Goal: Communication & Community: Answer question/provide support

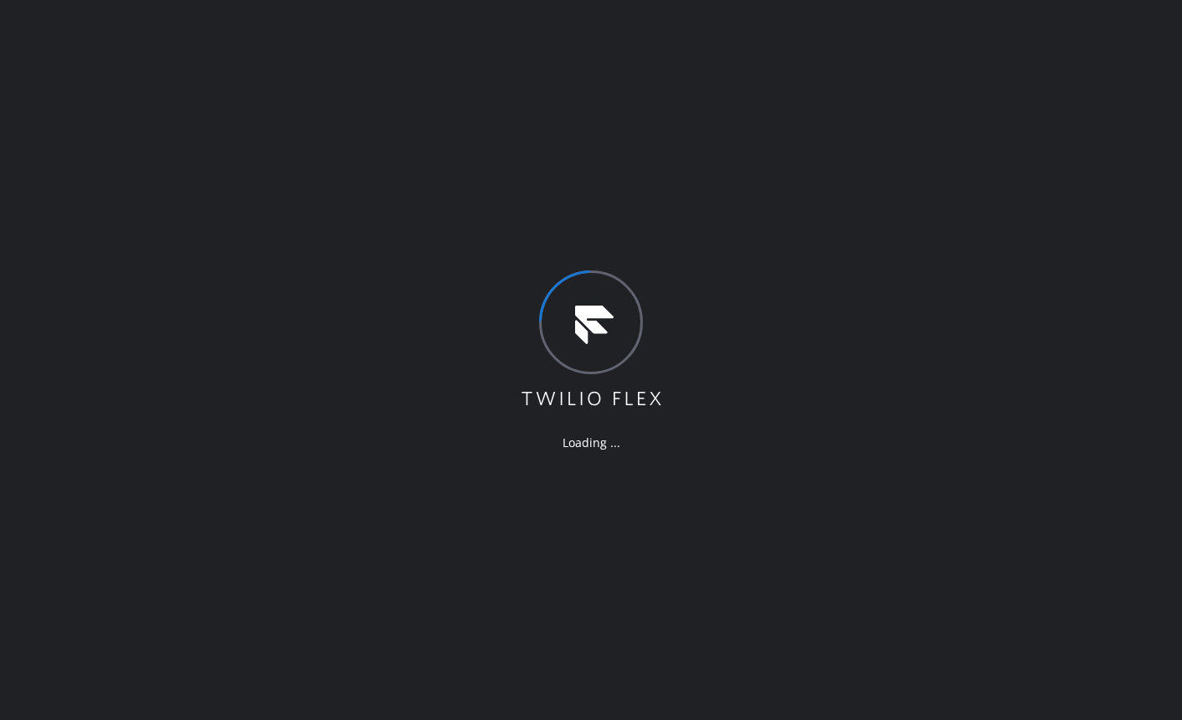
drag, startPoint x: 355, startPoint y: 316, endPoint x: 879, endPoint y: 0, distance: 611.7
click at [369, 306] on div "Loading ..." at bounding box center [591, 360] width 1182 height 720
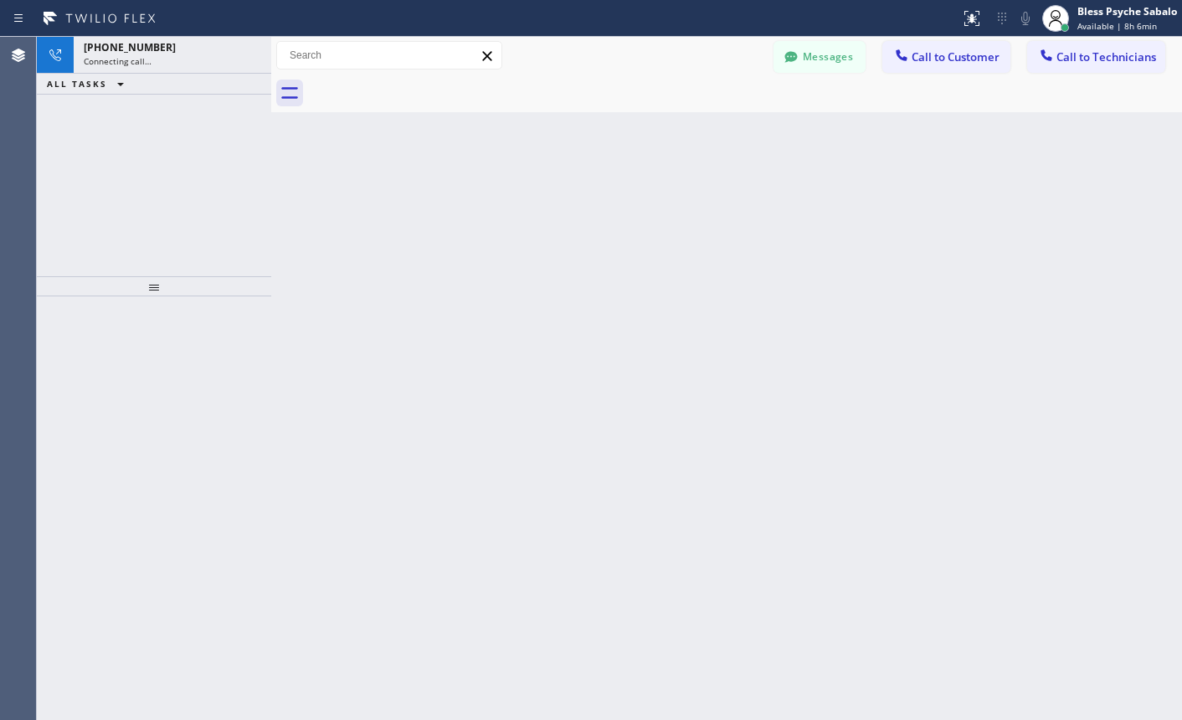
click at [185, 74] on div "ALL TASKS ALL TASKS ACTIVE TASKS TASKS IN WRAP UP" at bounding box center [154, 84] width 234 height 21
click at [196, 60] on div "Connecting call…" at bounding box center [172, 61] width 177 height 12
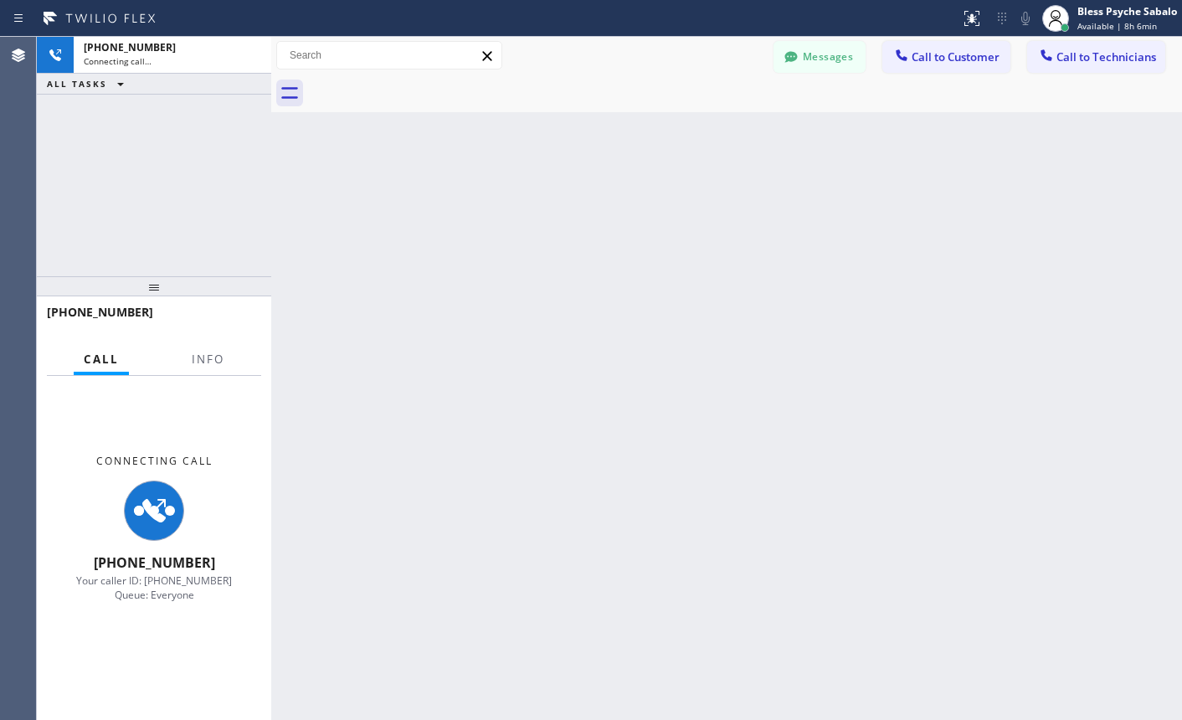
click at [231, 376] on div "Connecting Call [PHONE_NUMBER] Your caller ID: [PHONE_NUMBER] Queue: Everyone" at bounding box center [154, 528] width 234 height 304
click at [229, 359] on button "Info" at bounding box center [208, 359] width 53 height 33
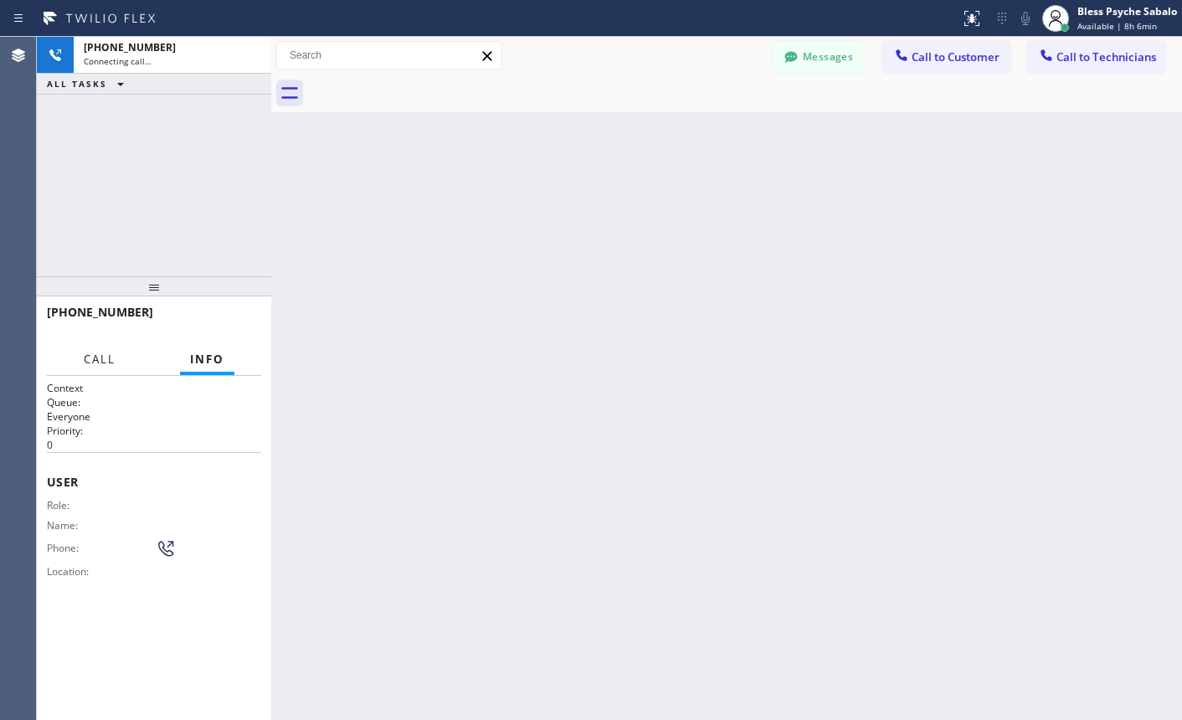
click at [89, 359] on span "Call" at bounding box center [100, 359] width 32 height 15
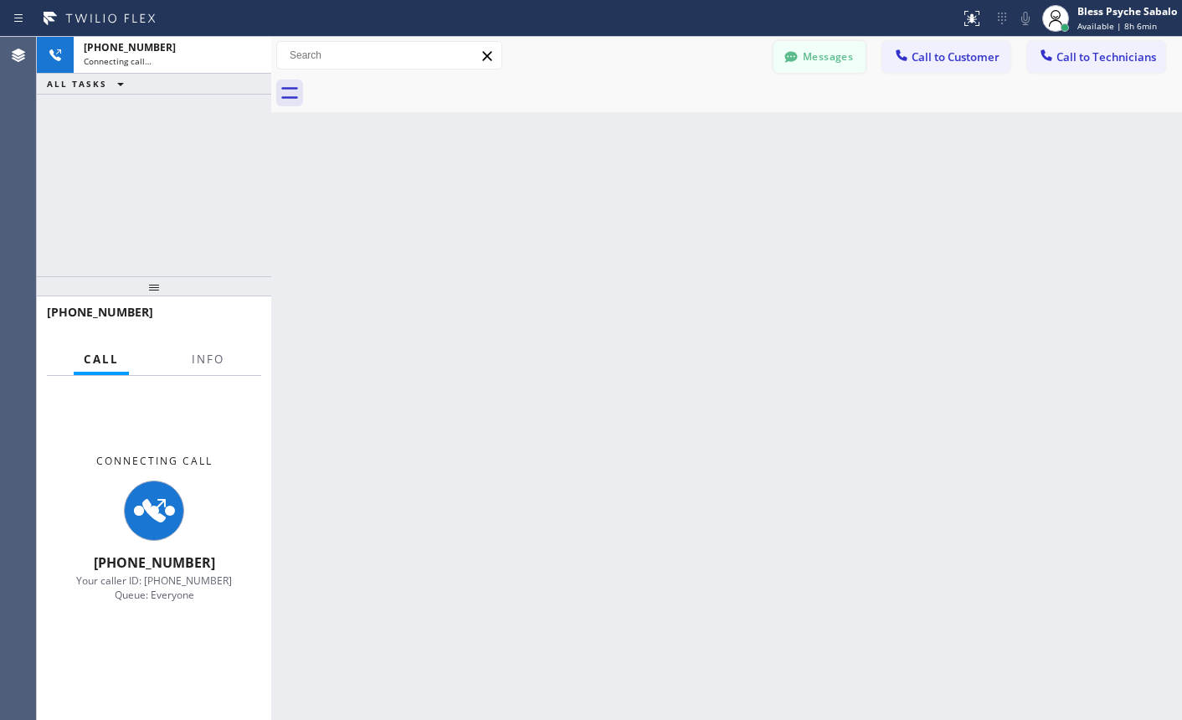
click at [829, 59] on button "Messages" at bounding box center [819, 57] width 92 height 32
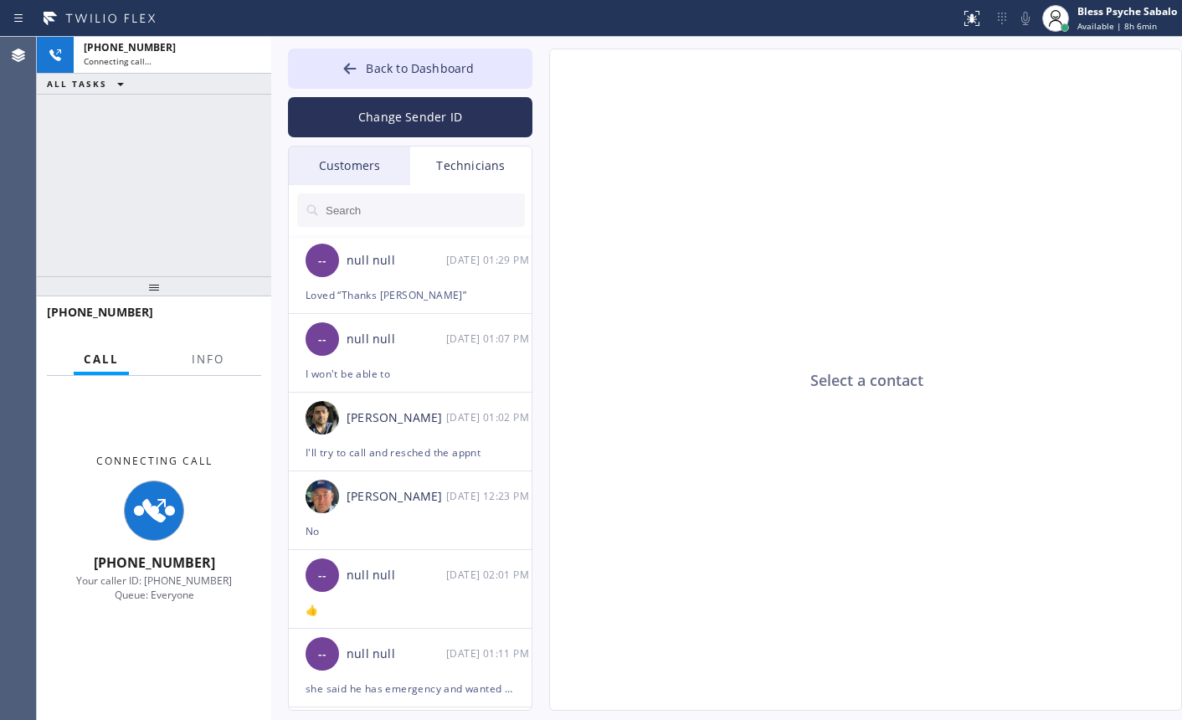
click at [480, 166] on div "Technicians" at bounding box center [470, 165] width 121 height 39
click at [490, 169] on div "Technicians" at bounding box center [470, 165] width 121 height 39
click at [460, 216] on input "text" at bounding box center [424, 209] width 201 height 33
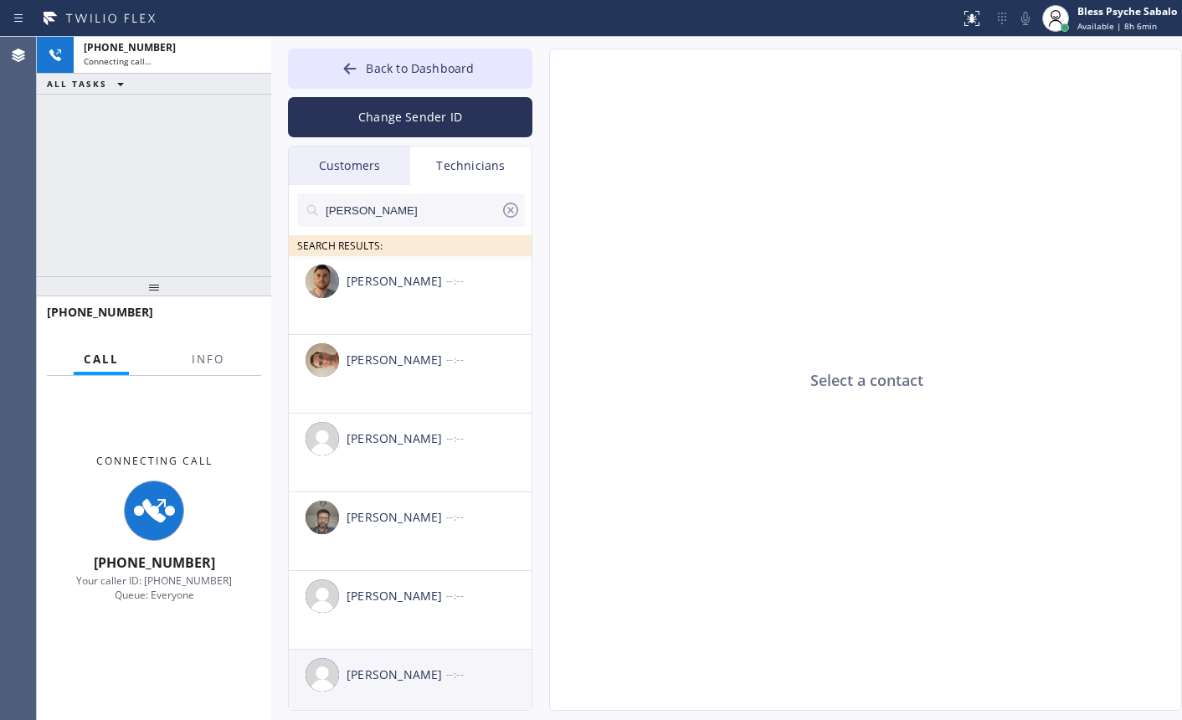
scroll to position [332, 0]
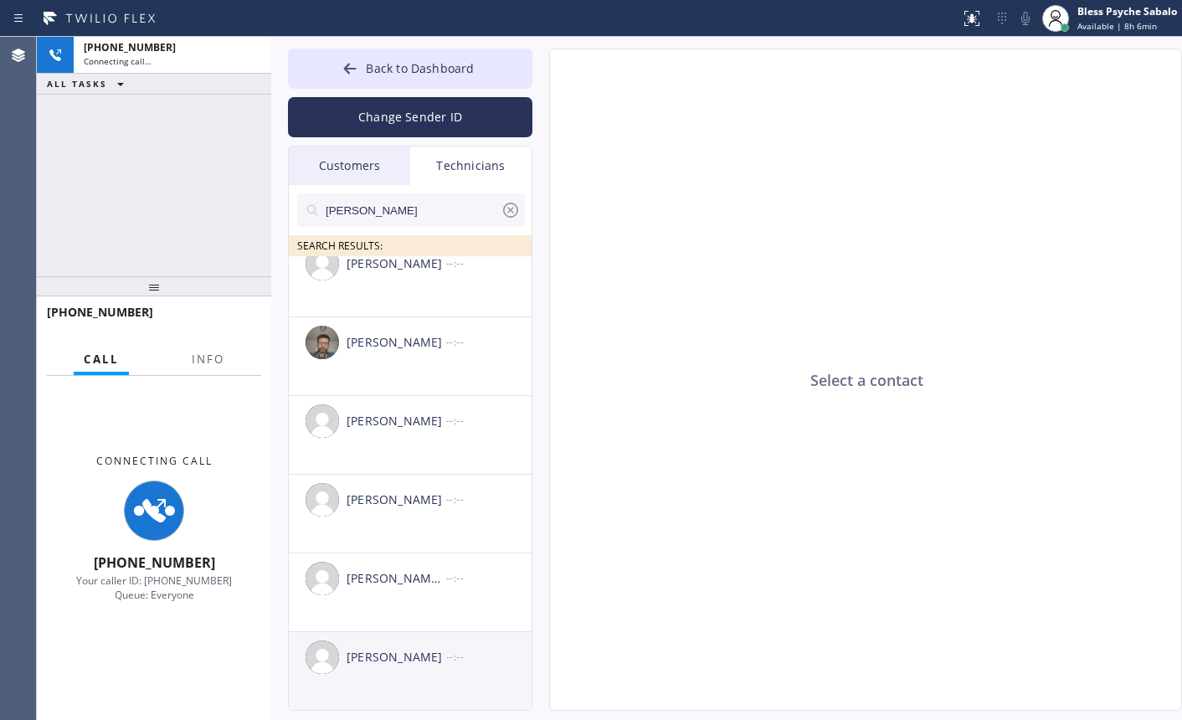
type input "[PERSON_NAME]"
click at [432, 646] on div "[PERSON_NAME] --:--" at bounding box center [411, 657] width 244 height 50
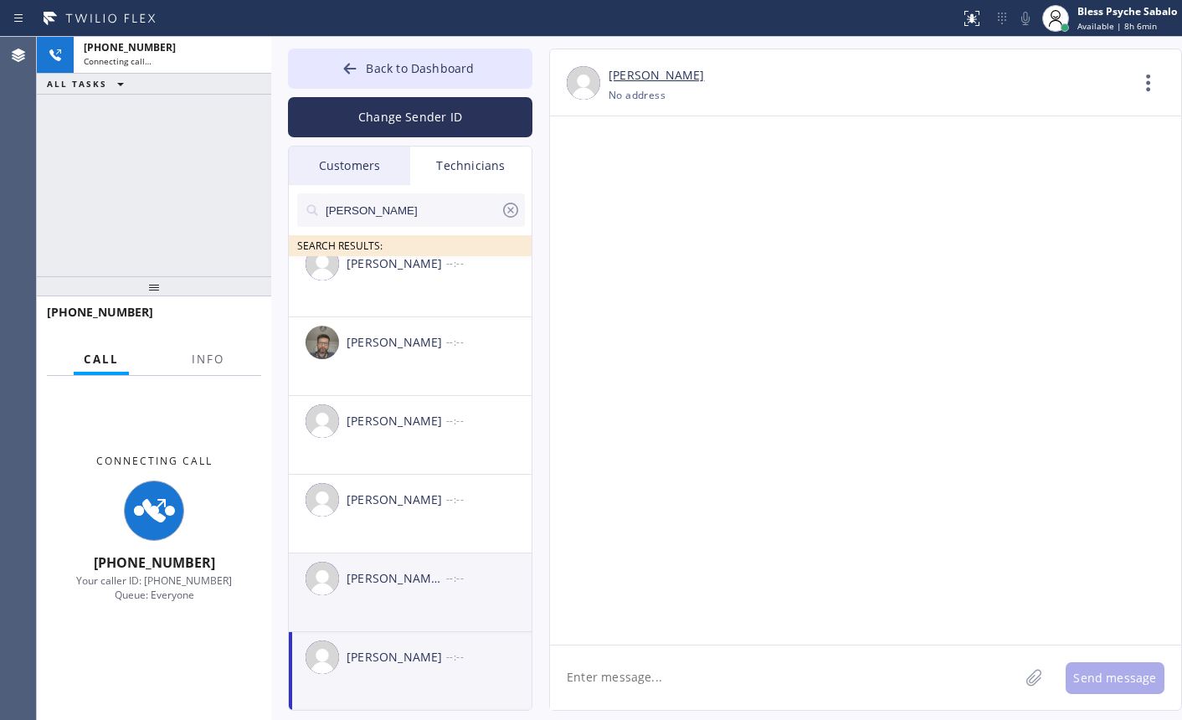
click at [435, 603] on li "[PERSON_NAME] [PERSON_NAME] --:--" at bounding box center [411, 592] width 244 height 79
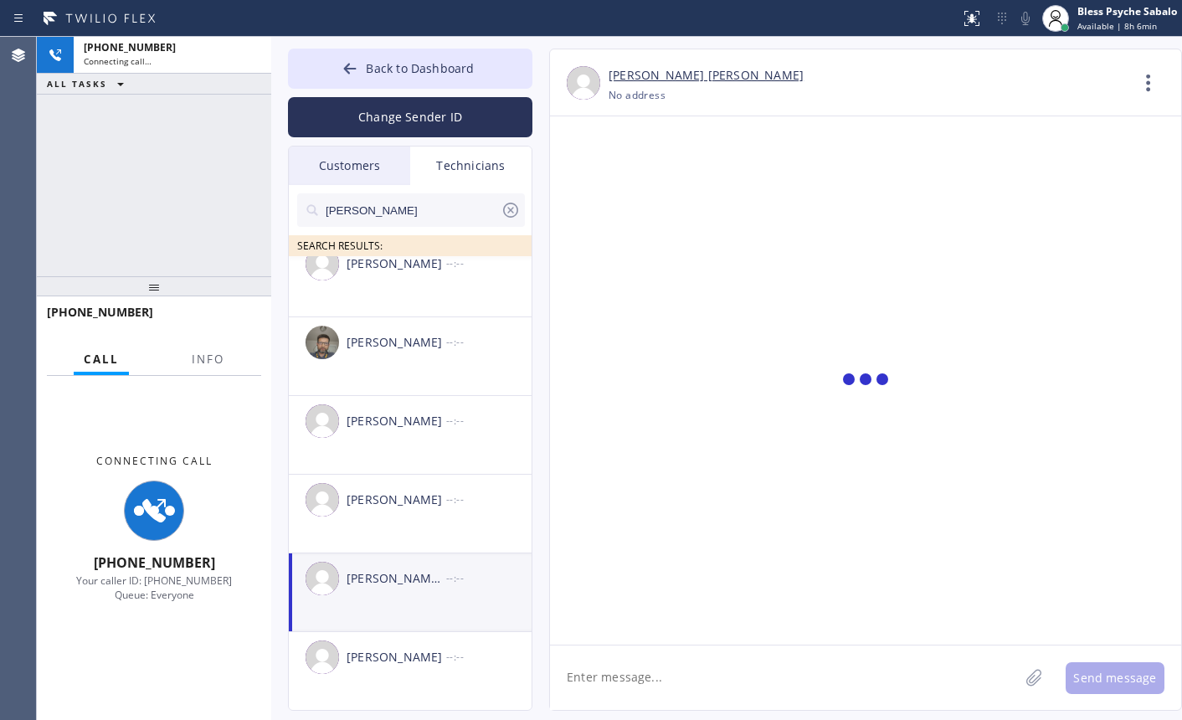
scroll to position [169, 0]
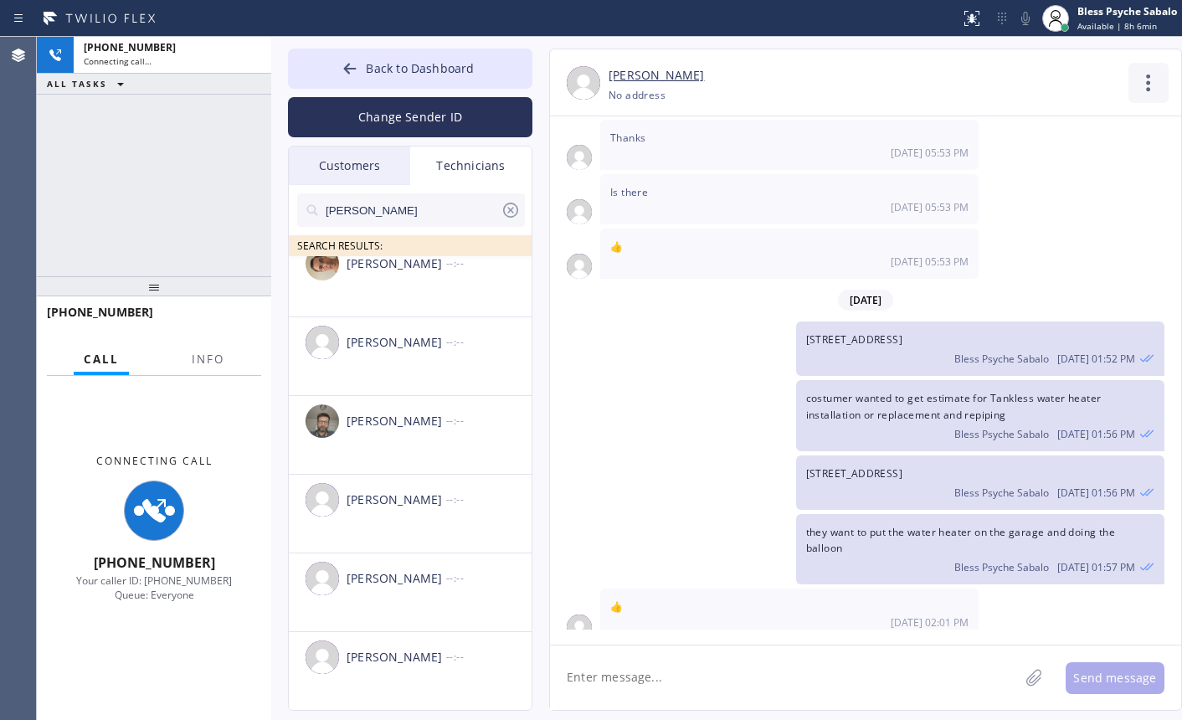
click at [1146, 87] on icon at bounding box center [1148, 83] width 40 height 40
click at [963, 129] on li "Contact Full Information" at bounding box center [1047, 128] width 243 height 44
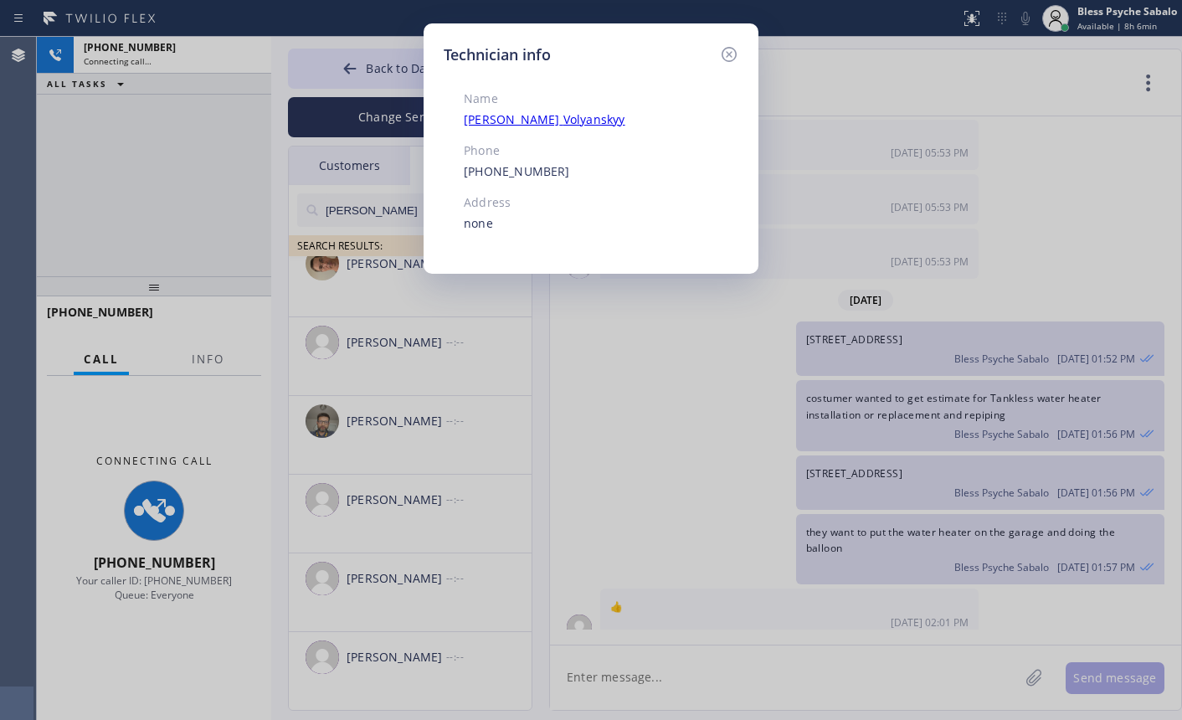
click at [740, 54] on div "Technician info Name [PERSON_NAME] Phone [PHONE_NUMBER] Address none" at bounding box center [591, 148] width 335 height 250
click at [735, 54] on icon at bounding box center [729, 54] width 15 height 15
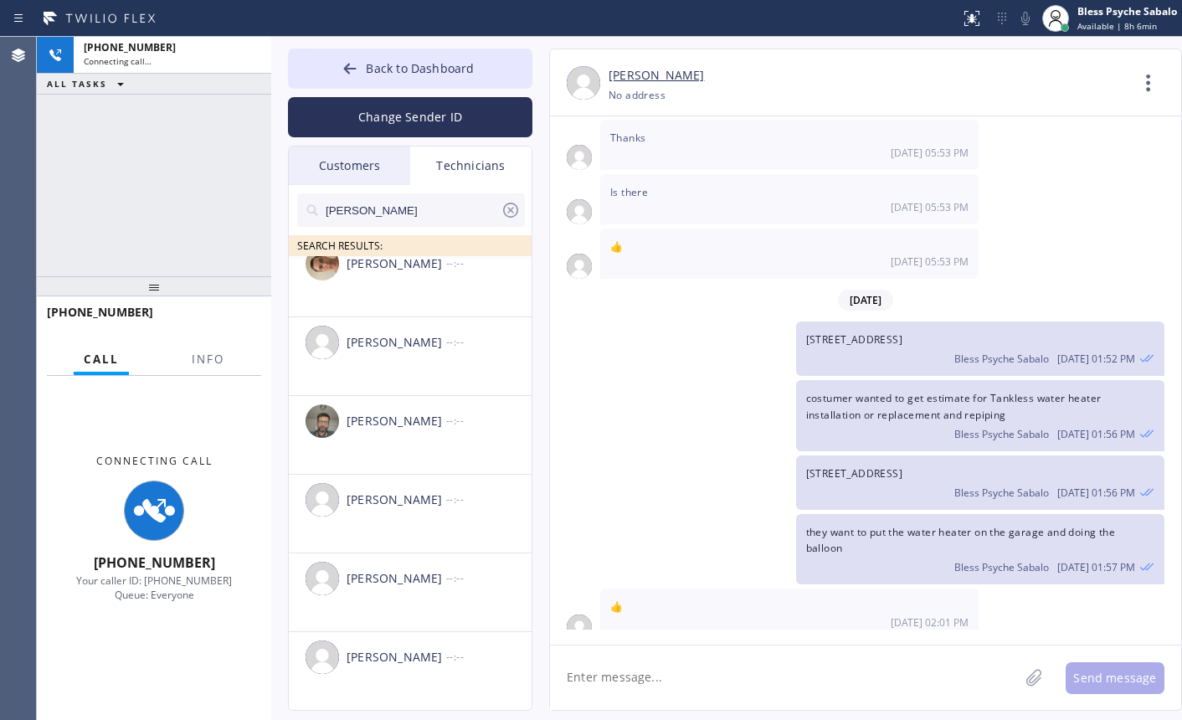
click at [738, 88] on div "[PHONE_NUMBER] Choose phone number No address" at bounding box center [869, 94] width 520 height 19
click at [265, 453] on div "Connecting Call [PHONE_NUMBER] Your caller ID: [PHONE_NUMBER] Queue: Everyone" at bounding box center [154, 528] width 234 height 304
drag, startPoint x: 202, startPoint y: 352, endPoint x: 187, endPoint y: 280, distance: 74.2
click at [201, 353] on span "Info" at bounding box center [208, 359] width 33 height 15
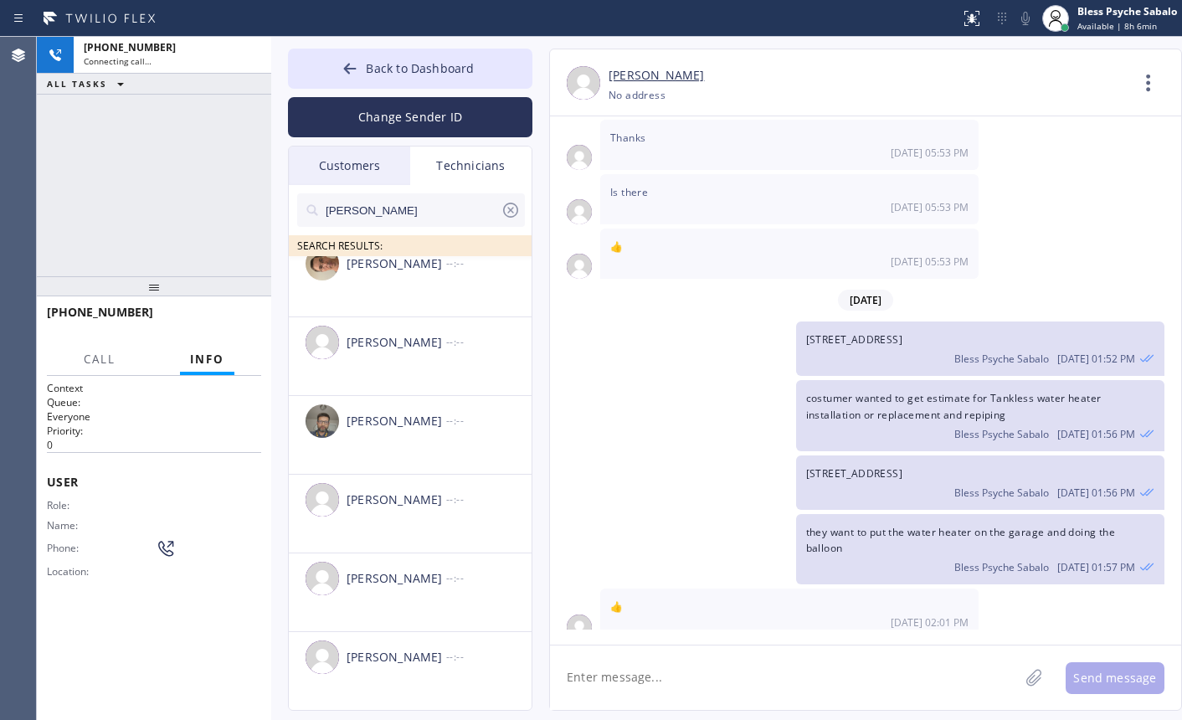
click at [174, 147] on div "[PHONE_NUMBER] Connecting call… ALL TASKS ALL TASKS ACTIVE TASKS TASKS IN WRAP …" at bounding box center [154, 156] width 234 height 239
click at [82, 360] on button "Call" at bounding box center [100, 359] width 52 height 33
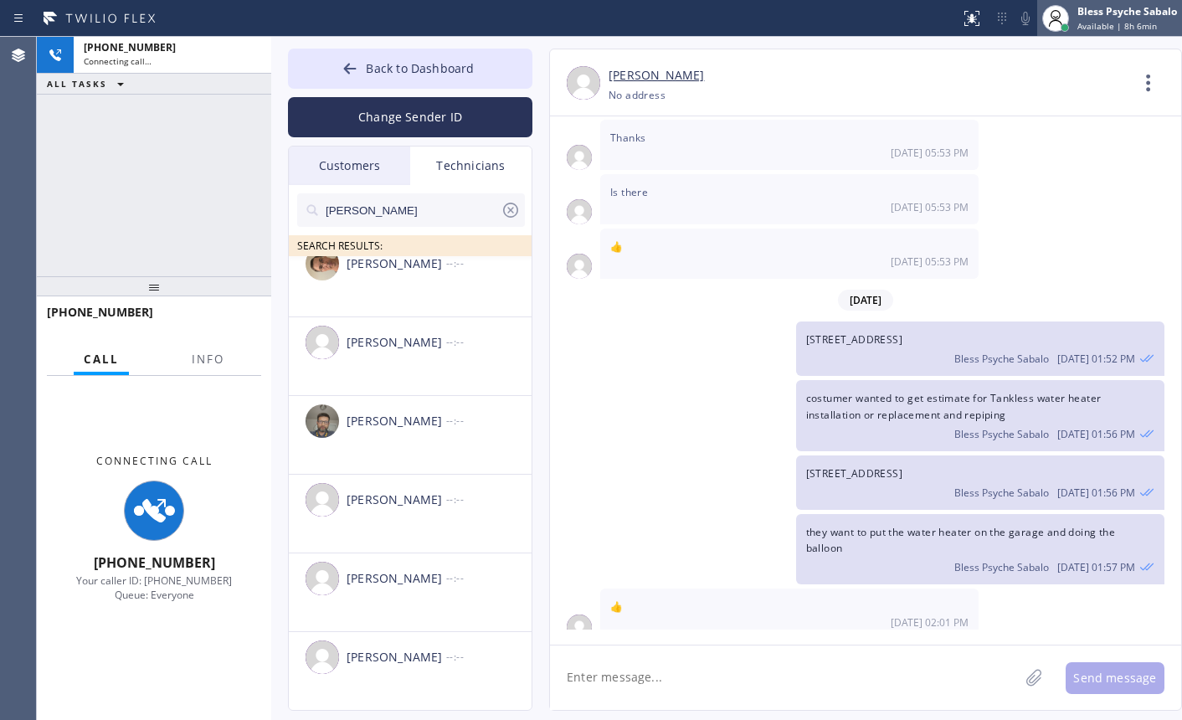
click at [1063, 28] on div at bounding box center [1065, 27] width 8 height 8
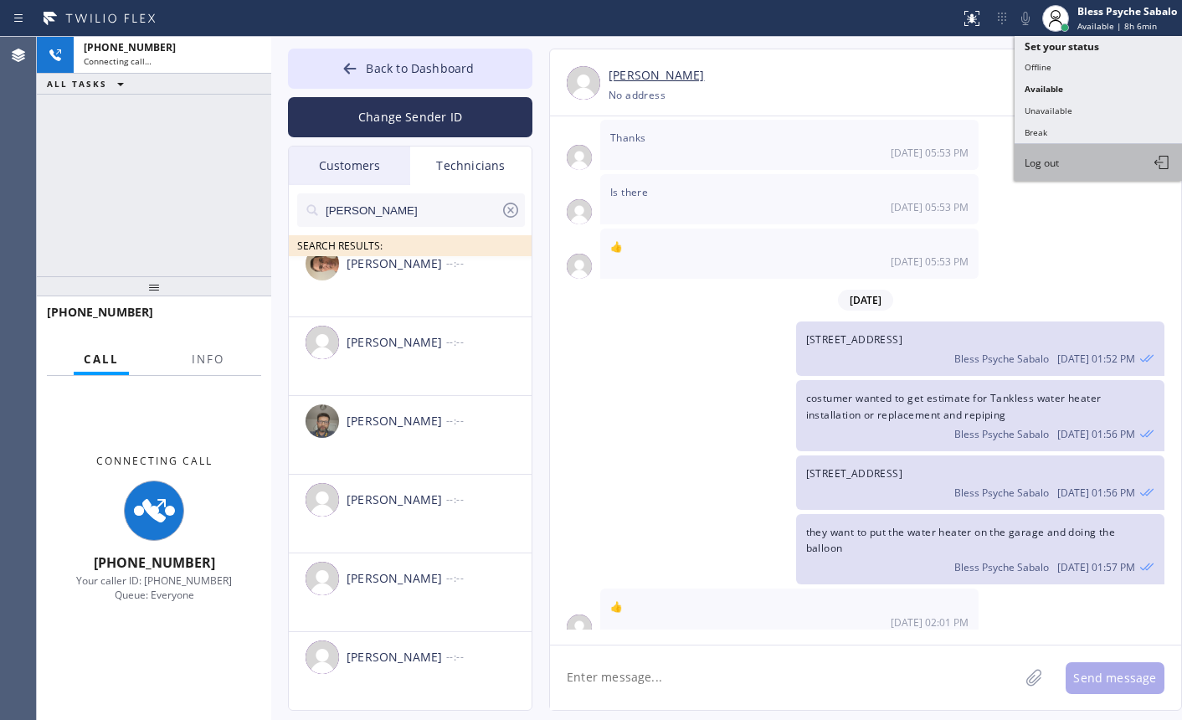
click at [1056, 156] on span "Log out" at bounding box center [1042, 163] width 34 height 14
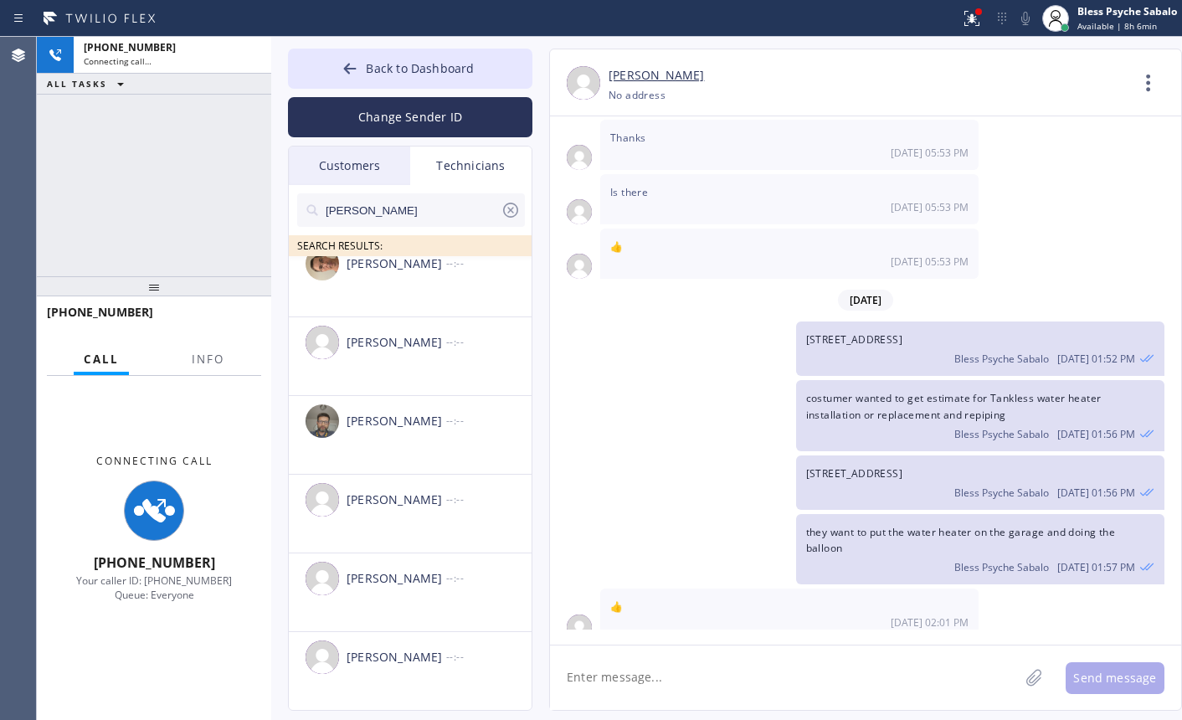
scroll to position [168, 0]
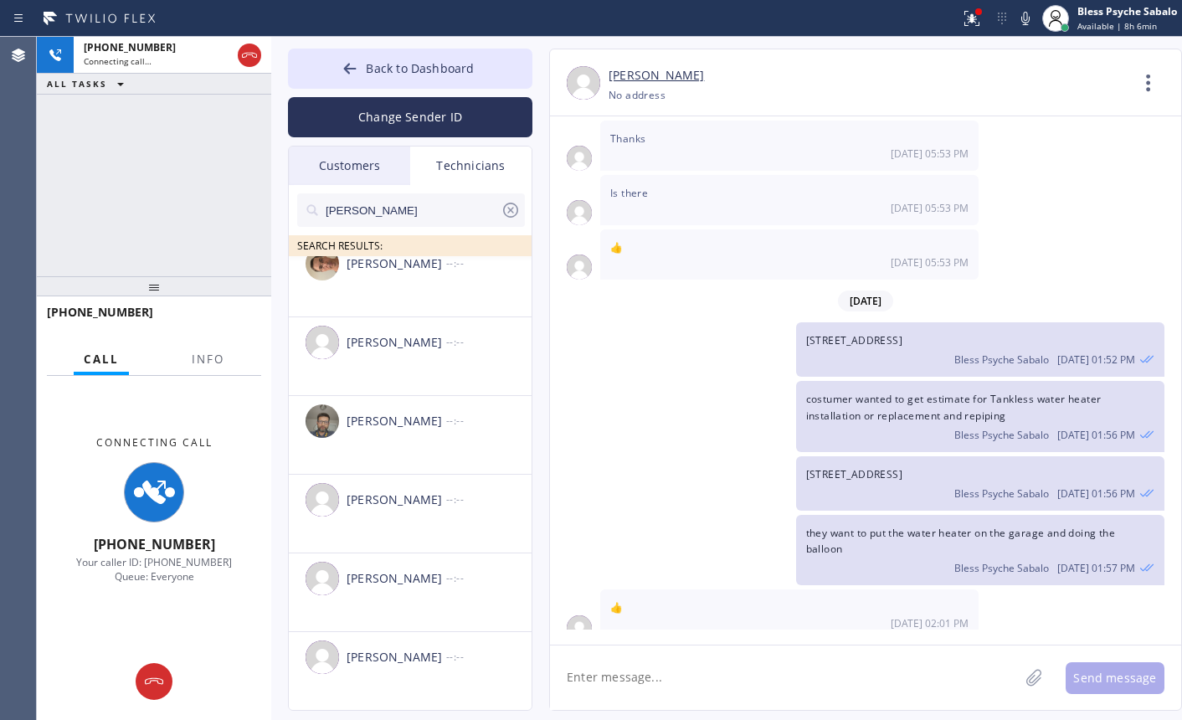
drag, startPoint x: 181, startPoint y: 142, endPoint x: 215, endPoint y: 124, distance: 38.9
click at [181, 142] on div "[PHONE_NUMBER] Connecting call… ALL TASKS ALL TASKS ACTIVE TASKS TASKS IN WRAP …" at bounding box center [154, 156] width 234 height 239
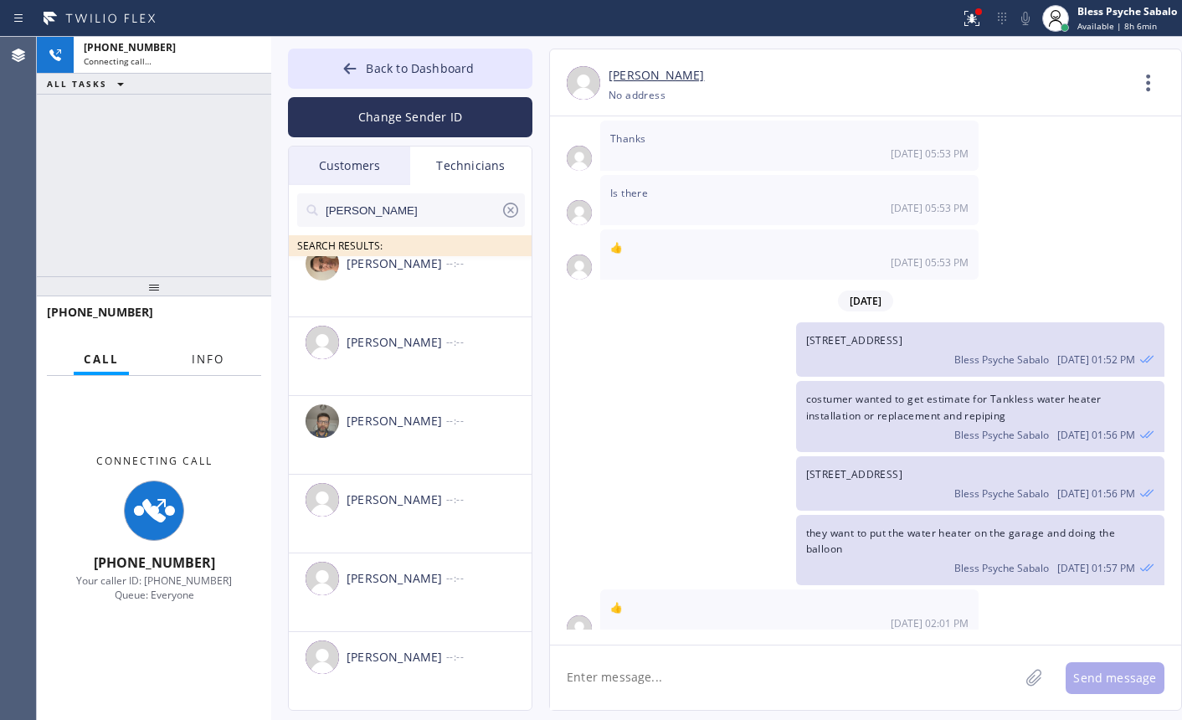
click at [221, 343] on button "Info" at bounding box center [208, 359] width 53 height 33
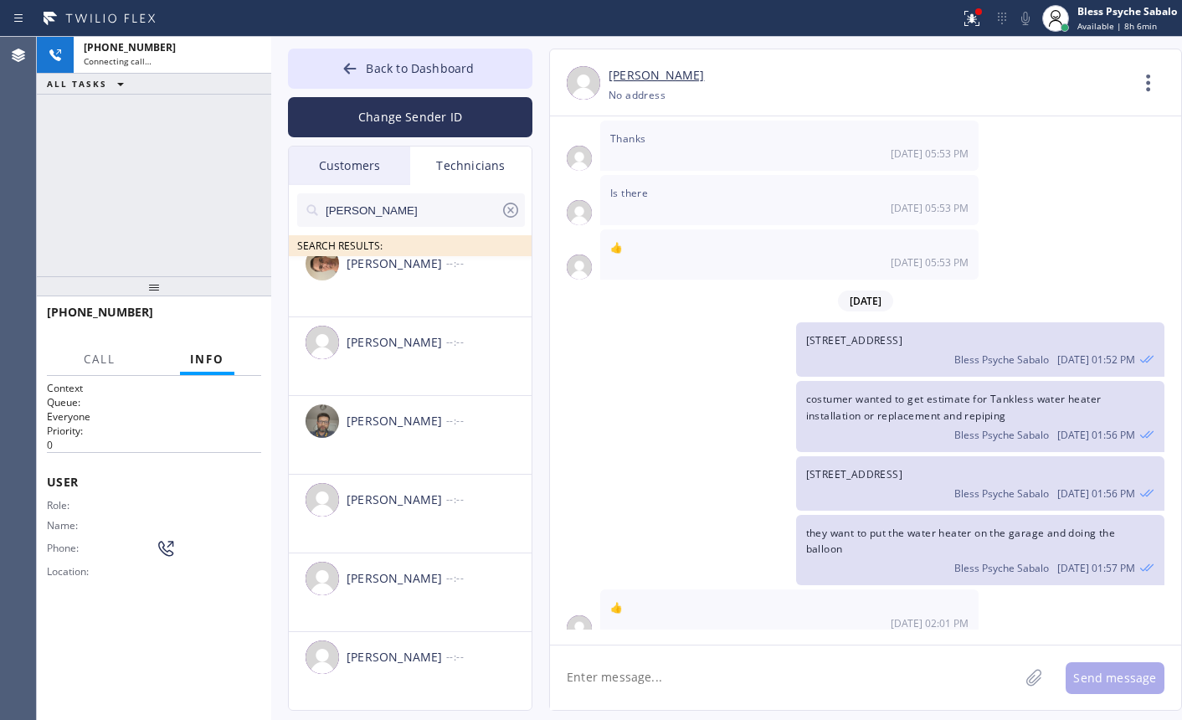
click at [137, 362] on div "Call Info" at bounding box center [154, 359] width 214 height 33
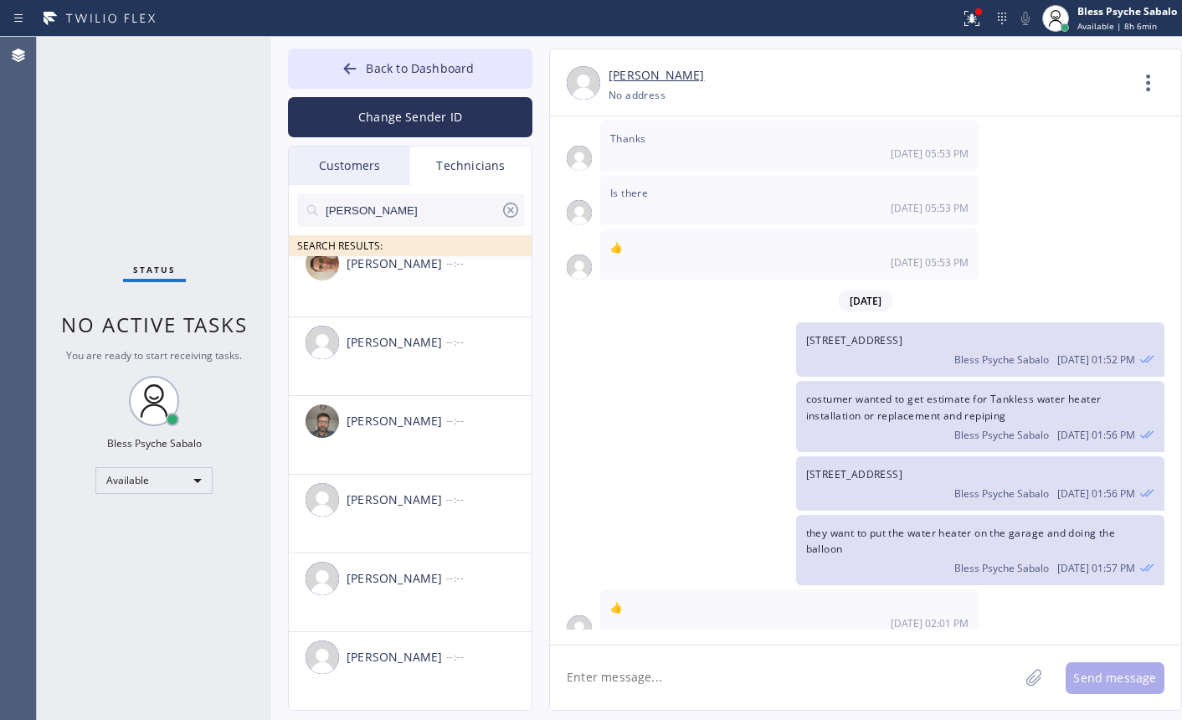
click at [657, 381] on div "costumer wanted to get estimate for Tankless water heater installation or repla…" at bounding box center [857, 416] width 614 height 70
click at [382, 172] on div "Customers" at bounding box center [349, 165] width 121 height 39
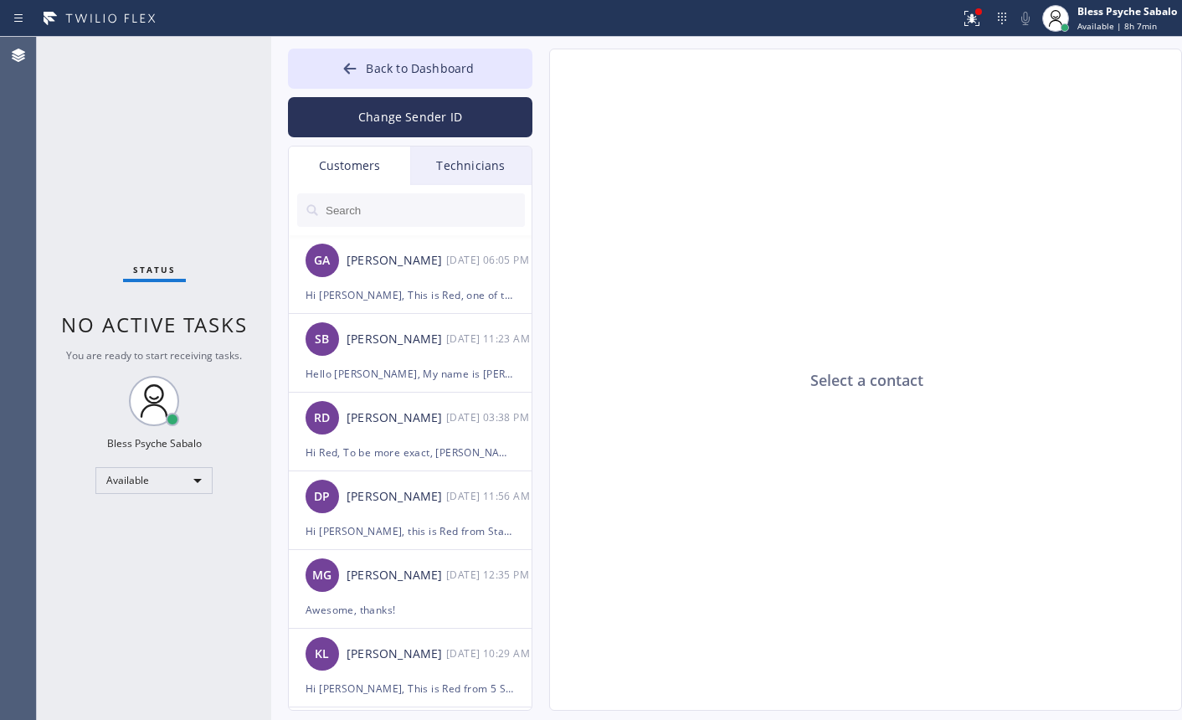
click at [460, 168] on div "Technicians" at bounding box center [470, 165] width 121 height 39
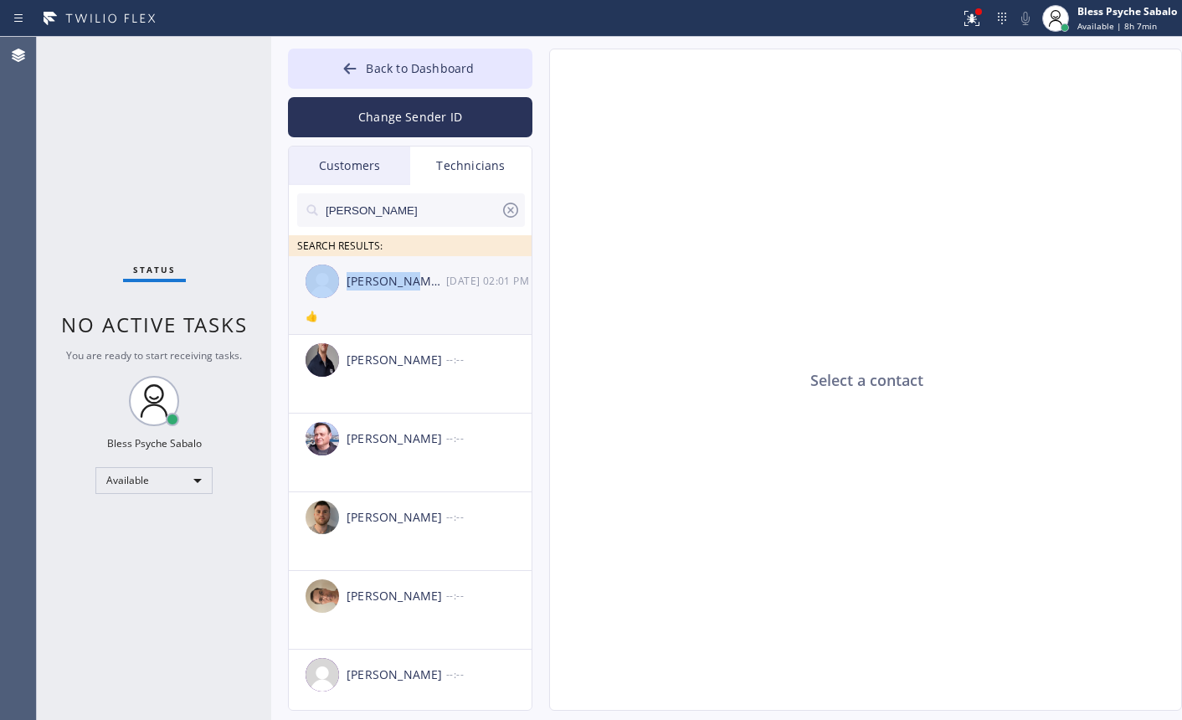
drag, startPoint x: 403, startPoint y: 254, endPoint x: 402, endPoint y: 276, distance: 21.8
click at [405, 261] on div "alex SEARCH RESULTS: [PERSON_NAME] [PERSON_NAME] [DATE] 02:01 PM 👍 [PERSON_NAME…" at bounding box center [411, 466] width 244 height 563
click at [403, 290] on div "[PERSON_NAME] [PERSON_NAME]" at bounding box center [397, 281] width 100 height 19
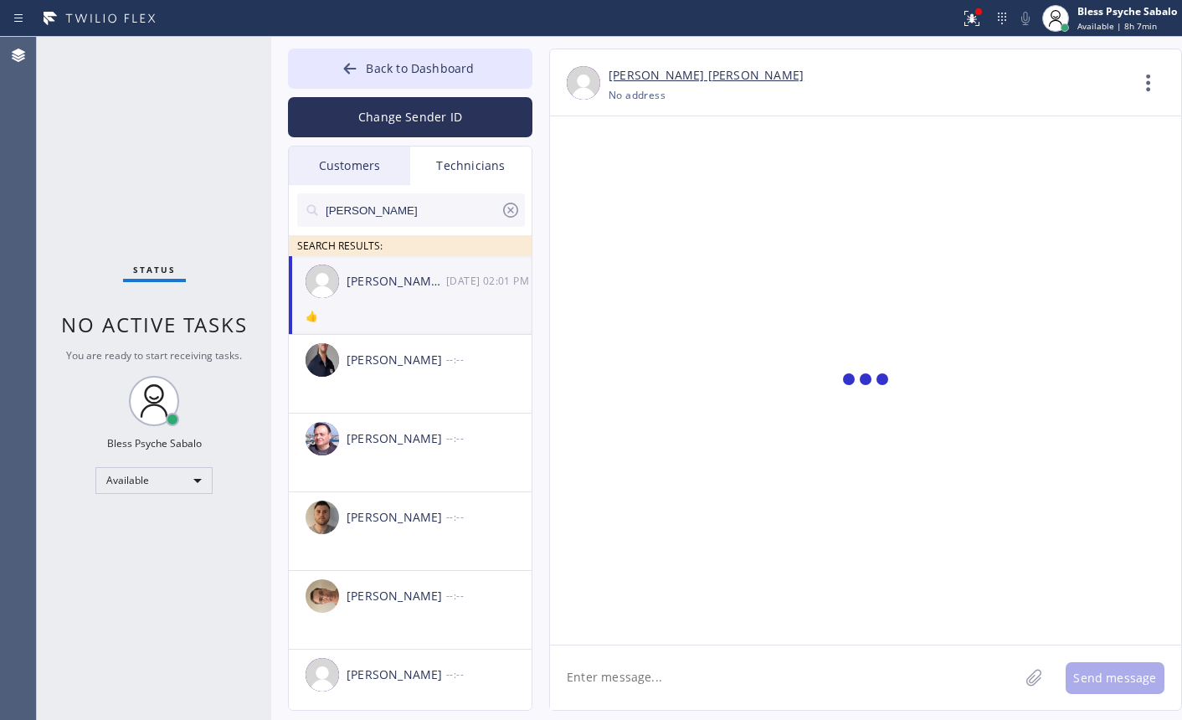
scroll to position [169, 0]
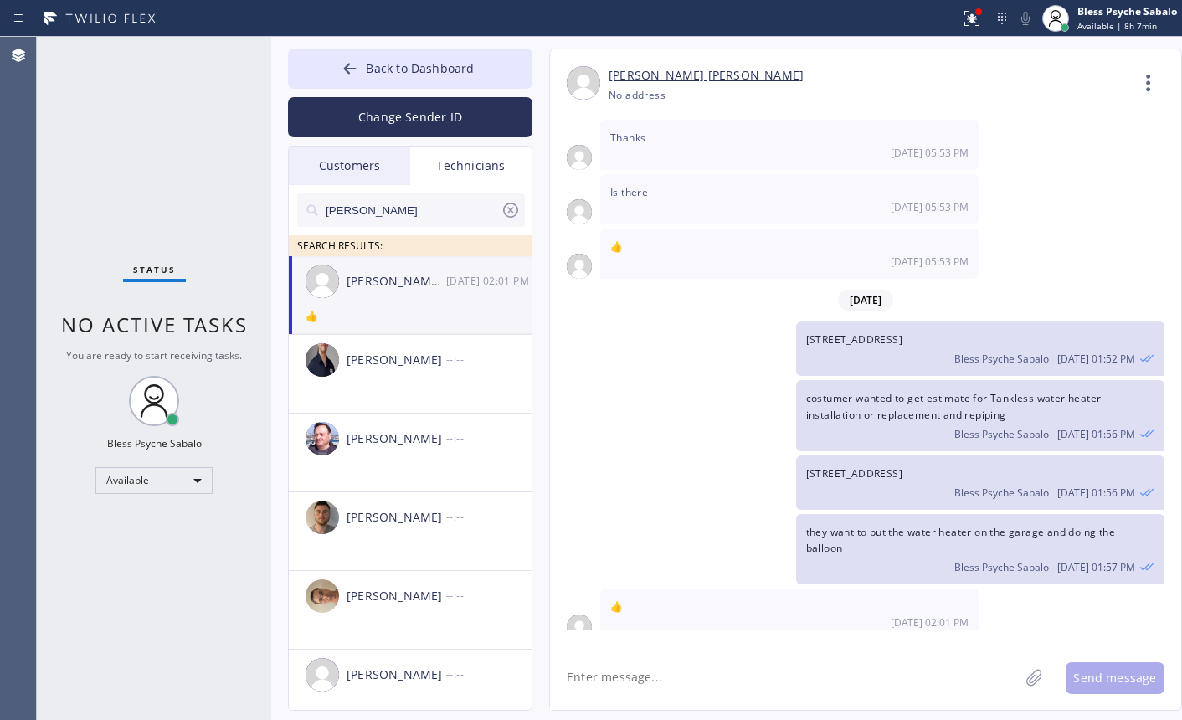
type input "[PHONE_NUMBER]"
click at [1135, 81] on icon at bounding box center [1148, 83] width 40 height 40
click at [1028, 171] on li "Call to Technician" at bounding box center [1047, 172] width 243 height 44
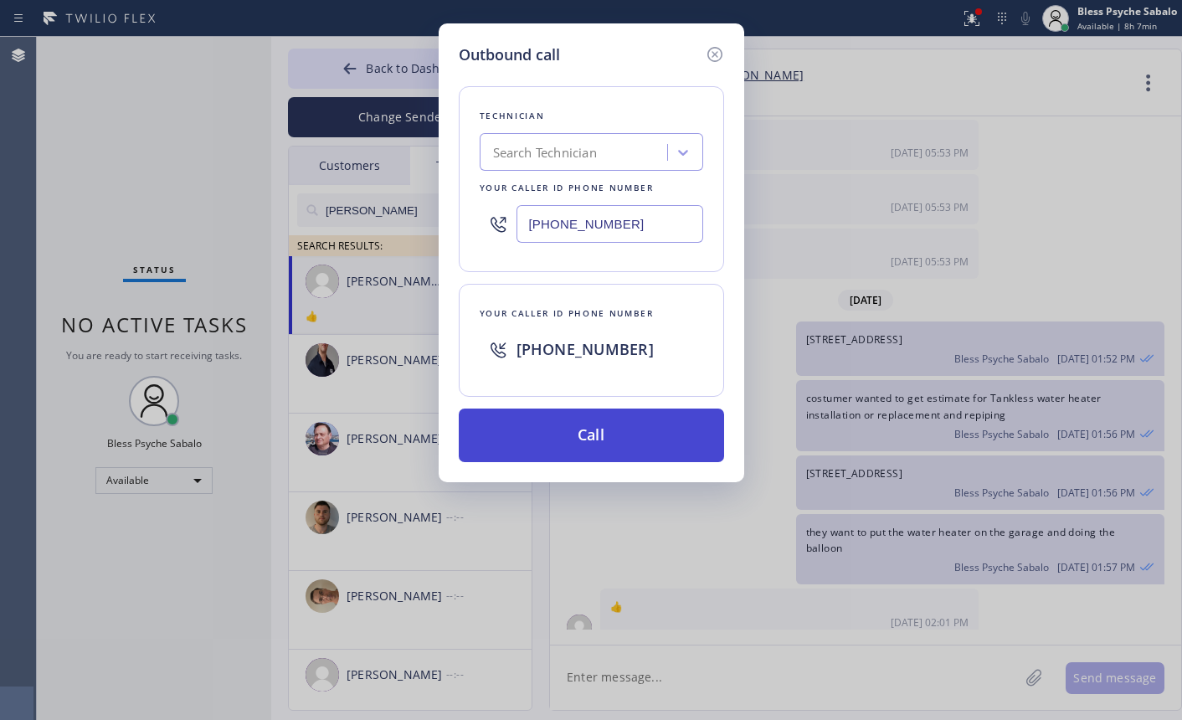
click at [648, 440] on button "Call" at bounding box center [591, 435] width 265 height 54
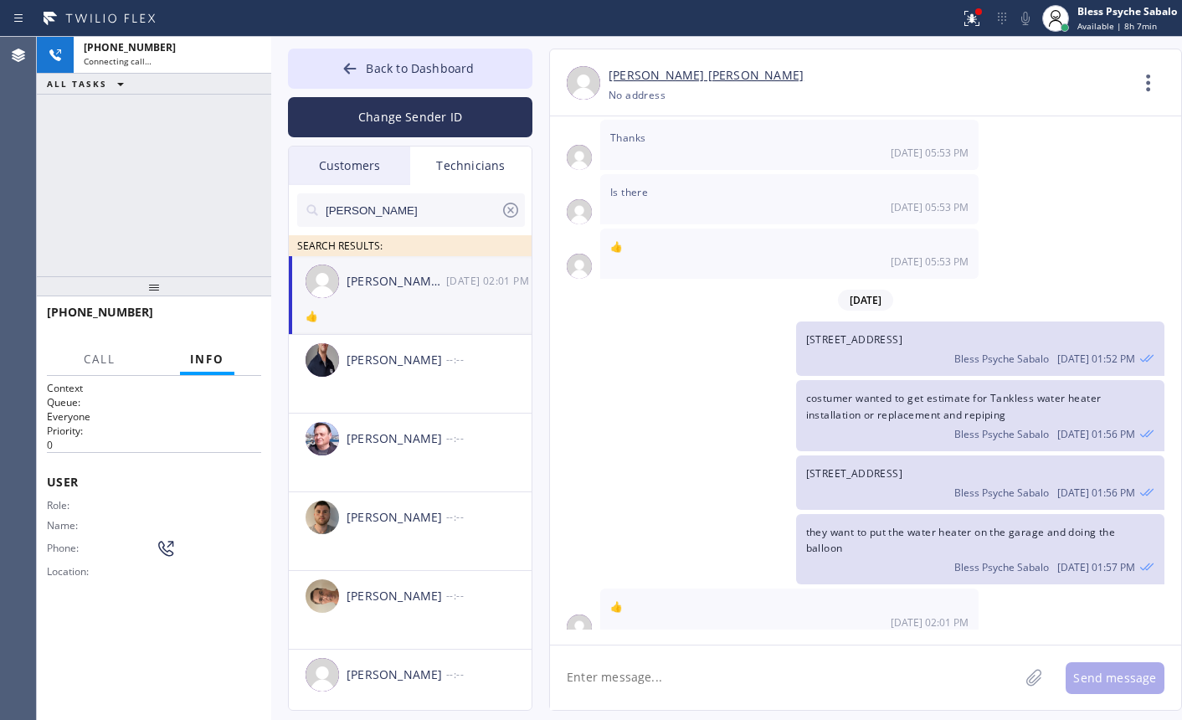
click at [675, 413] on div "costumer wanted to get estimate for Tankless water heater installation or repla…" at bounding box center [857, 415] width 614 height 70
drag, startPoint x: 107, startPoint y: 368, endPoint x: 136, endPoint y: 372, distance: 28.8
click at [110, 372] on div "Call" at bounding box center [100, 359] width 52 height 33
click at [101, 358] on span "Call" at bounding box center [100, 359] width 32 height 15
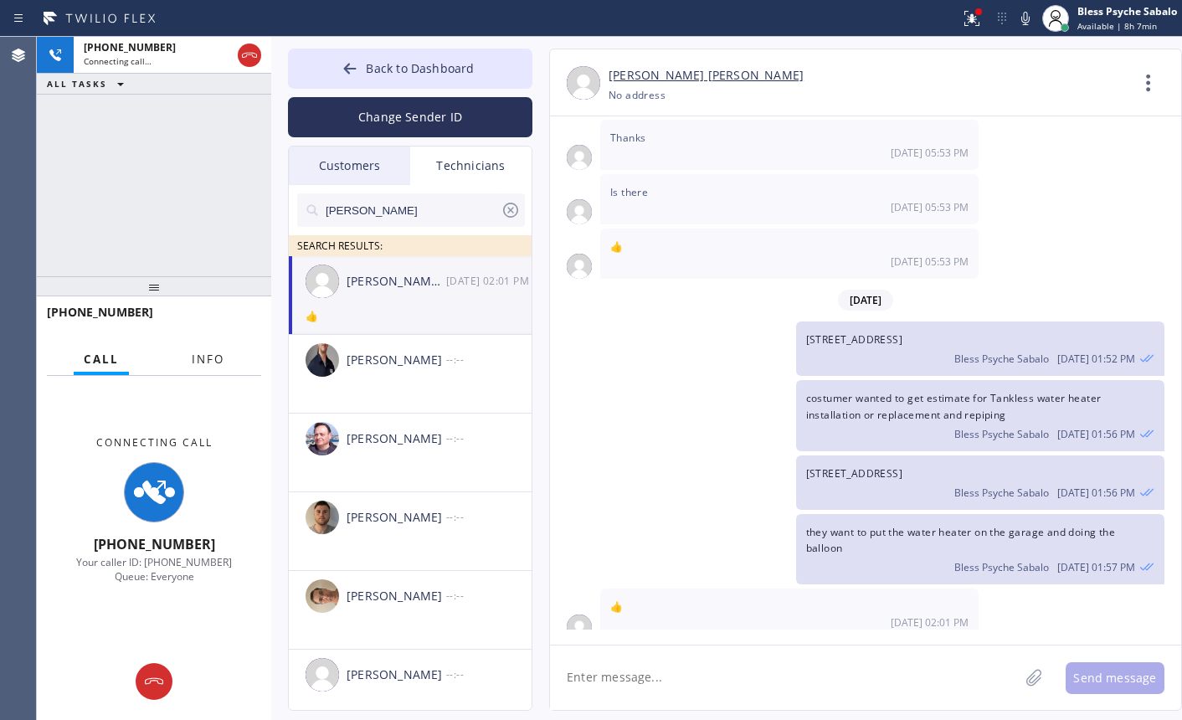
click at [189, 359] on button "Info" at bounding box center [208, 359] width 53 height 33
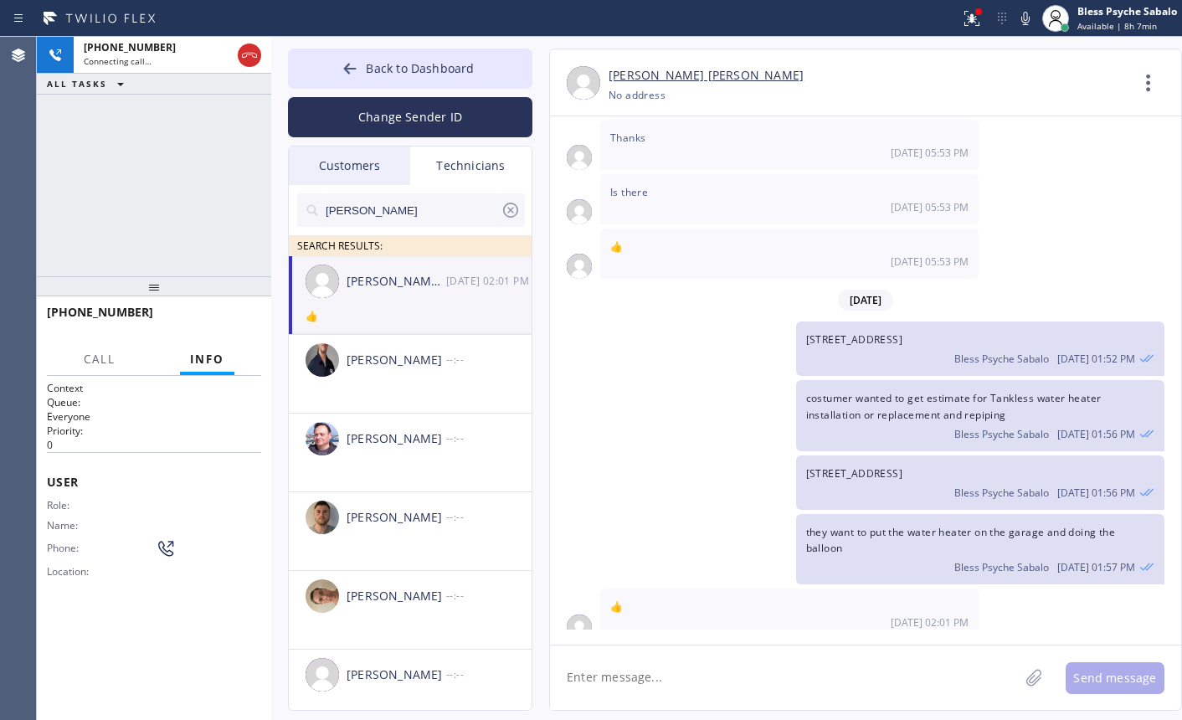
drag, startPoint x: 193, startPoint y: 266, endPoint x: 289, endPoint y: 315, distance: 107.8
click at [195, 266] on div "[PHONE_NUMBER] Connecting call… ALL TASKS ALL TASKS ACTIVE TASKS TASKS IN WRAP …" at bounding box center [154, 156] width 234 height 239
click at [660, 671] on textarea at bounding box center [784, 677] width 469 height 64
click at [700, 663] on textarea at bounding box center [784, 677] width 469 height 64
click at [703, 423] on div "costumer wanted to get estimate for Tankless water heater installation or repla…" at bounding box center [857, 415] width 614 height 70
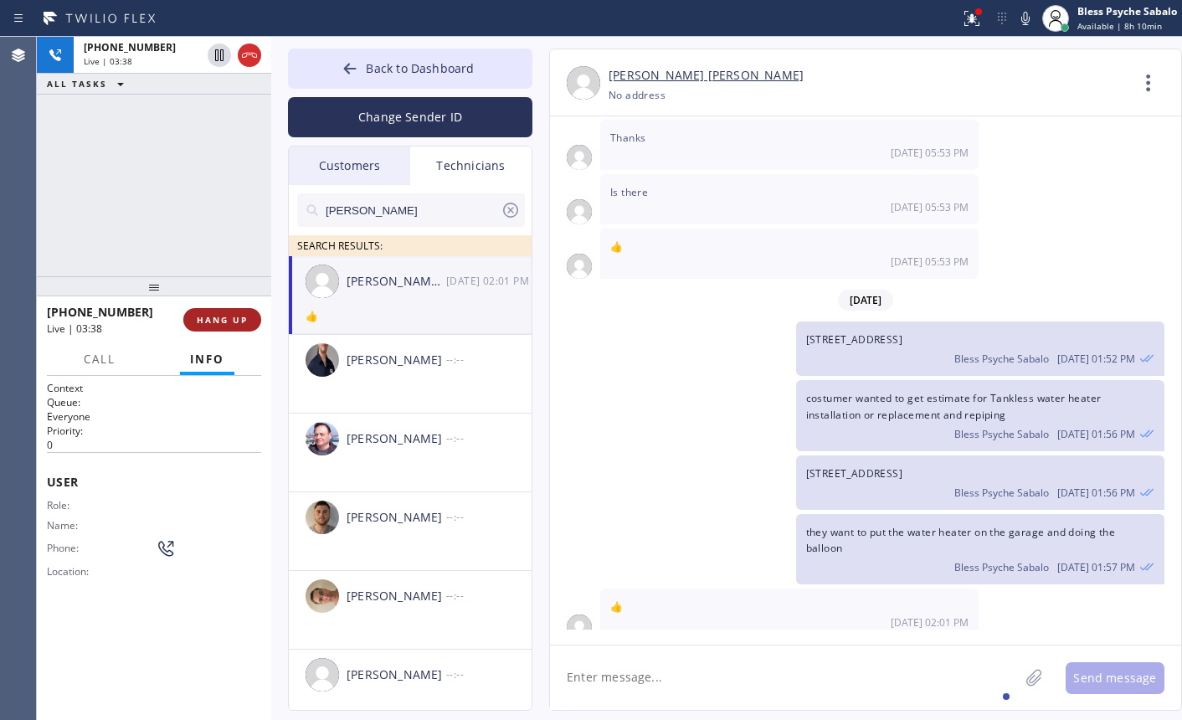
click at [199, 325] on span "HANG UP" at bounding box center [222, 320] width 51 height 12
click at [202, 263] on div "[PHONE_NUMBER] Live | 03:38 ALL TASKS ALL TASKS ACTIVE TASKS TASKS IN WRAP UP" at bounding box center [154, 156] width 234 height 239
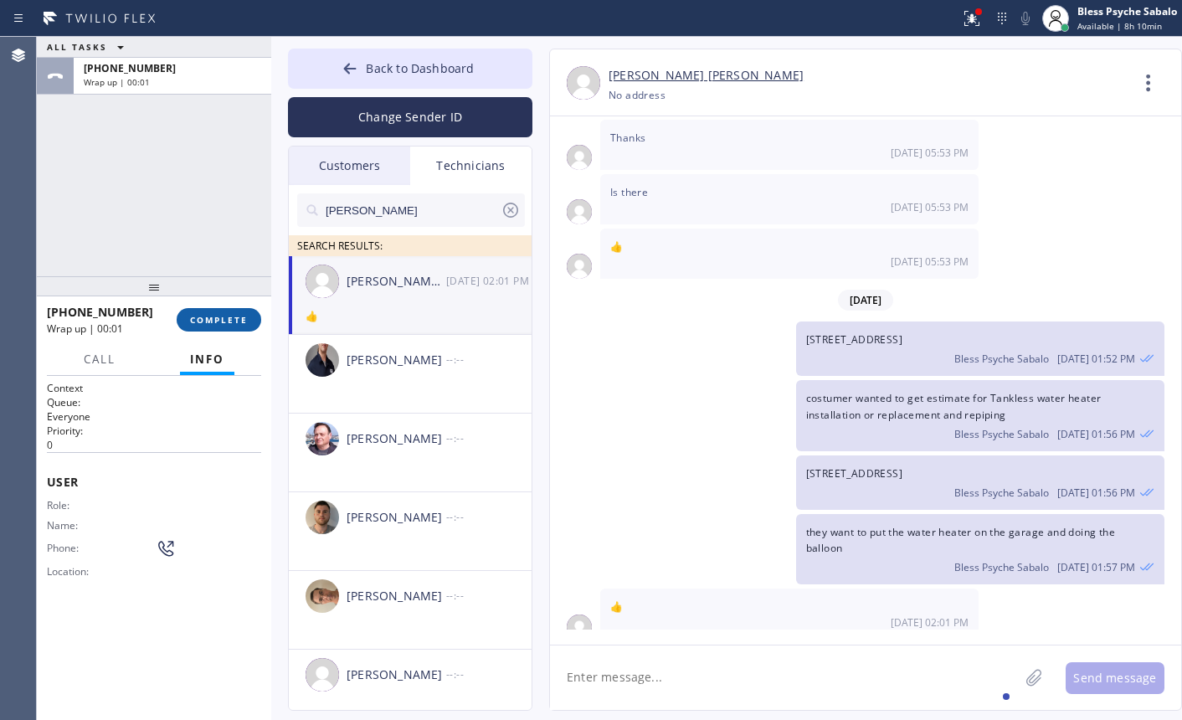
click at [201, 319] on span "COMPLETE" at bounding box center [219, 320] width 58 height 12
click at [205, 249] on div "ALL TASKS ALL TASKS ACTIVE TASKS TASKS IN WRAP UP [PHONE_NUMBER] Wrap up | 00:01" at bounding box center [154, 156] width 234 height 239
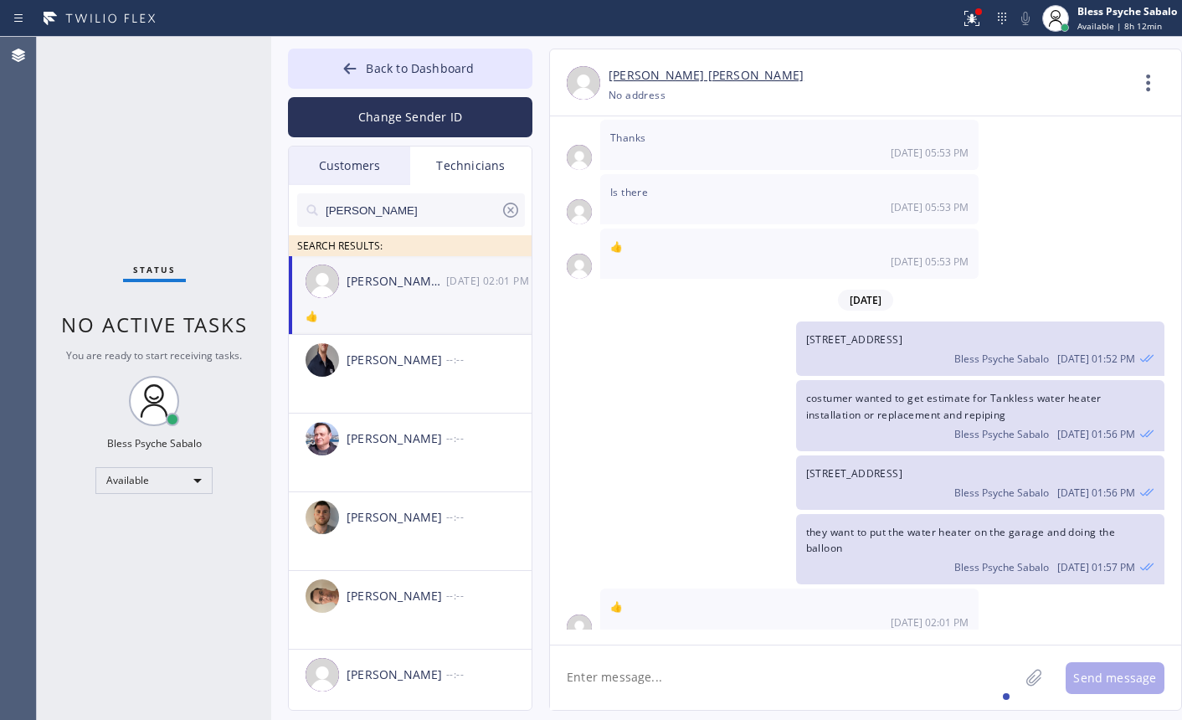
click at [651, 395] on div "costumer wanted to get estimate for Tankless water heater installation or repla…" at bounding box center [857, 415] width 614 height 70
click at [479, 61] on button "Back to Dashboard" at bounding box center [410, 69] width 244 height 40
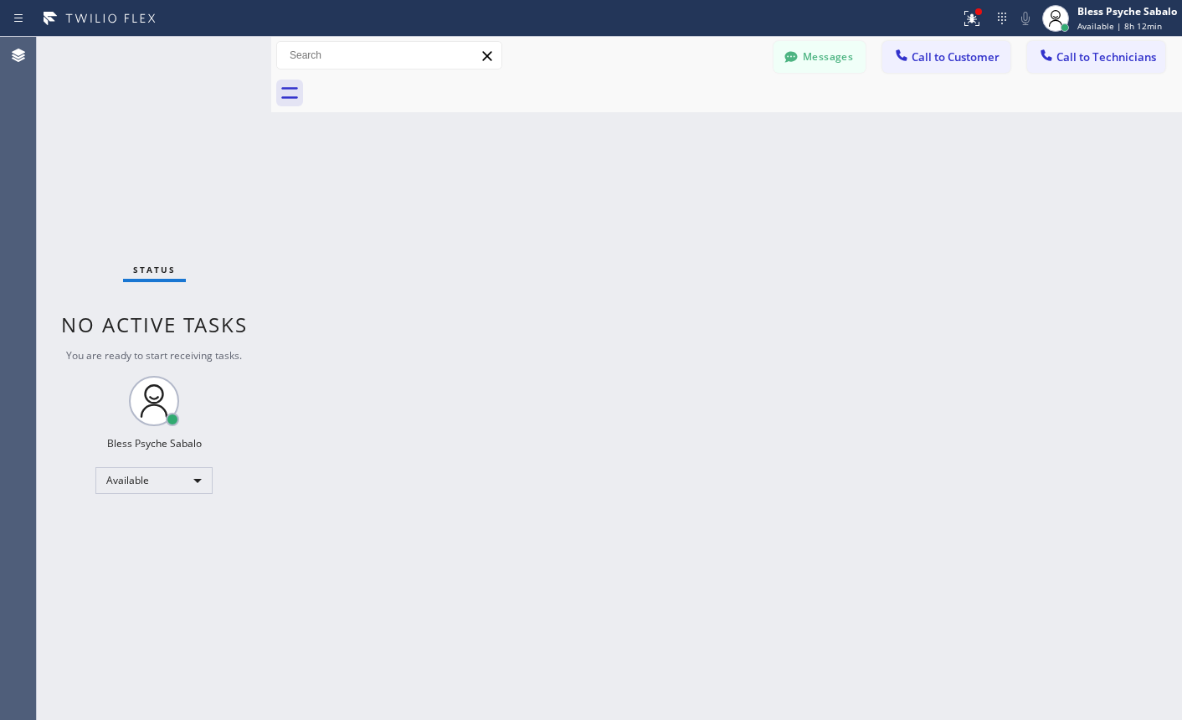
click at [594, 146] on div "Back to Dashboard Change Sender ID Customers Technicians GA [PERSON_NAME] [DATE…" at bounding box center [726, 378] width 911 height 683
click at [817, 49] on button "Messages" at bounding box center [819, 57] width 92 height 32
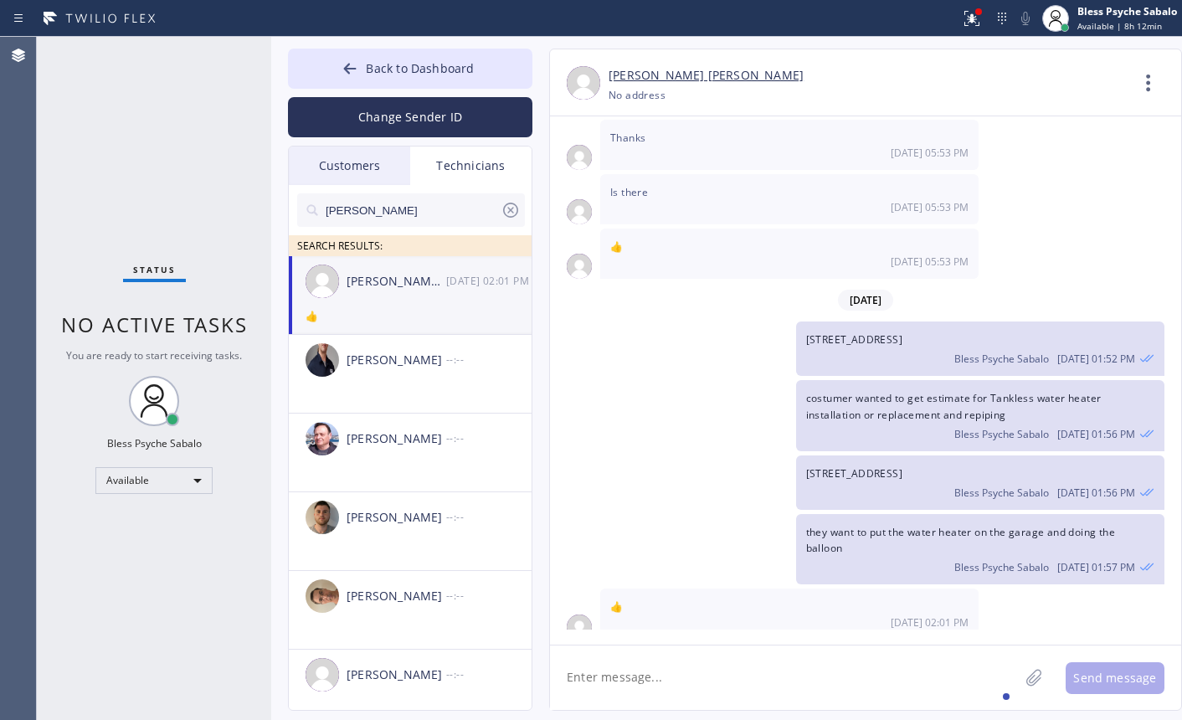
click at [480, 169] on div "Technicians" at bounding box center [470, 165] width 121 height 39
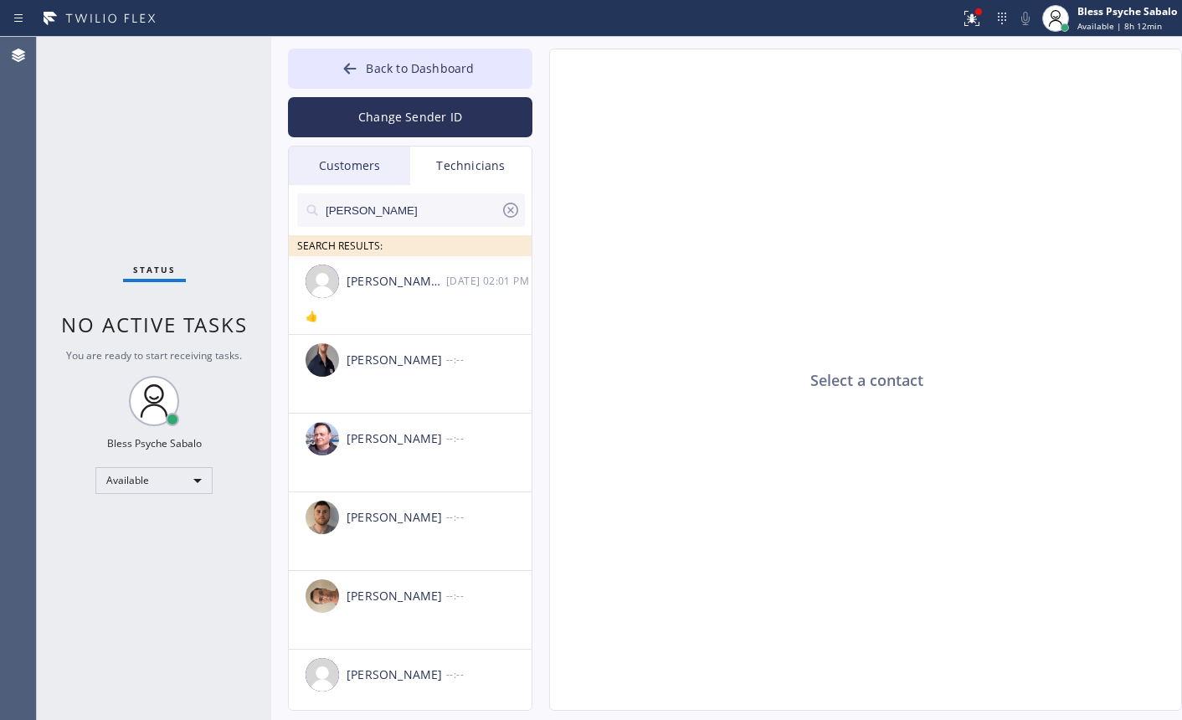
click at [392, 182] on div "Customers" at bounding box center [349, 165] width 121 height 39
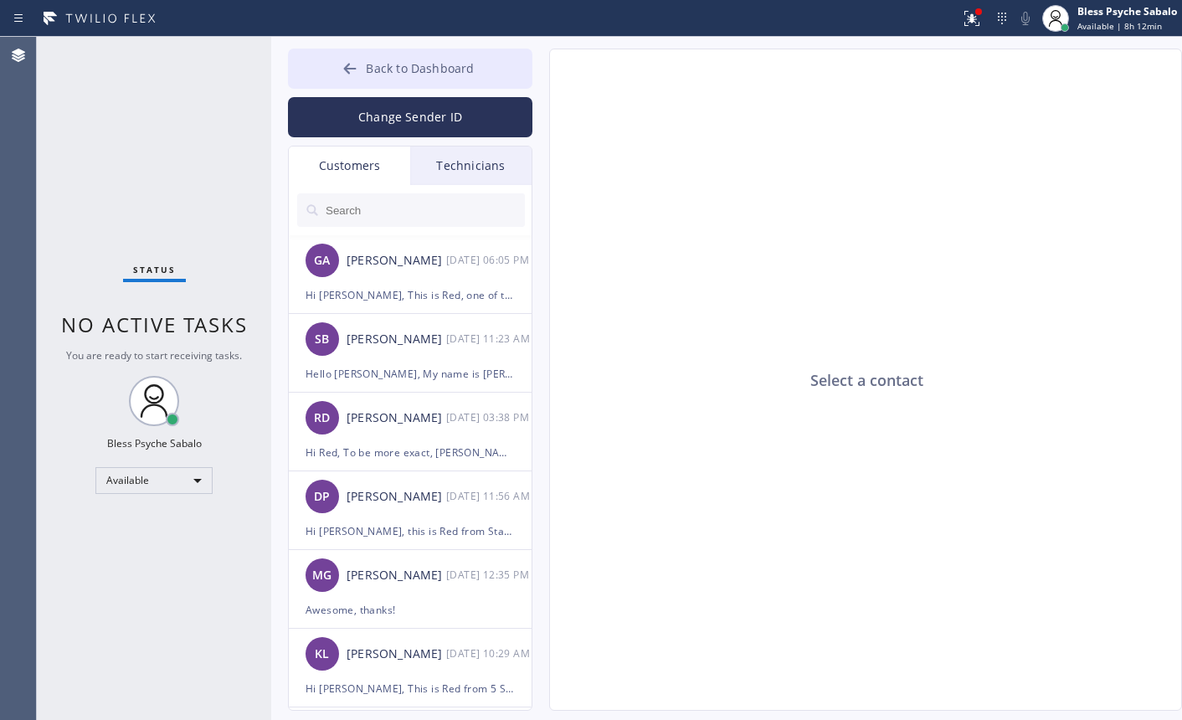
drag, startPoint x: 603, startPoint y: 434, endPoint x: 429, endPoint y: 57, distance: 415.3
click at [611, 424] on div "Select a contact" at bounding box center [866, 380] width 633 height 662
click at [444, 52] on button "Back to Dashboard" at bounding box center [410, 69] width 244 height 40
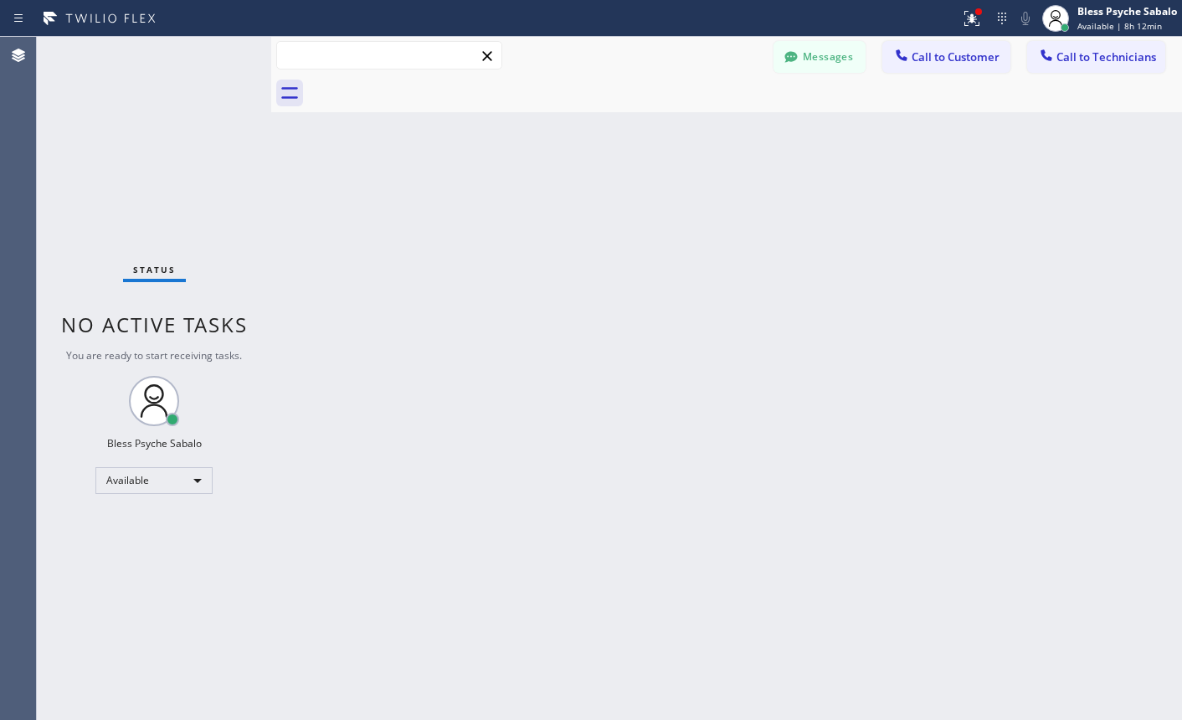
click at [446, 57] on input "text" at bounding box center [389, 55] width 224 height 27
click at [932, 67] on button "Call to Customer" at bounding box center [946, 57] width 128 height 32
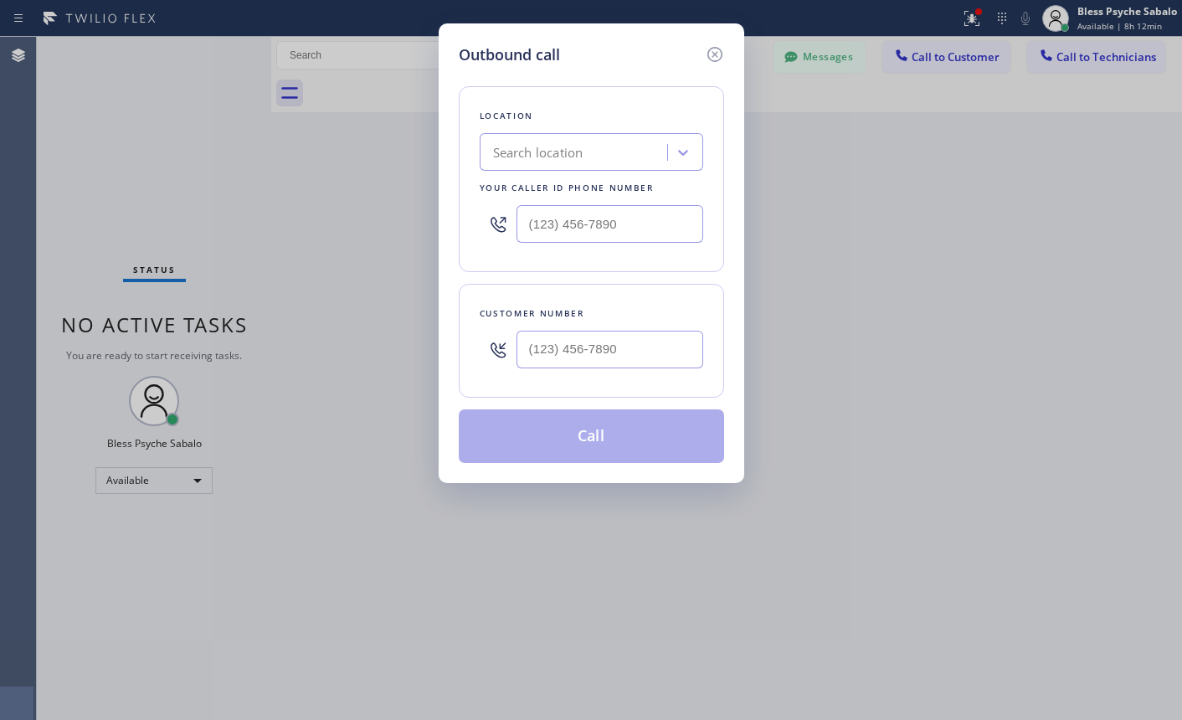
click at [584, 162] on div "Search location" at bounding box center [576, 152] width 182 height 29
paste input "5 Star"
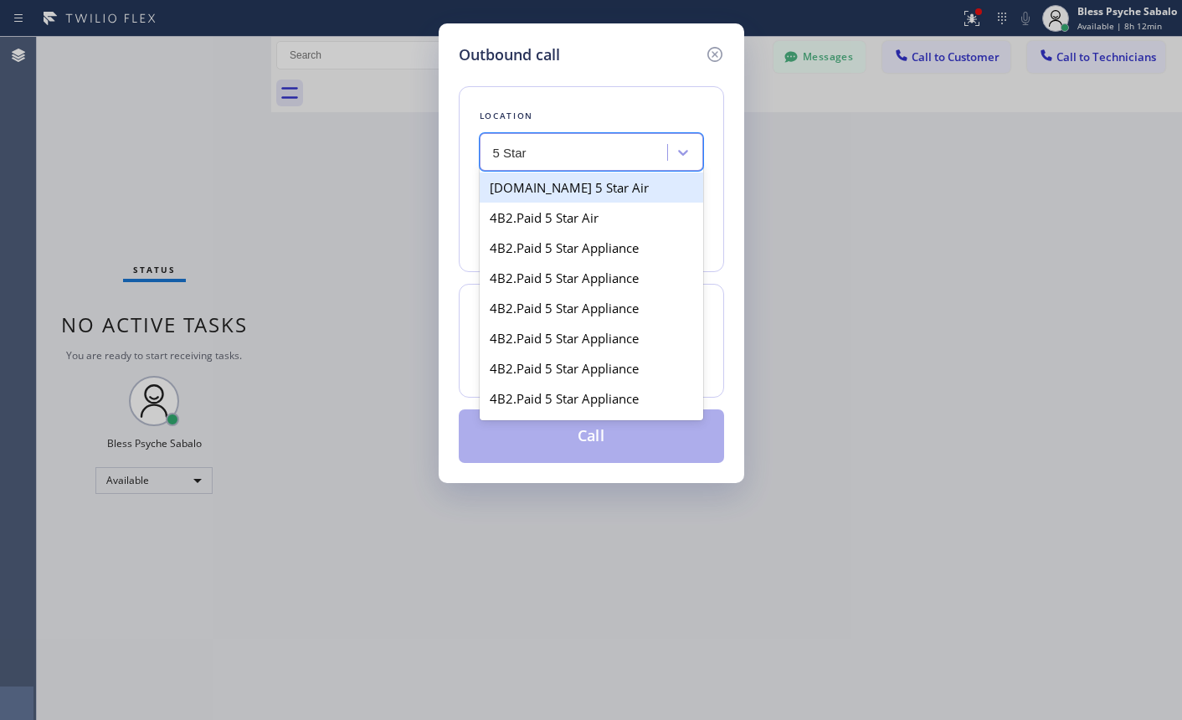
click at [529, 149] on input "5 Star" at bounding box center [526, 153] width 67 height 14
type input "5 Star"
click at [579, 149] on div "5 Star" at bounding box center [576, 152] width 182 height 29
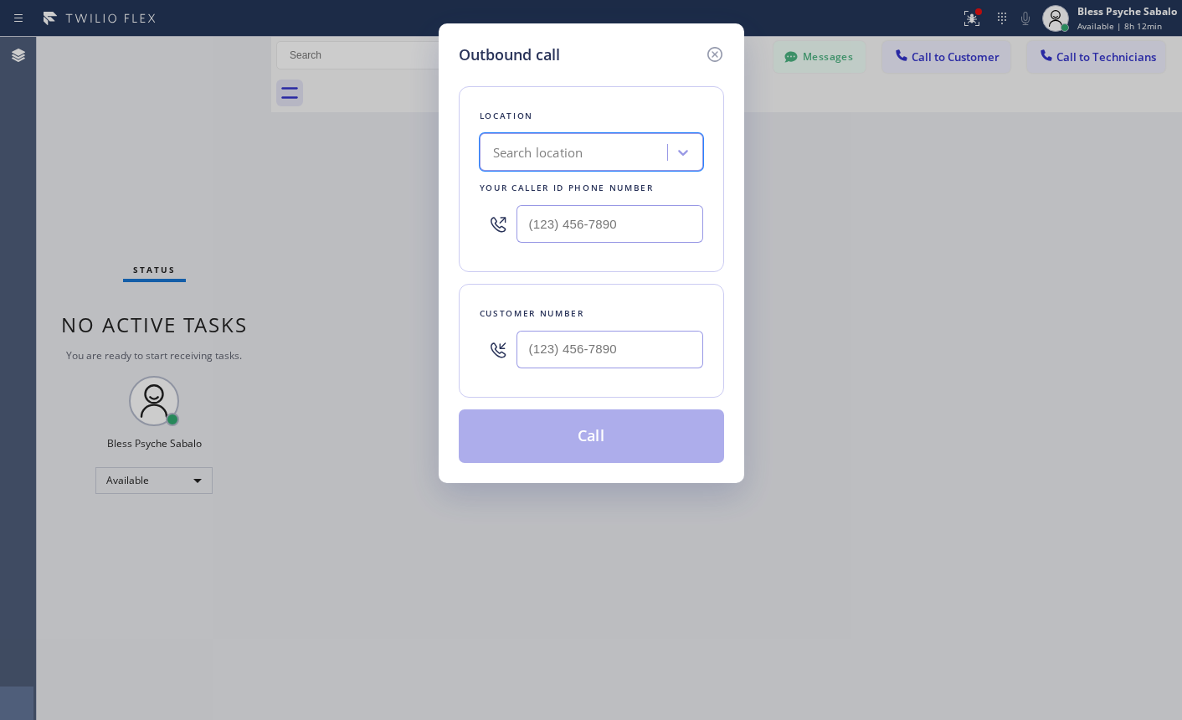
paste input "5 Star"
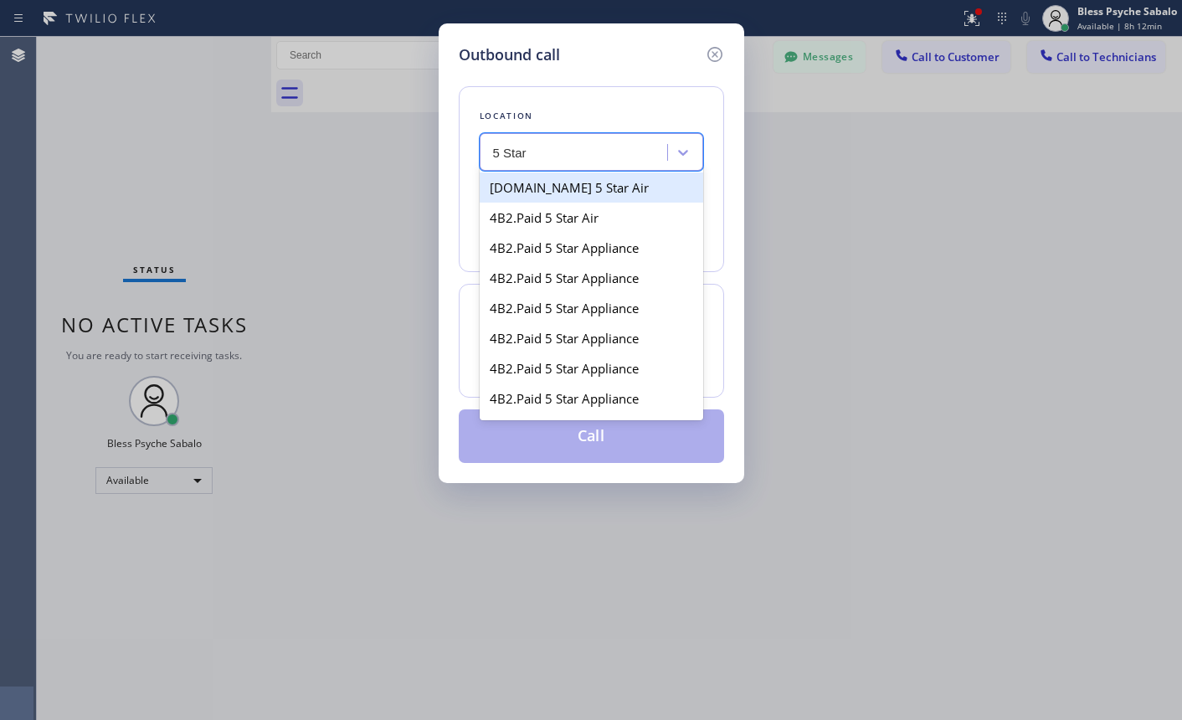
click at [521, 159] on input "5 Star" at bounding box center [526, 153] width 67 height 14
click at [531, 155] on input "5 Star" at bounding box center [512, 153] width 39 height 14
type input "5 Star plumb"
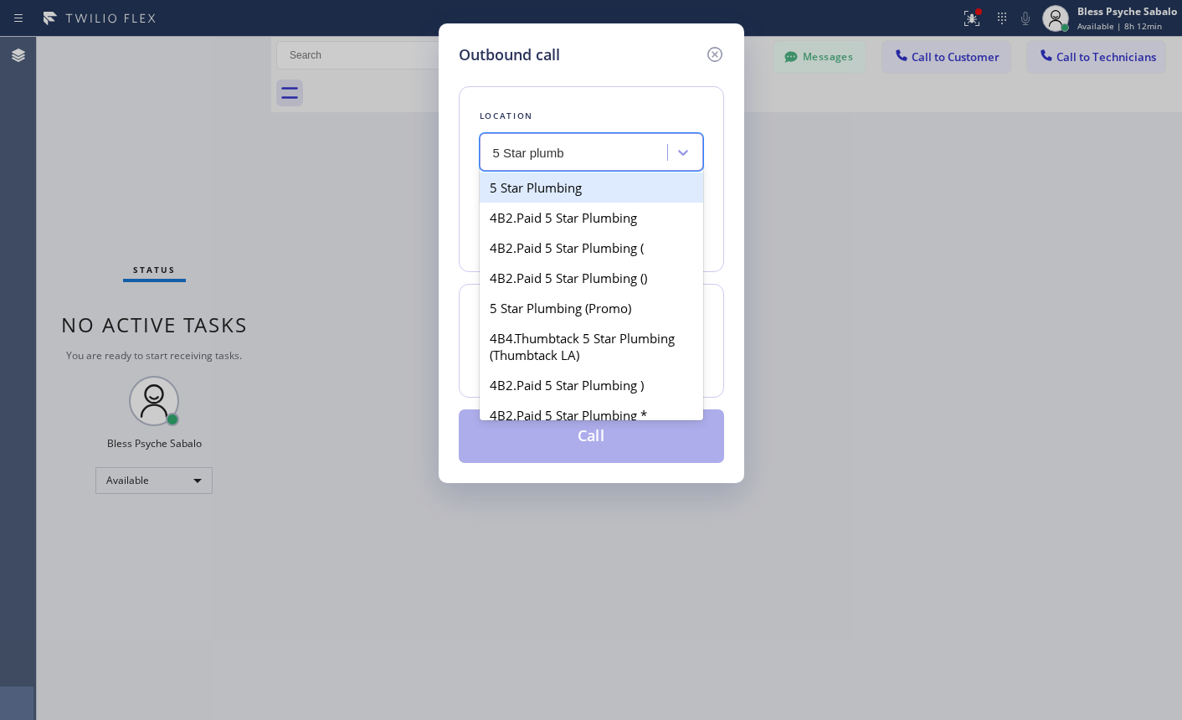
click at [562, 198] on div "5 Star Plumbing" at bounding box center [591, 187] width 223 height 30
type input "[PHONE_NUMBER]"
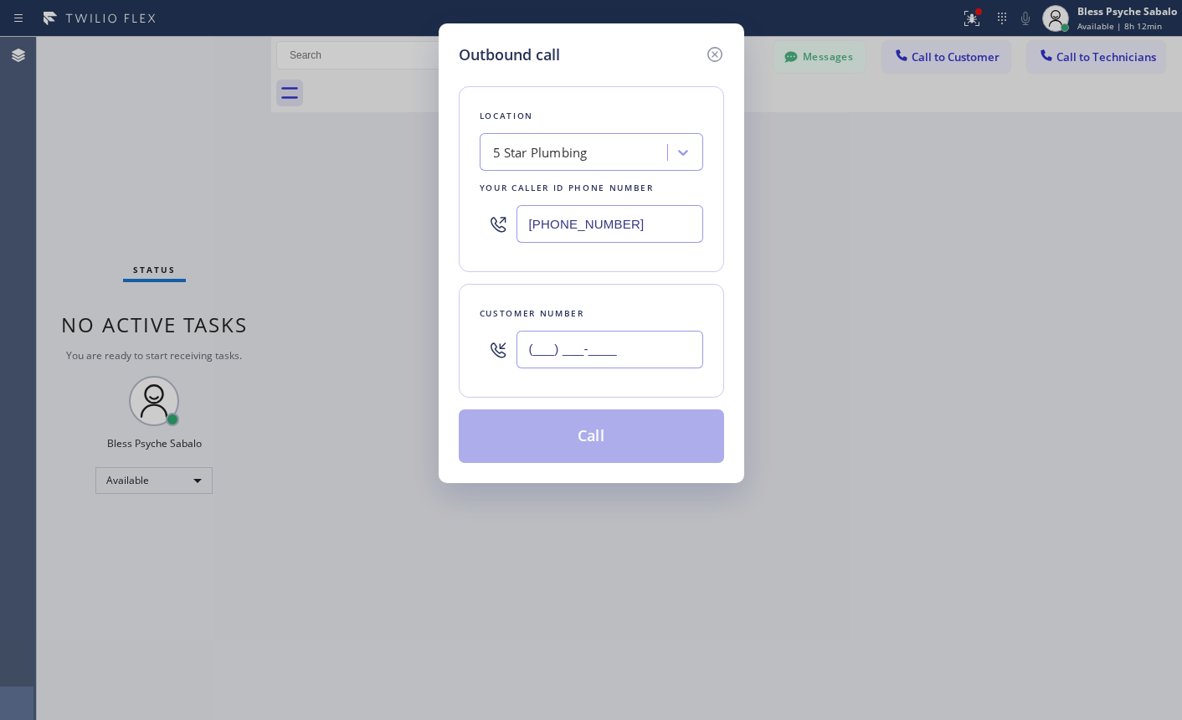
click at [640, 352] on input "(___) ___-____" at bounding box center [609, 350] width 187 height 38
paste input "502) 767-1427"
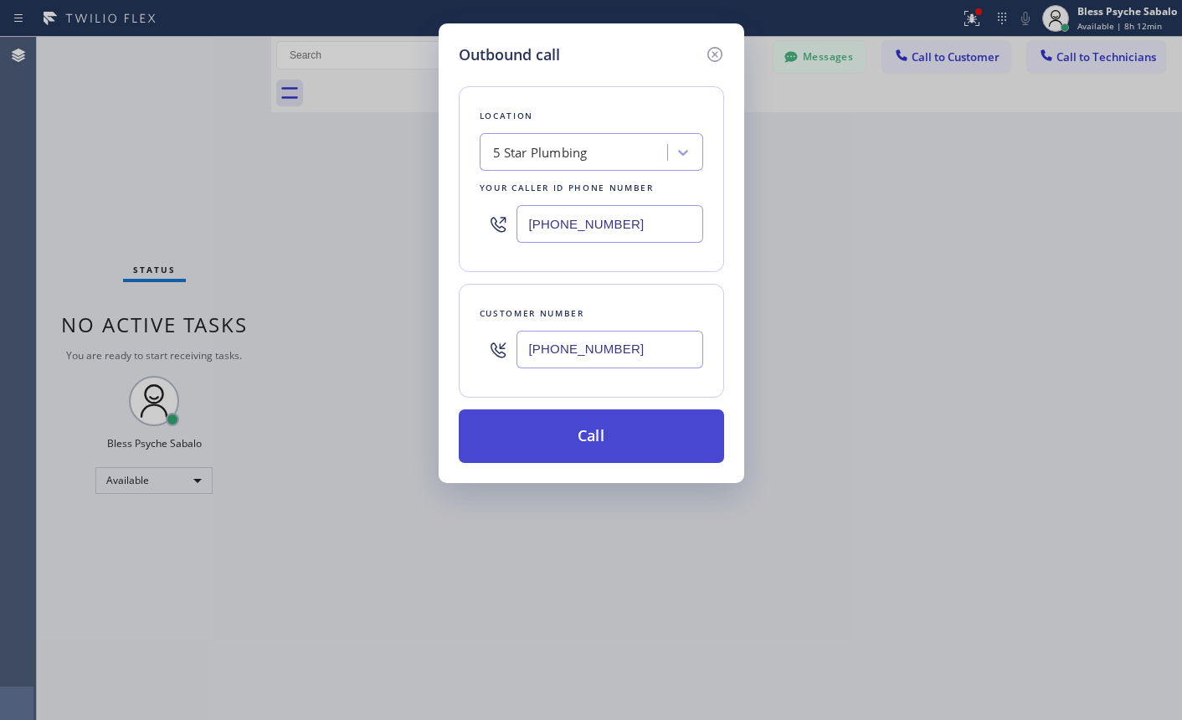
type input "[PHONE_NUMBER]"
click at [631, 443] on button "Call" at bounding box center [591, 436] width 265 height 54
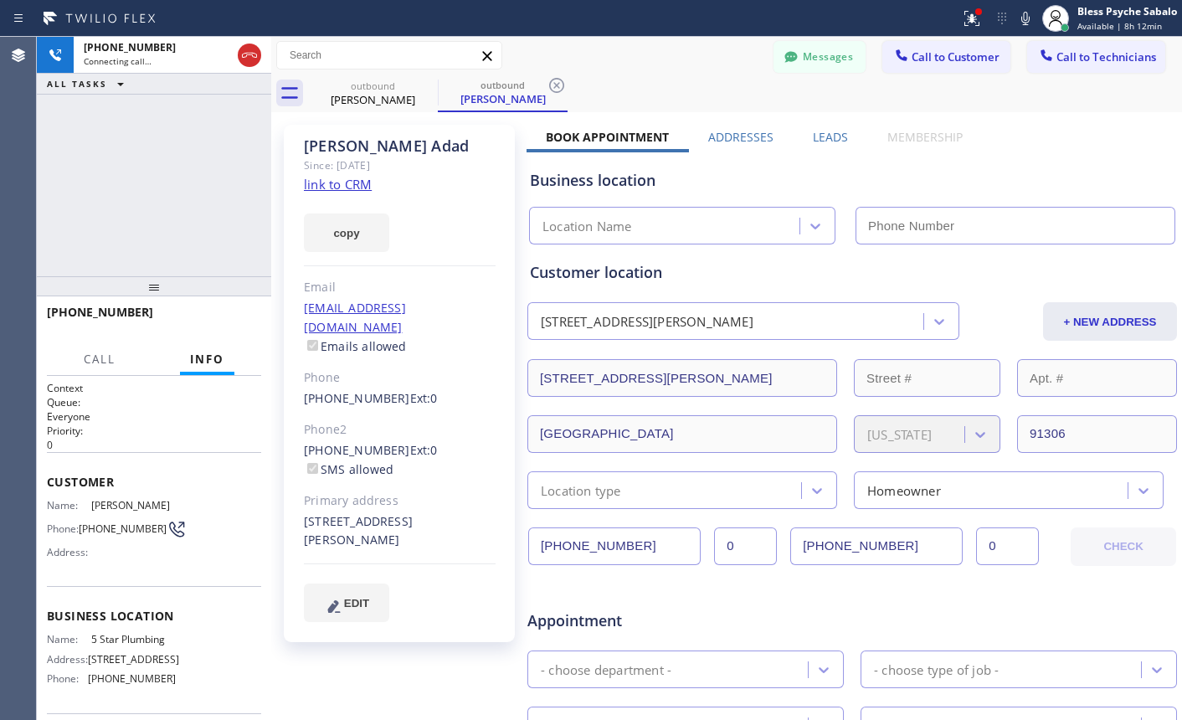
type input "[PHONE_NUMBER]"
click at [205, 320] on span "HANG UP" at bounding box center [222, 320] width 51 height 12
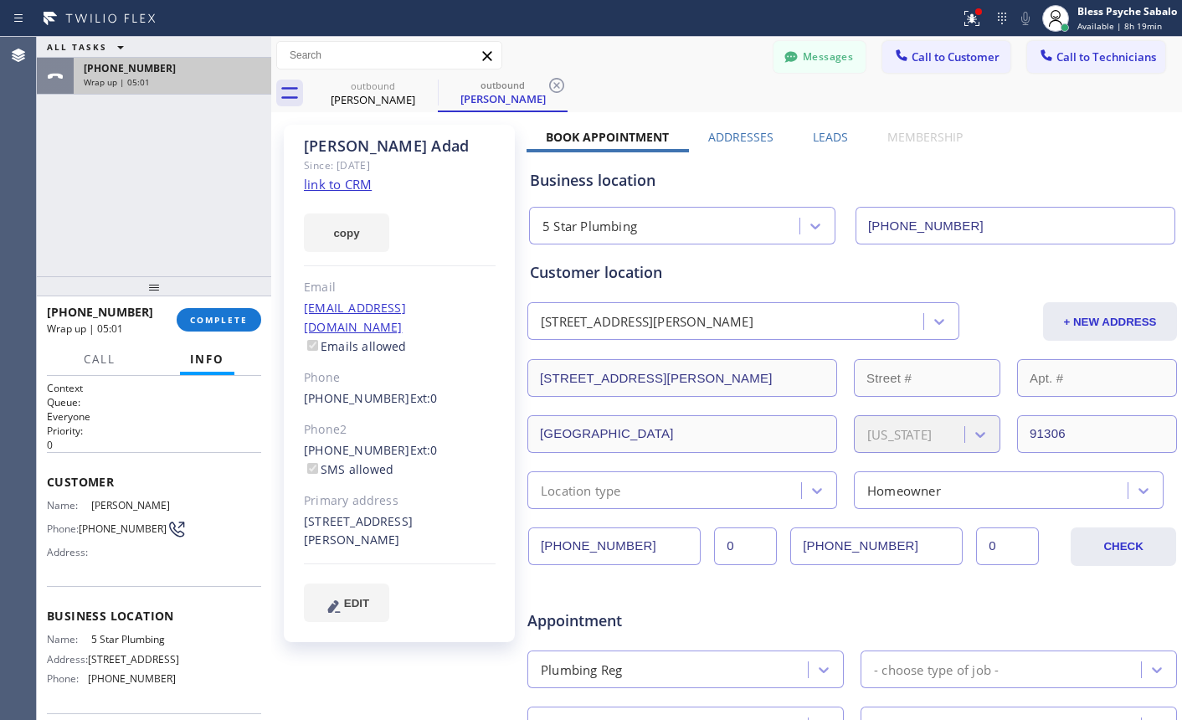
click at [202, 68] on div "[PHONE_NUMBER]" at bounding box center [172, 68] width 177 height 14
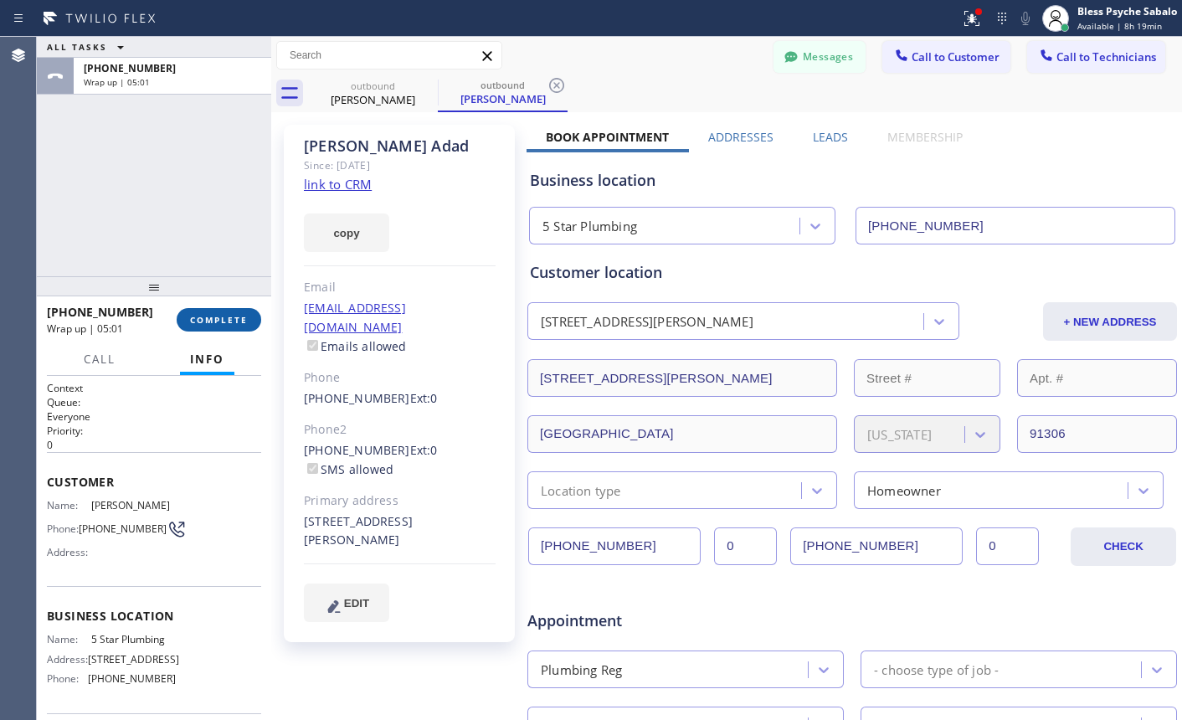
click at [221, 316] on span "COMPLETE" at bounding box center [219, 320] width 58 height 12
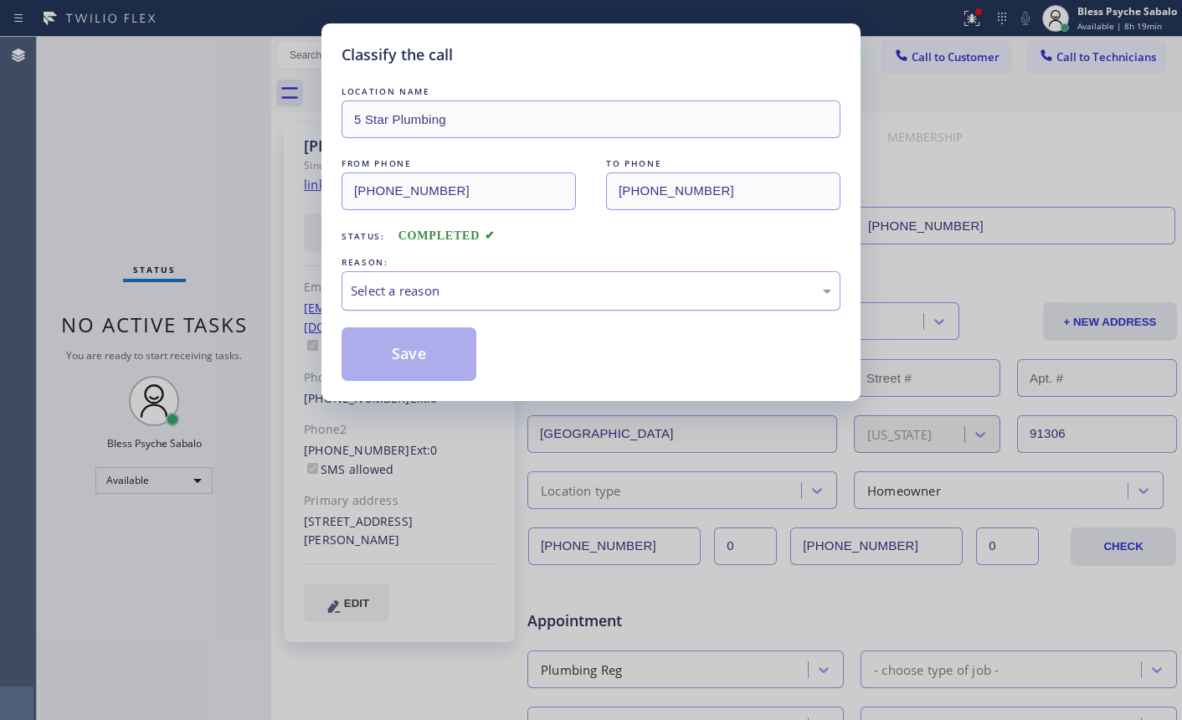
click at [429, 292] on div "Select a reason" at bounding box center [591, 290] width 480 height 19
click at [415, 338] on button "Save" at bounding box center [409, 354] width 135 height 54
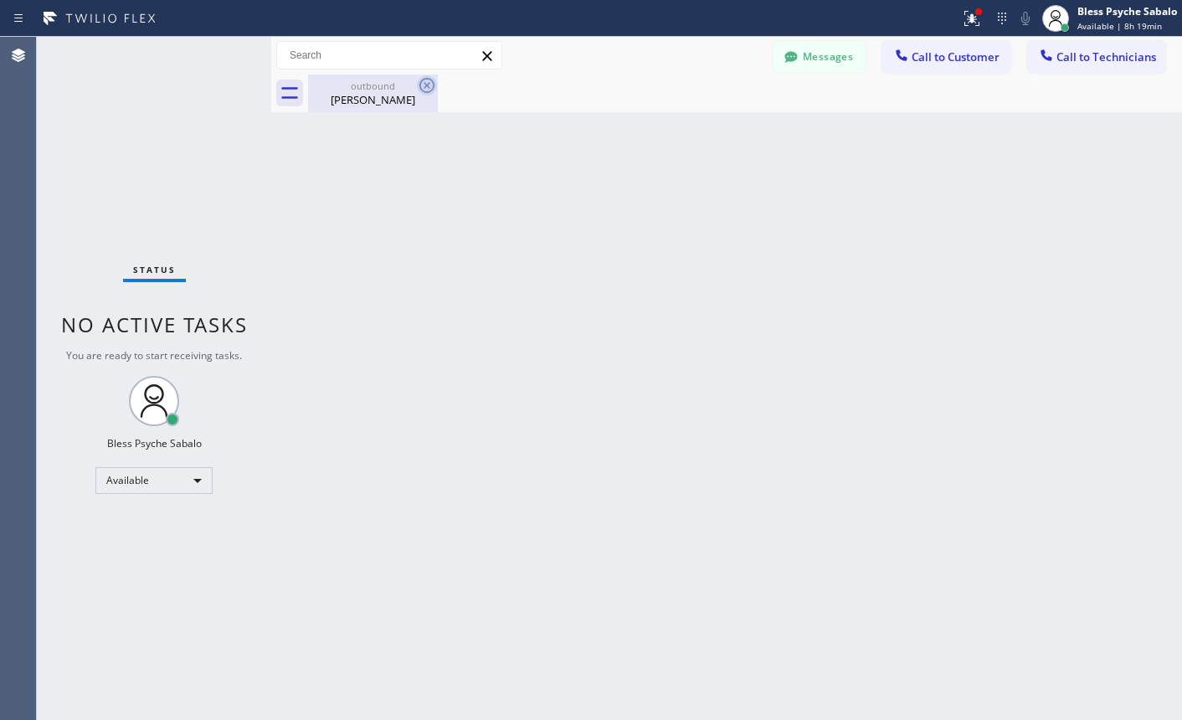
click at [427, 88] on icon at bounding box center [427, 85] width 20 height 20
drag, startPoint x: 510, startPoint y: 311, endPoint x: 792, endPoint y: 193, distance: 306.1
click at [527, 310] on div "Back to Dashboard Change Sender ID Customers Technicians GA [PERSON_NAME] [DATE…" at bounding box center [726, 378] width 911 height 683
click at [942, 54] on span "Call to Customer" at bounding box center [956, 56] width 88 height 15
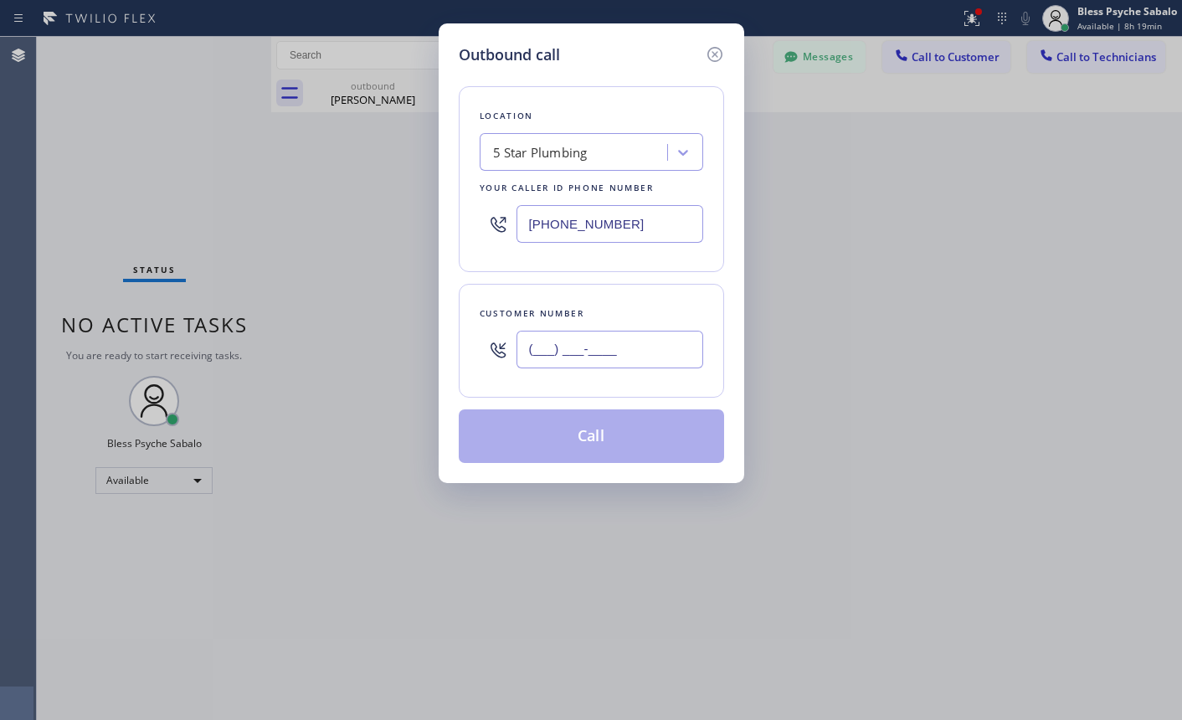
click at [606, 342] on input "(___) ___-____" at bounding box center [609, 350] width 187 height 38
paste input "text"
type input "(___) ___-____"
click at [618, 162] on div "5 Star Plumbing" at bounding box center [576, 152] width 182 height 29
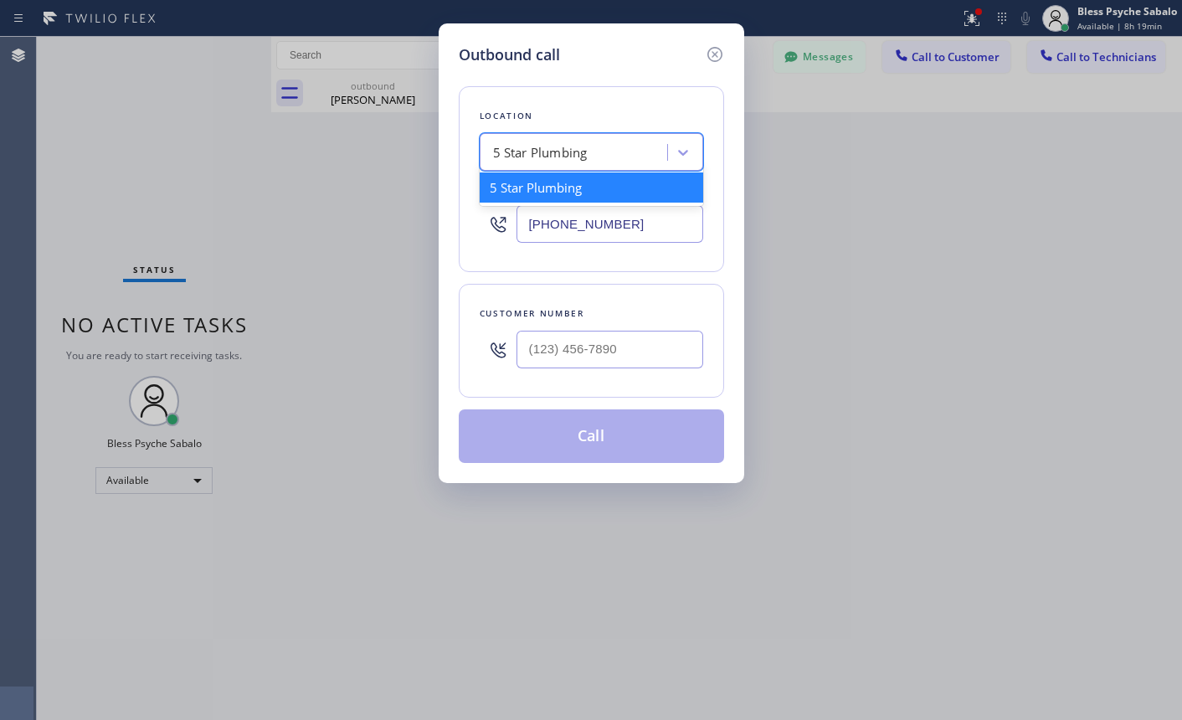
paste input "Oasis Plumbers [GEOGRAPHIC_DATA][PERSON_NAME]"
type input "Oasis Plumbers [GEOGRAPHIC_DATA][PERSON_NAME]"
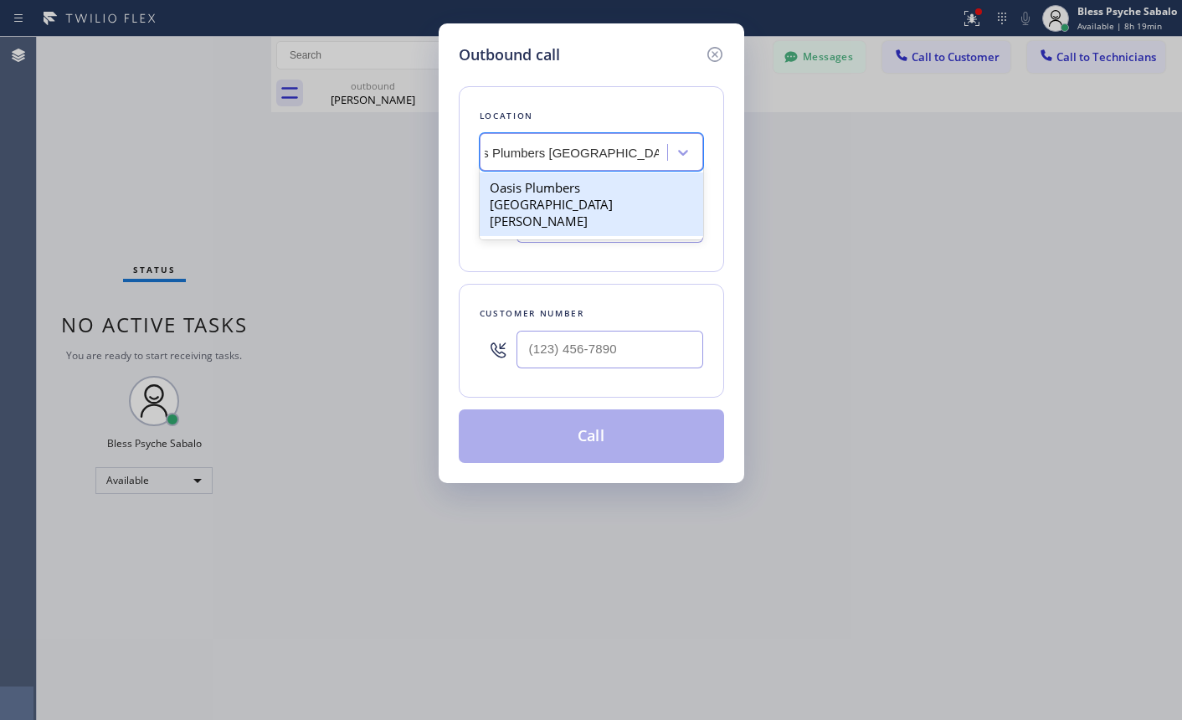
click at [617, 191] on div "Oasis Plumbers [GEOGRAPHIC_DATA][PERSON_NAME]" at bounding box center [591, 204] width 223 height 64
type input "[PHONE_NUMBER]"
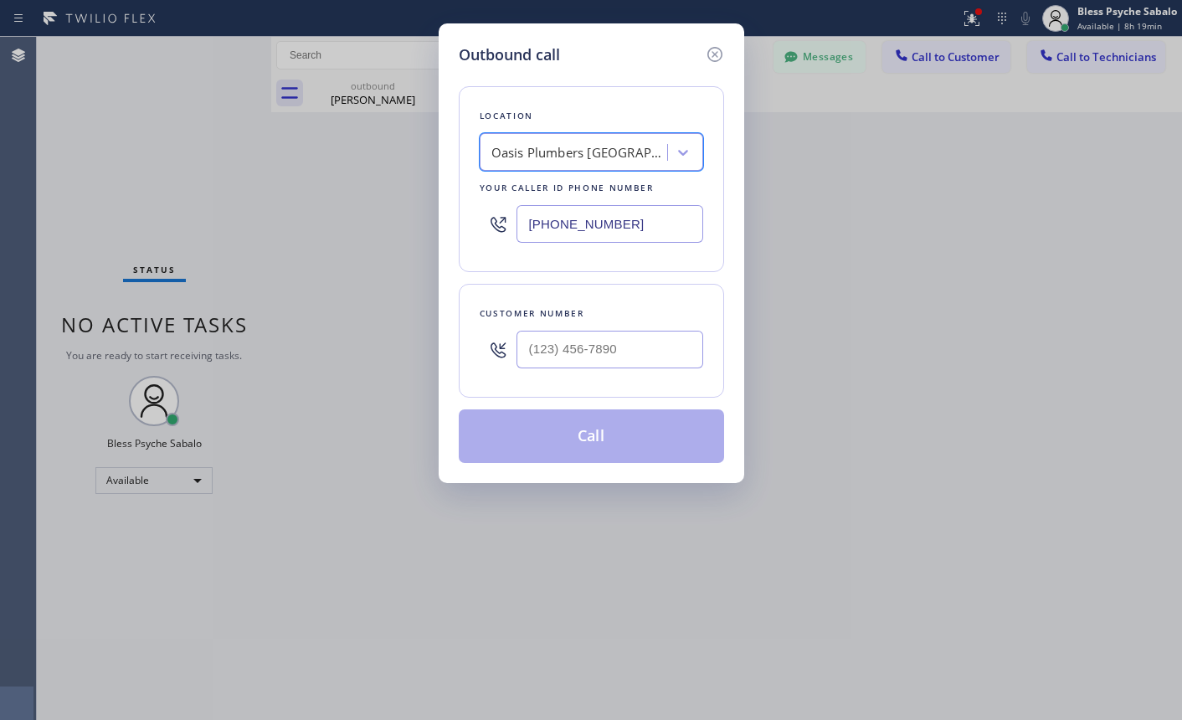
scroll to position [0, 1]
drag, startPoint x: 671, startPoint y: 360, endPoint x: 663, endPoint y: 357, distance: 9.0
click at [670, 360] on input "(___) ___-____" at bounding box center [609, 350] width 187 height 38
paste input "310) 926-3002"
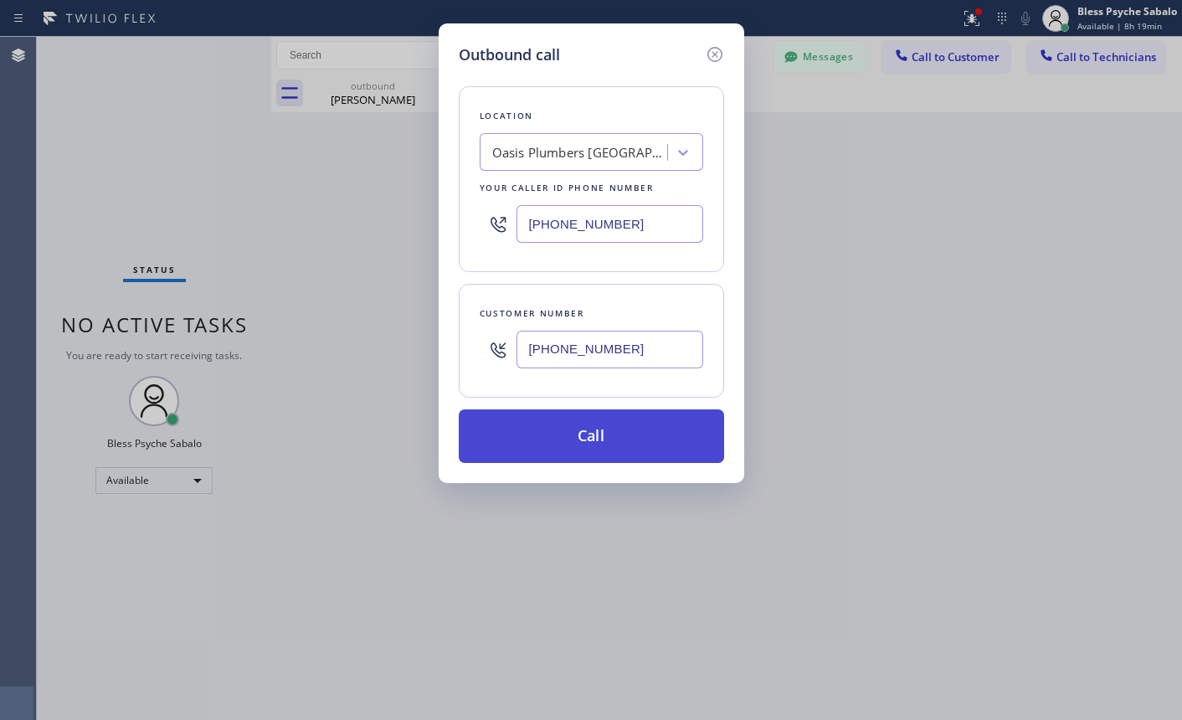
type input "[PHONE_NUMBER]"
click at [574, 422] on button "Call" at bounding box center [591, 436] width 265 height 54
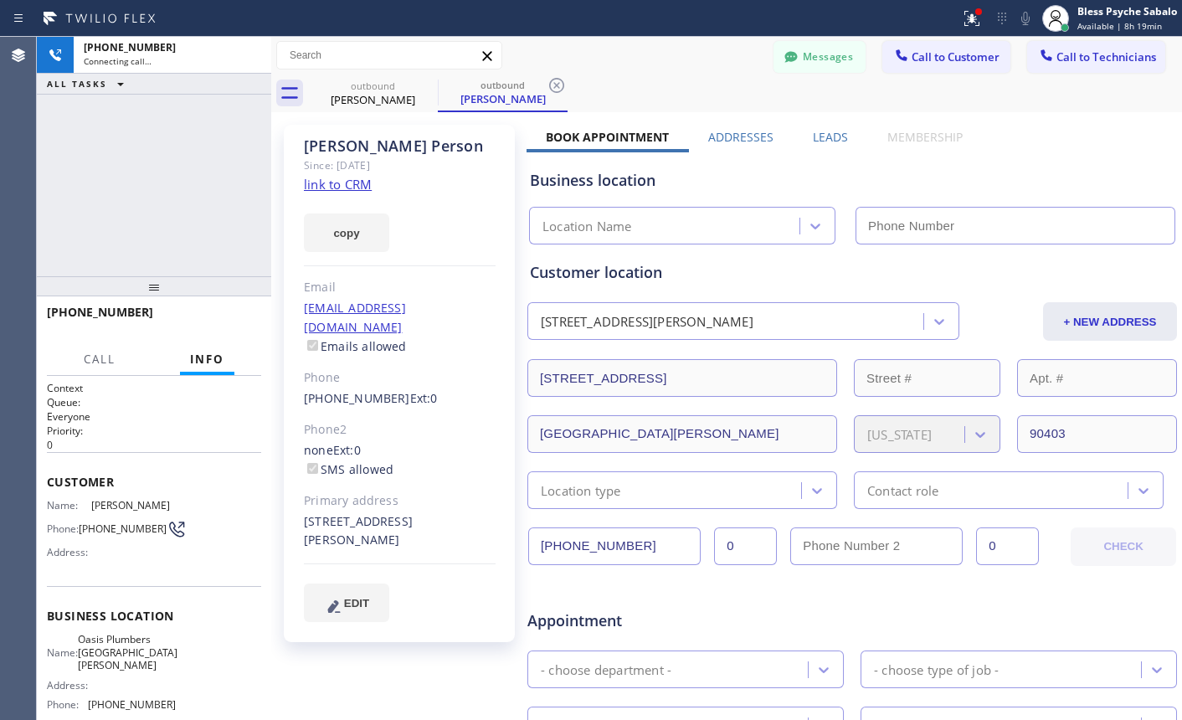
type input "[PHONE_NUMBER]"
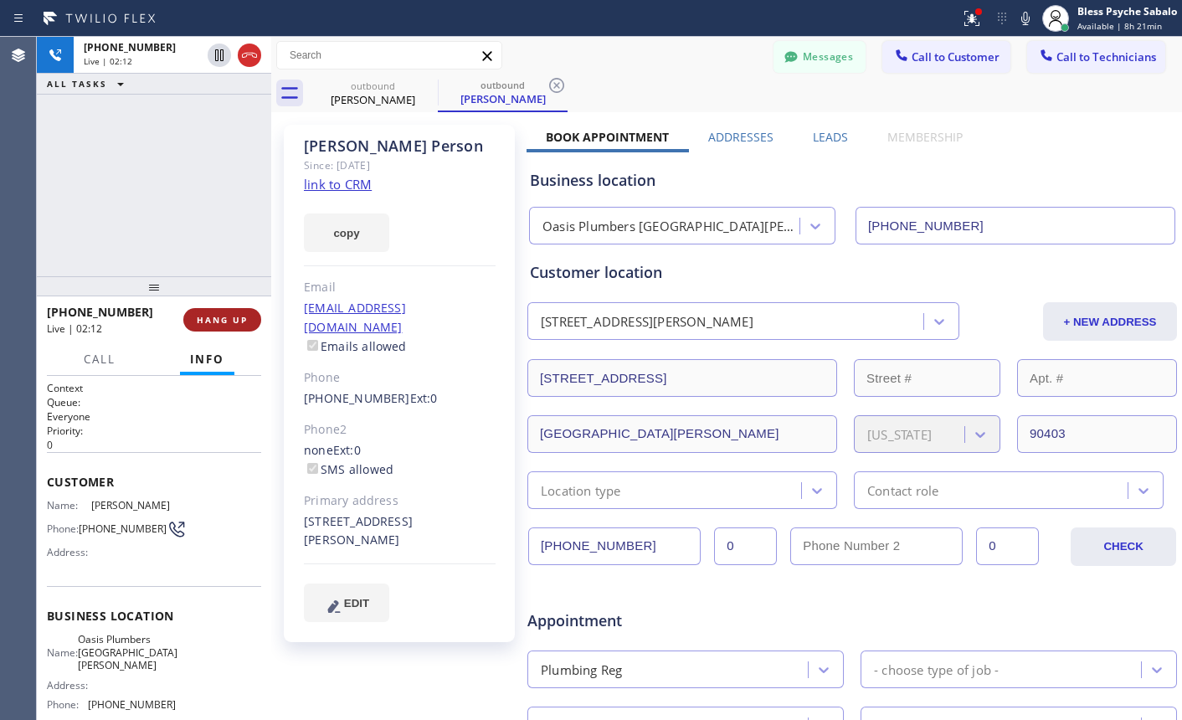
click at [238, 316] on span "HANG UP" at bounding box center [222, 320] width 51 height 12
click at [188, 178] on div "[PHONE_NUMBER] Live | 02:13 ALL TASKS ALL TASKS ACTIVE TASKS TASKS IN WRAP UP" at bounding box center [154, 156] width 234 height 239
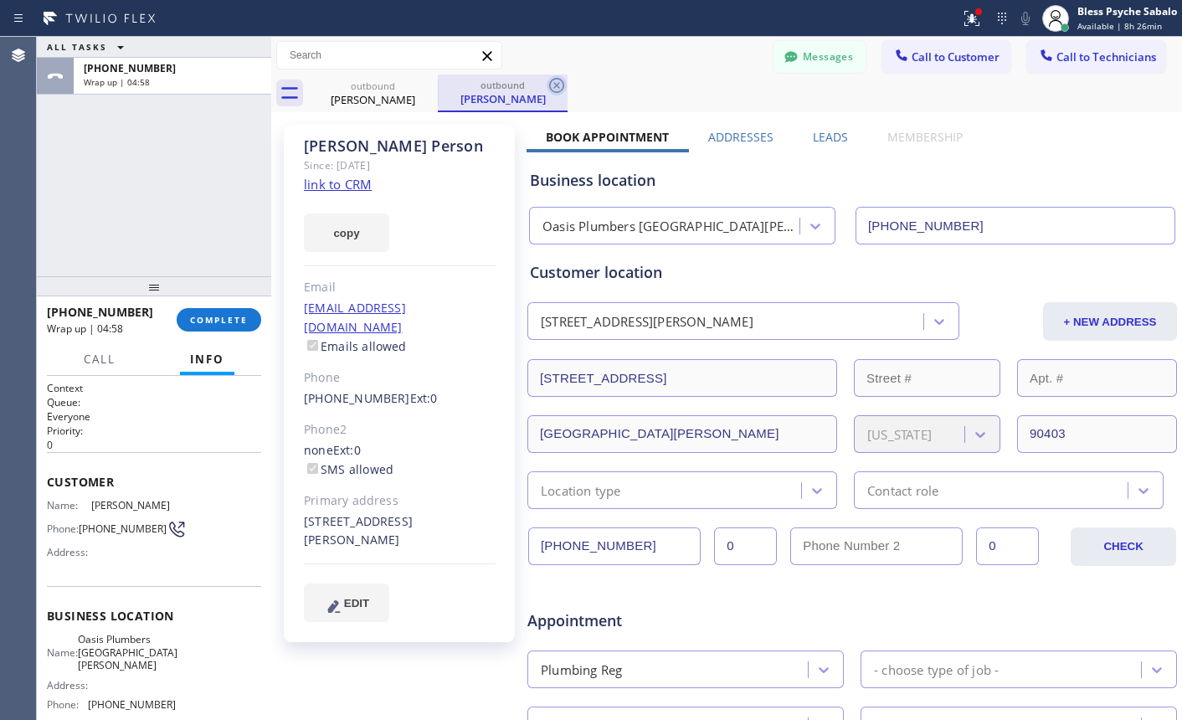
click at [559, 89] on icon at bounding box center [557, 85] width 20 height 20
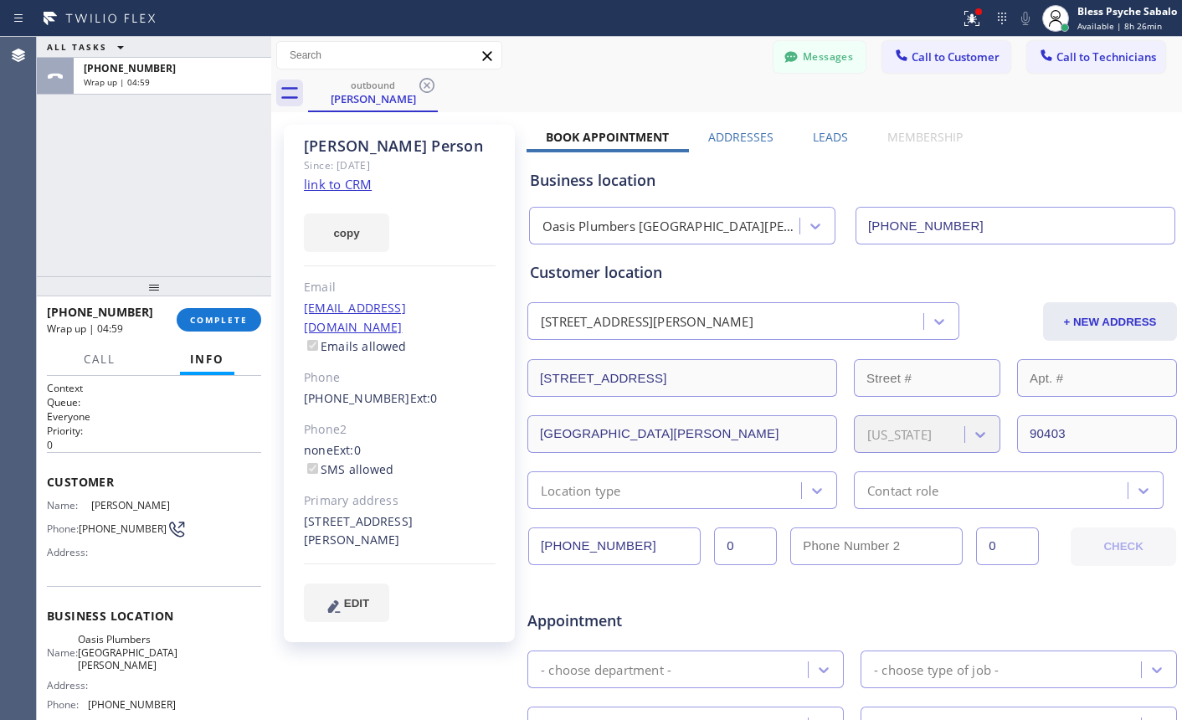
drag, startPoint x: 429, startPoint y: 87, endPoint x: 449, endPoint y: 84, distance: 20.4
click at [429, 85] on icon at bounding box center [427, 85] width 20 height 20
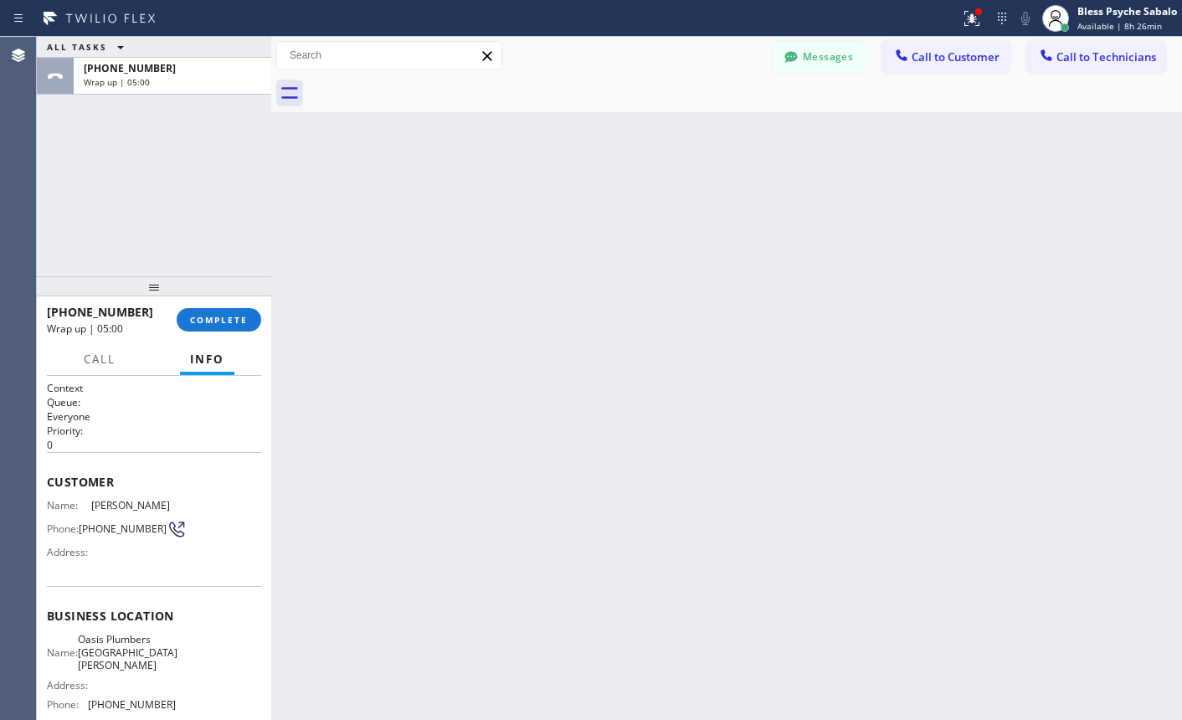
drag, startPoint x: 740, startPoint y: 87, endPoint x: 762, endPoint y: 74, distance: 25.6
click at [747, 85] on div at bounding box center [745, 93] width 874 height 38
click at [817, 71] on button "Messages" at bounding box center [819, 57] width 92 height 32
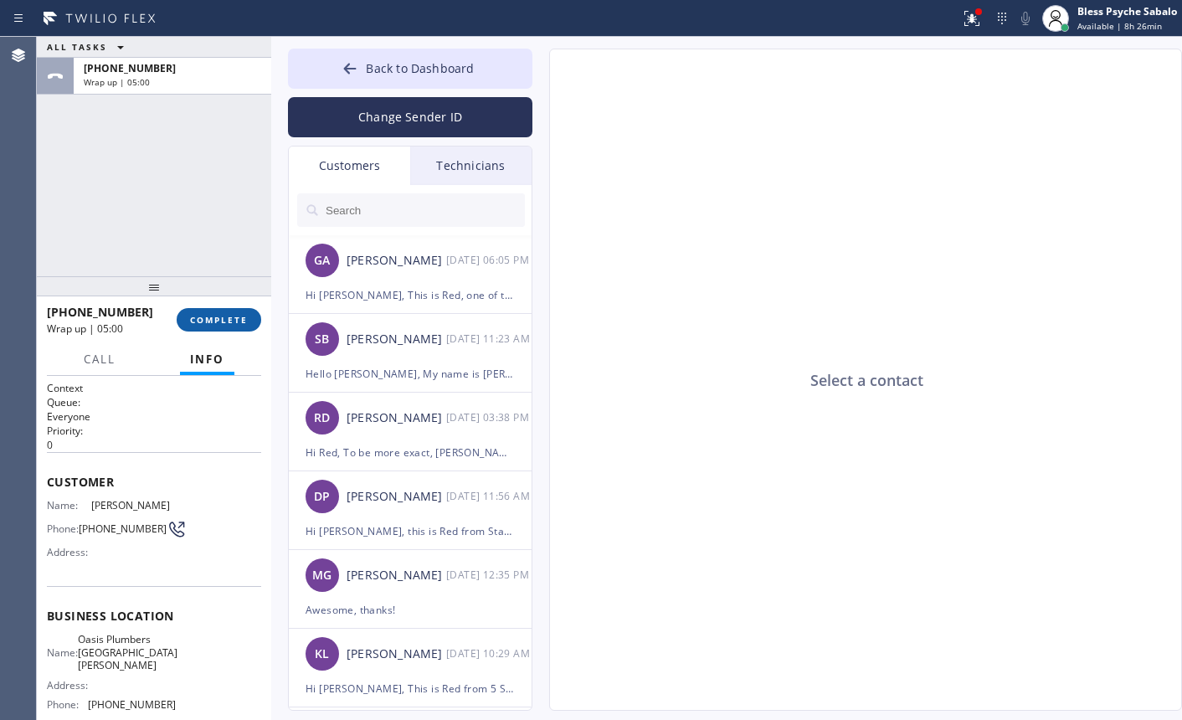
click at [235, 311] on button "COMPLETE" at bounding box center [219, 319] width 85 height 23
click at [350, 166] on div "Customers" at bounding box center [349, 165] width 121 height 39
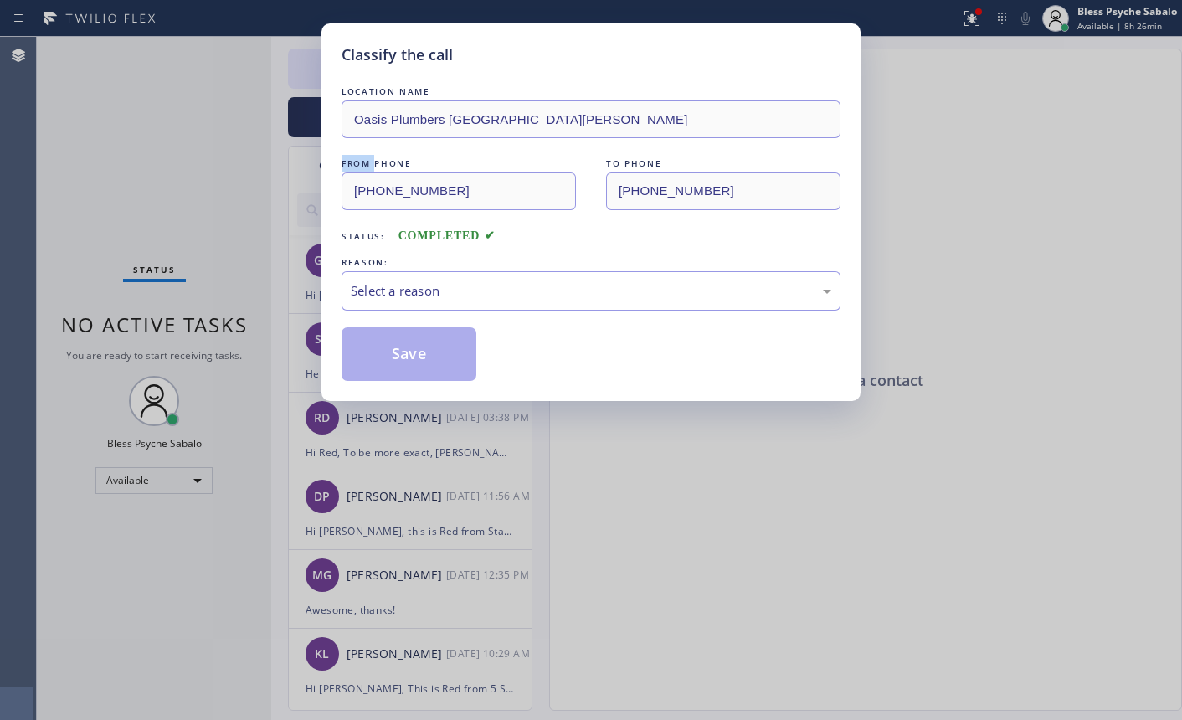
click at [350, 166] on div "FROM PHONE" at bounding box center [459, 164] width 234 height 18
click at [504, 291] on div "Select a reason" at bounding box center [591, 290] width 480 height 19
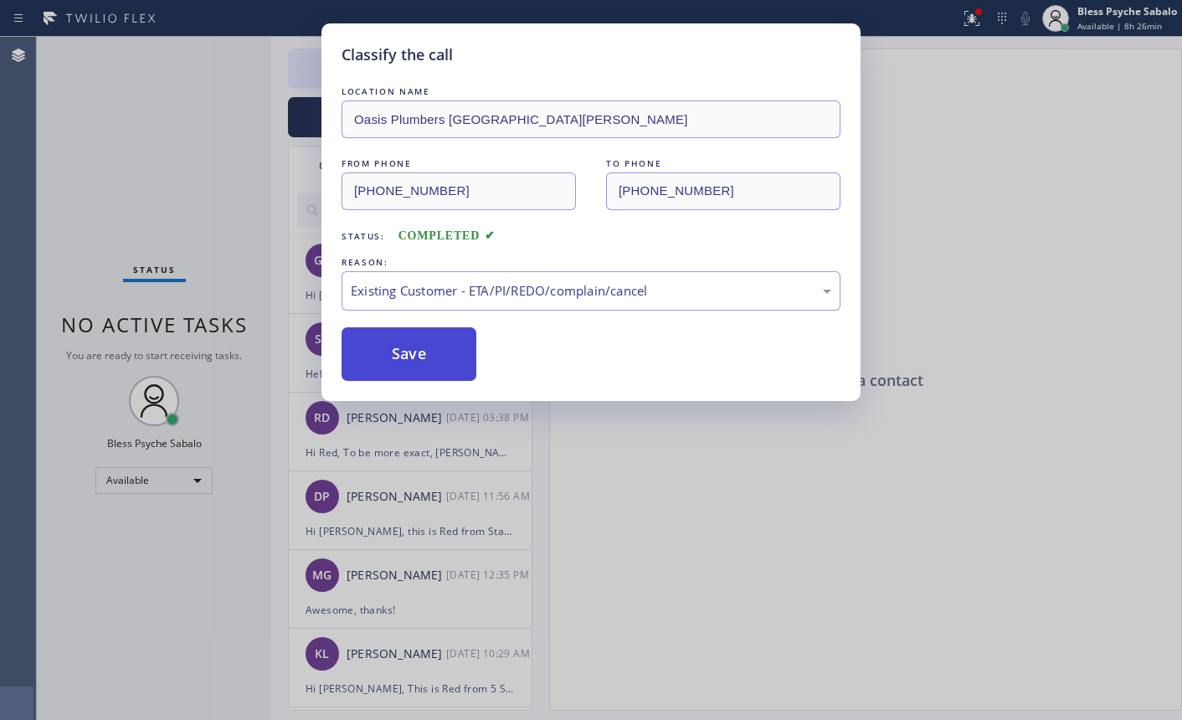
click at [413, 349] on button "Save" at bounding box center [409, 354] width 135 height 54
click at [413, 350] on button "Save" at bounding box center [409, 354] width 135 height 54
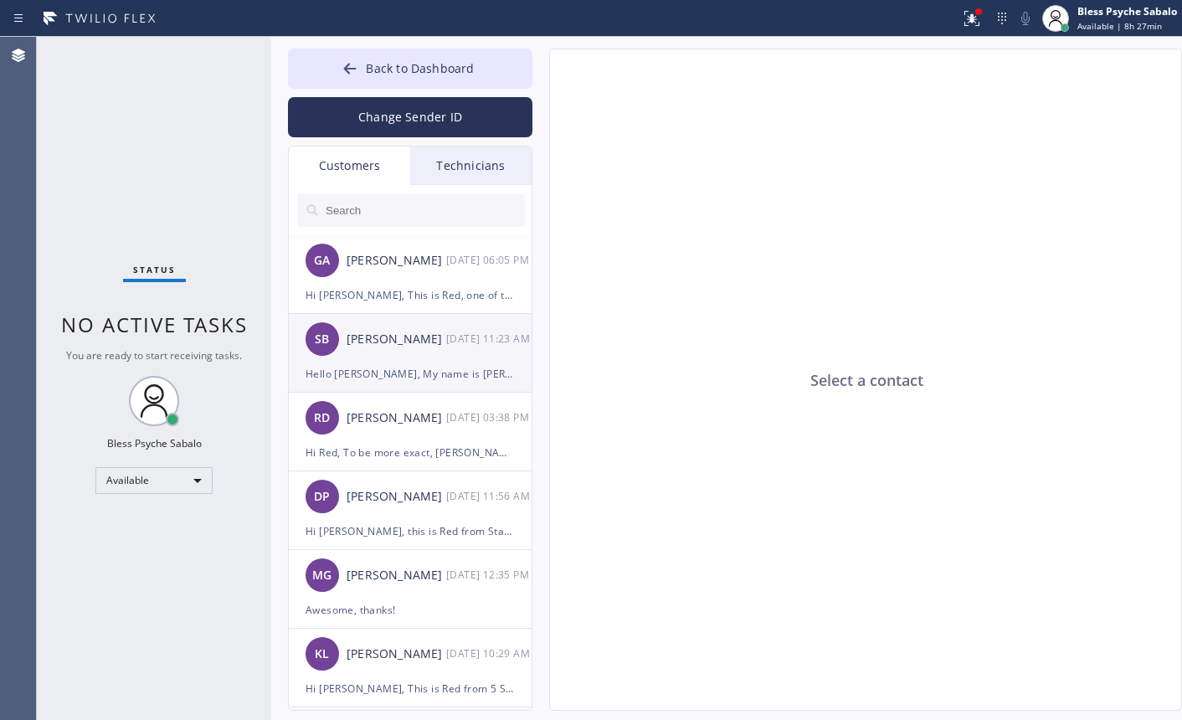
click at [420, 352] on div "SB [PERSON_NAME] [DATE] 11:23 AM" at bounding box center [411, 339] width 244 height 50
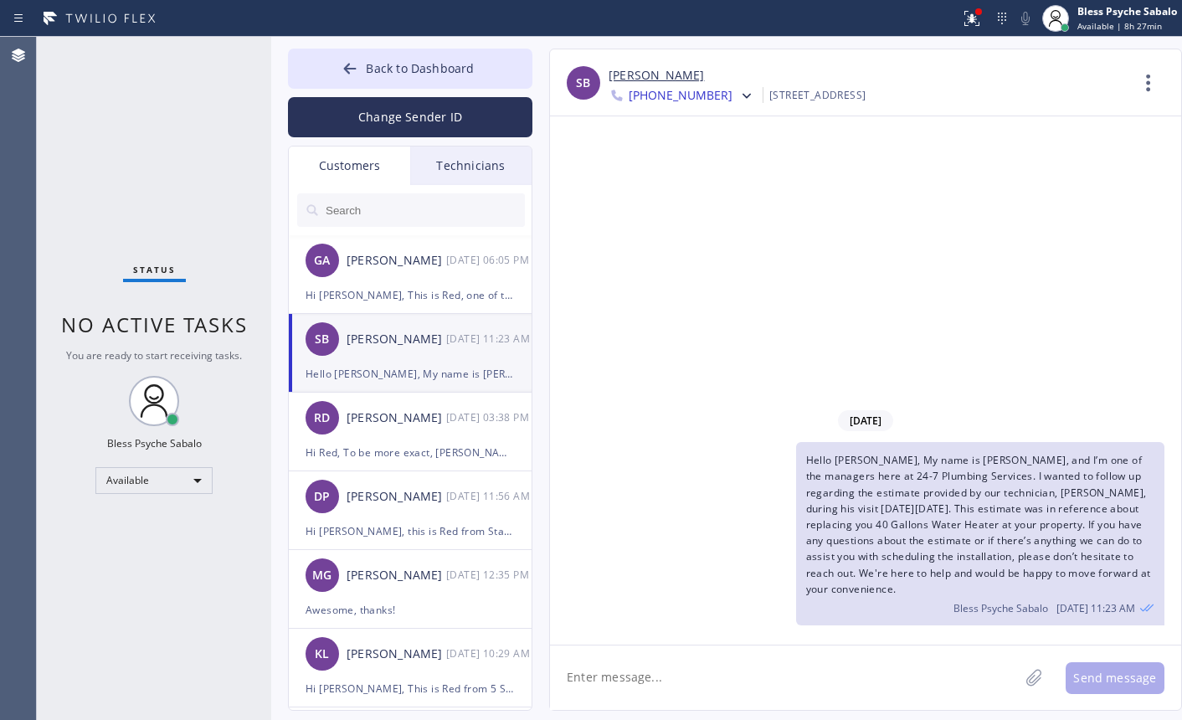
click at [658, 104] on span "[PHONE_NUMBER]" at bounding box center [681, 97] width 104 height 20
click at [676, 192] on div "[PHONE_NUMBER]" at bounding box center [705, 211] width 193 height 39
click at [681, 189] on div "[DATE] Hello [PERSON_NAME], My name is Red, and I’m one of the managers here at…" at bounding box center [865, 380] width 631 height 528
click at [738, 90] on icon at bounding box center [746, 96] width 17 height 17
click at [974, 319] on div "[DATE] Hello [PERSON_NAME], My name is Red, and I’m one of the managers here at…" at bounding box center [865, 380] width 631 height 528
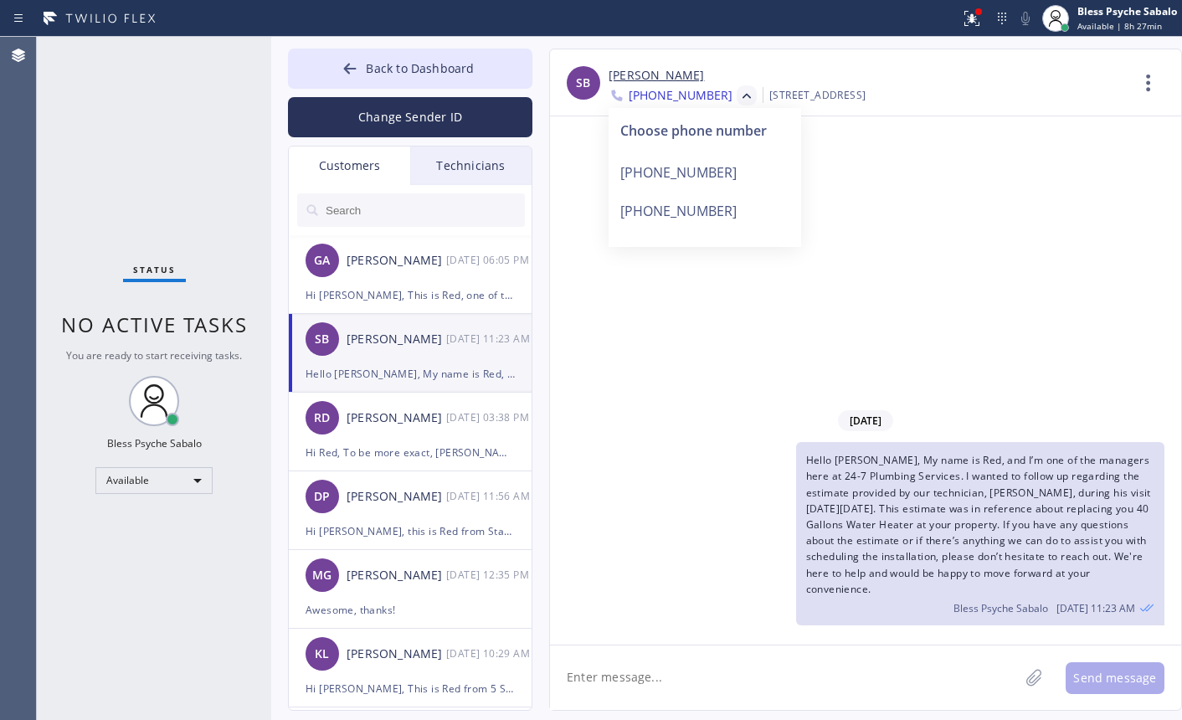
drag, startPoint x: 952, startPoint y: 181, endPoint x: 620, endPoint y: 3, distance: 376.0
click at [952, 179] on div "[DATE] Hello [PERSON_NAME], My name is Red, and I’m one of the managers here at…" at bounding box center [865, 380] width 631 height 528
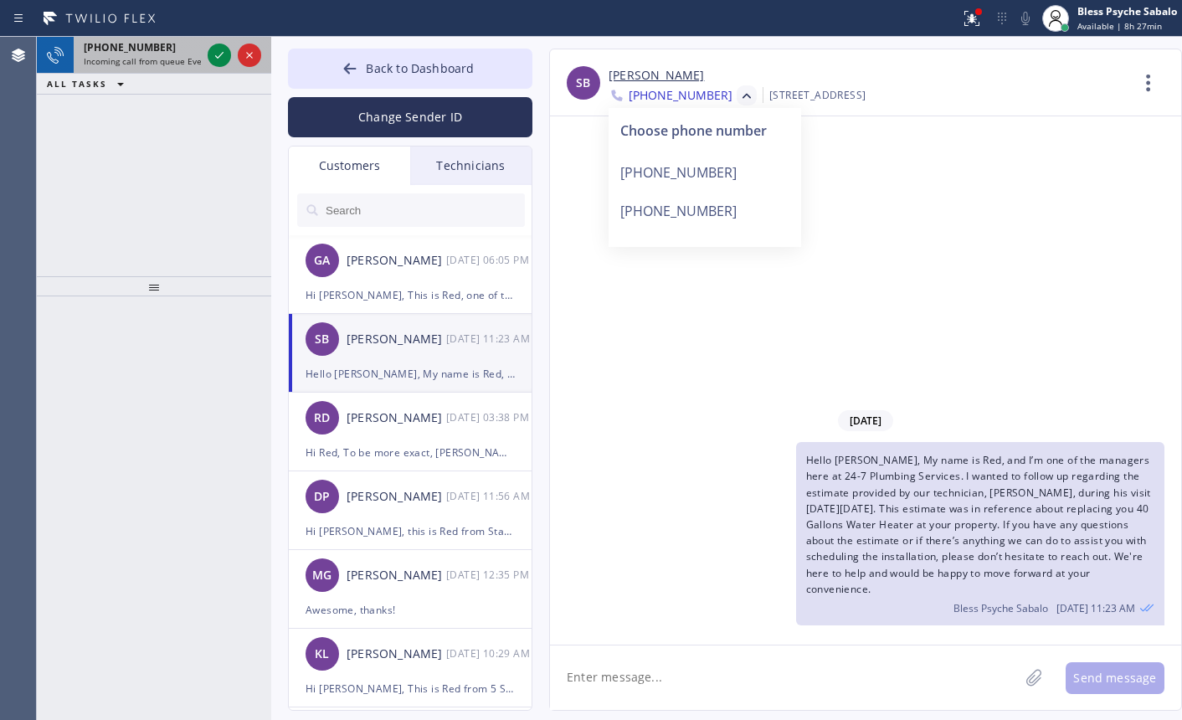
click at [152, 70] on div "[PHONE_NUMBER] Incoming call from queue Everybody" at bounding box center [139, 55] width 131 height 37
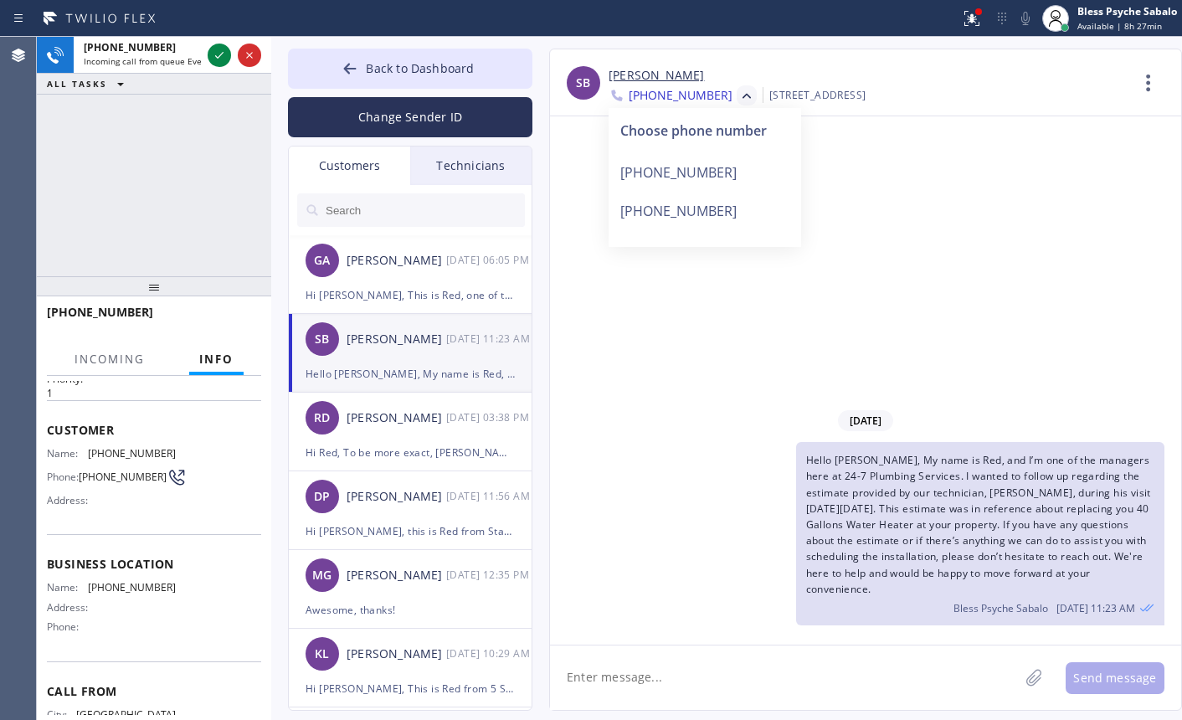
scroll to position [131, 0]
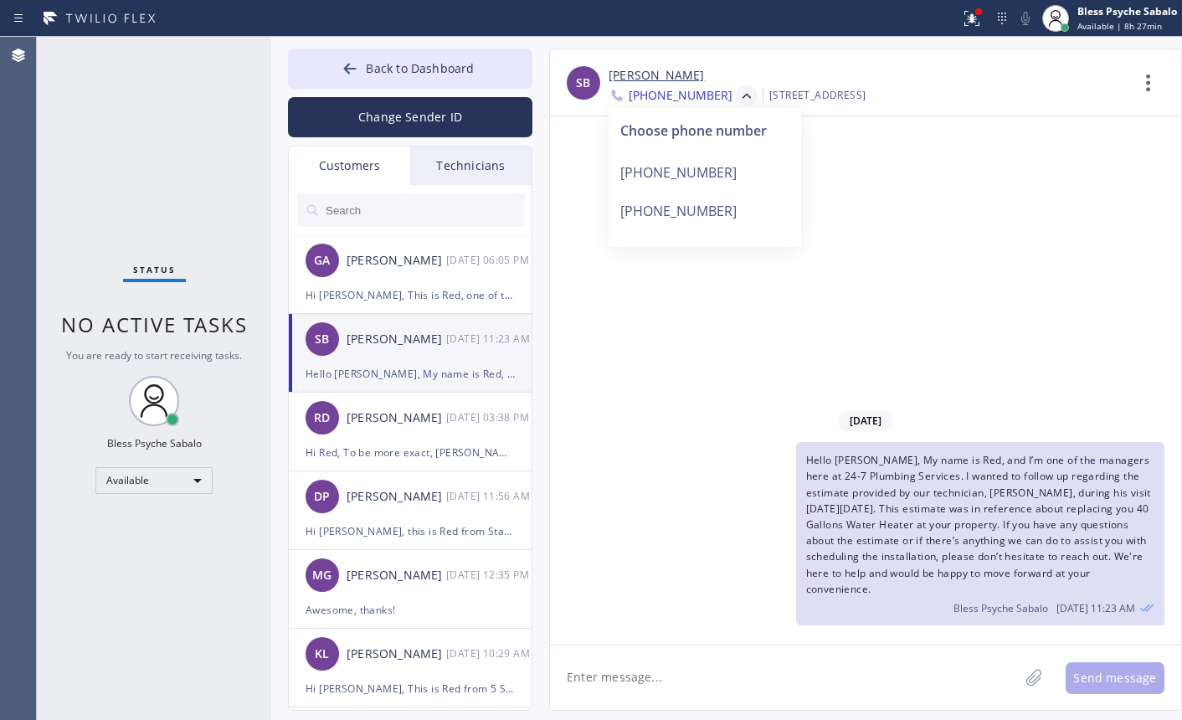
click at [82, 365] on div "Status No active tasks You are ready to start receiving tasks. Bless Psyche Sab…" at bounding box center [154, 378] width 234 height 683
click at [650, 372] on div "[DATE] Hello [PERSON_NAME], My name is Red, and I’m one of the managers here at…" at bounding box center [865, 380] width 631 height 528
click at [489, 154] on div "Technicians" at bounding box center [470, 165] width 121 height 39
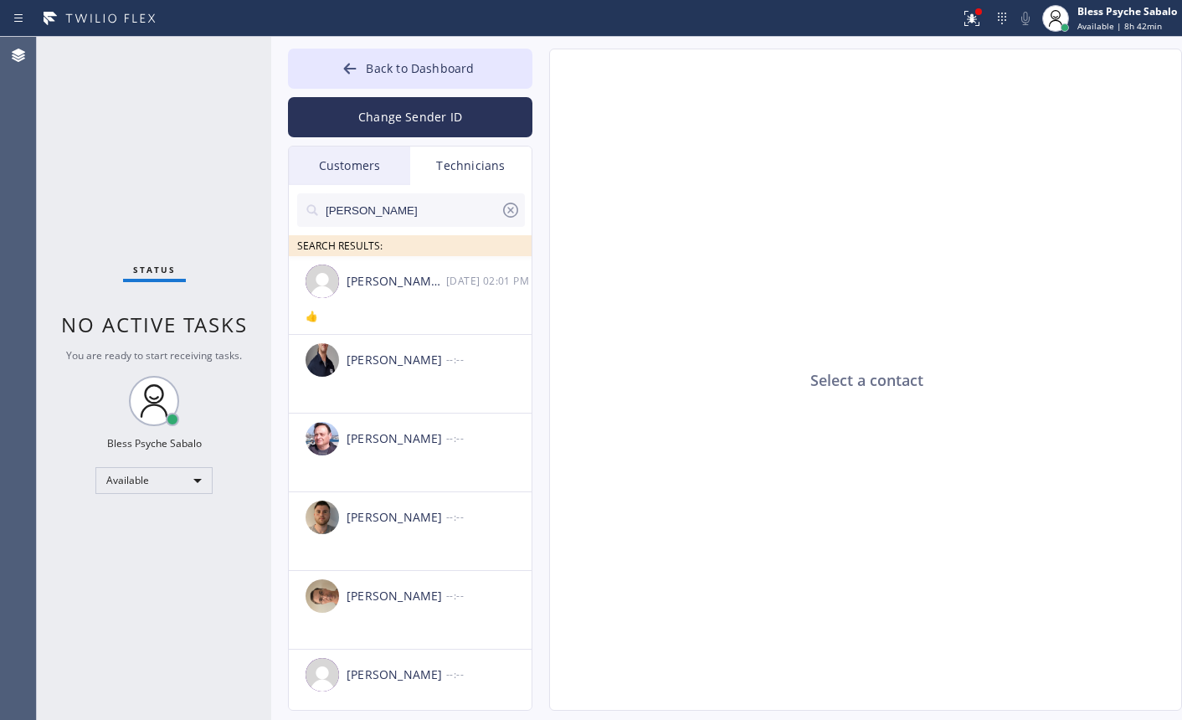
click at [519, 214] on icon at bounding box center [511, 210] width 20 height 20
click at [449, 223] on input "text" at bounding box center [424, 209] width 201 height 33
type input "[PERSON_NAME]"
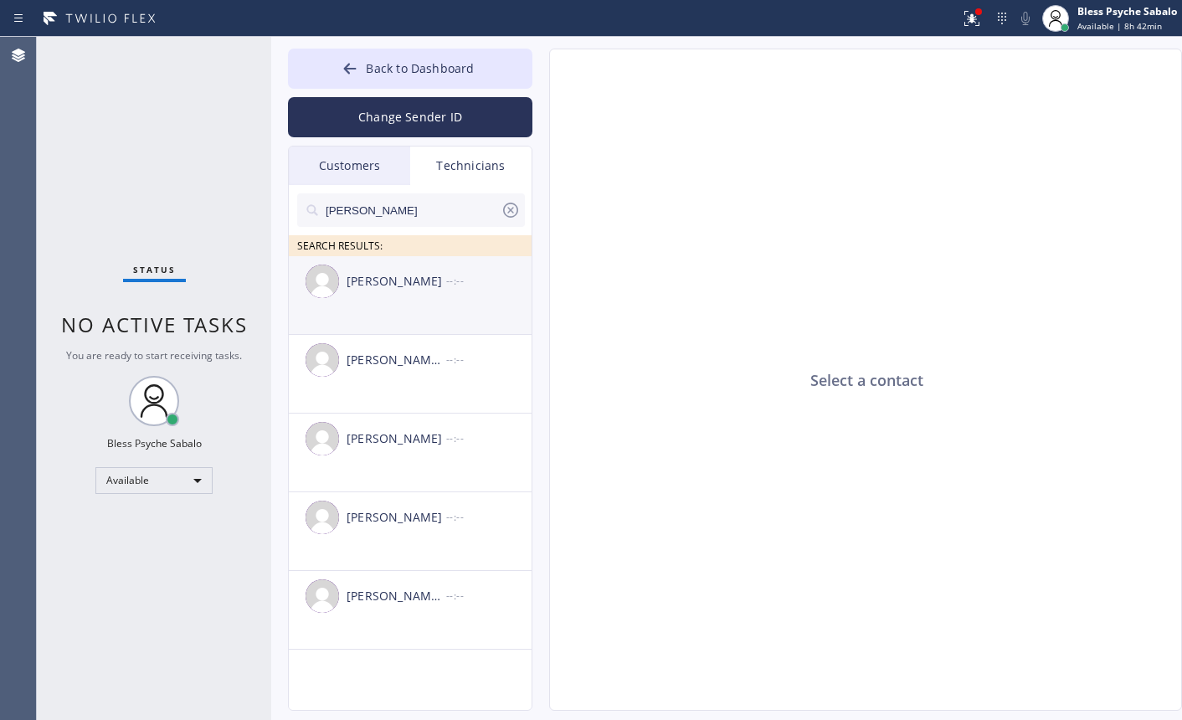
click at [435, 289] on div "[PERSON_NAME]" at bounding box center [397, 281] width 100 height 19
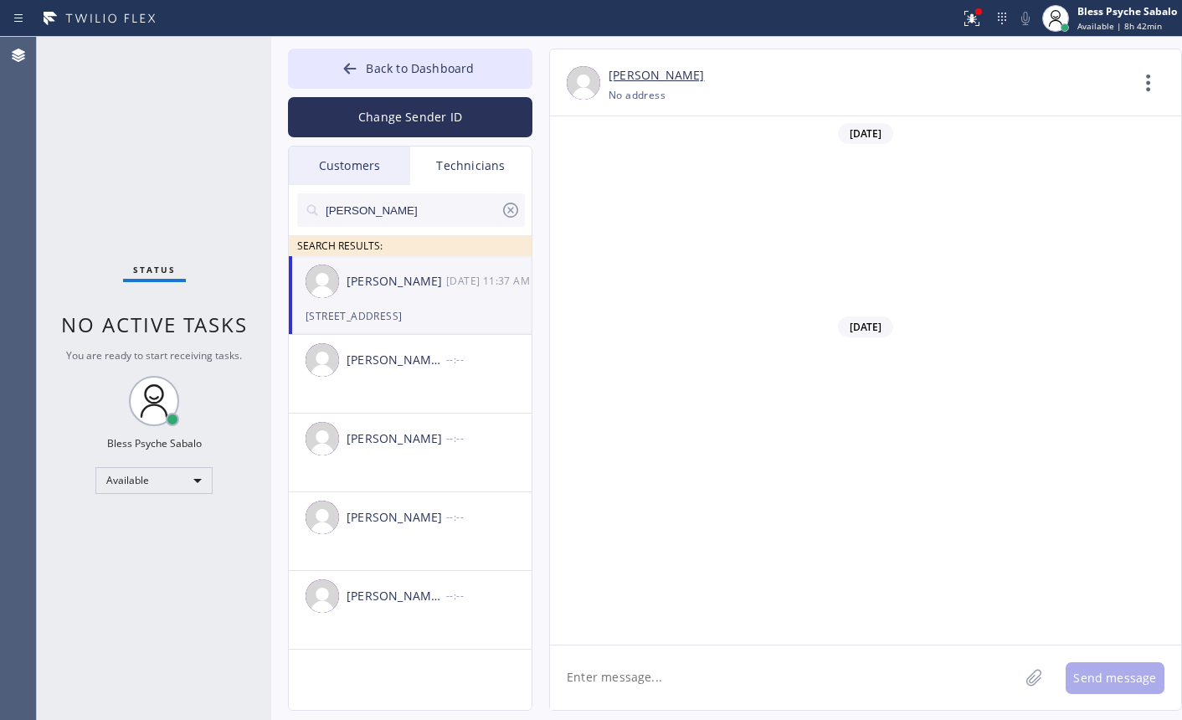
scroll to position [29431, 0]
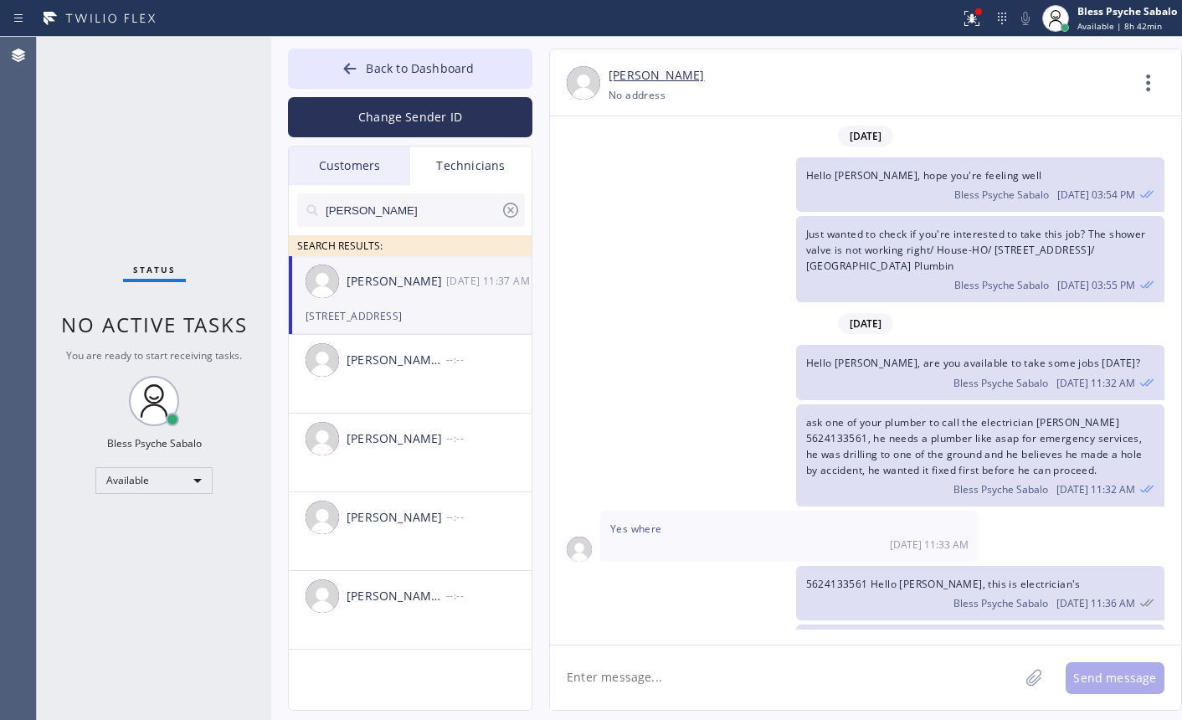
click at [817, 670] on textarea at bounding box center [784, 677] width 469 height 64
type textarea "hello [PERSON_NAME], good afternoon"
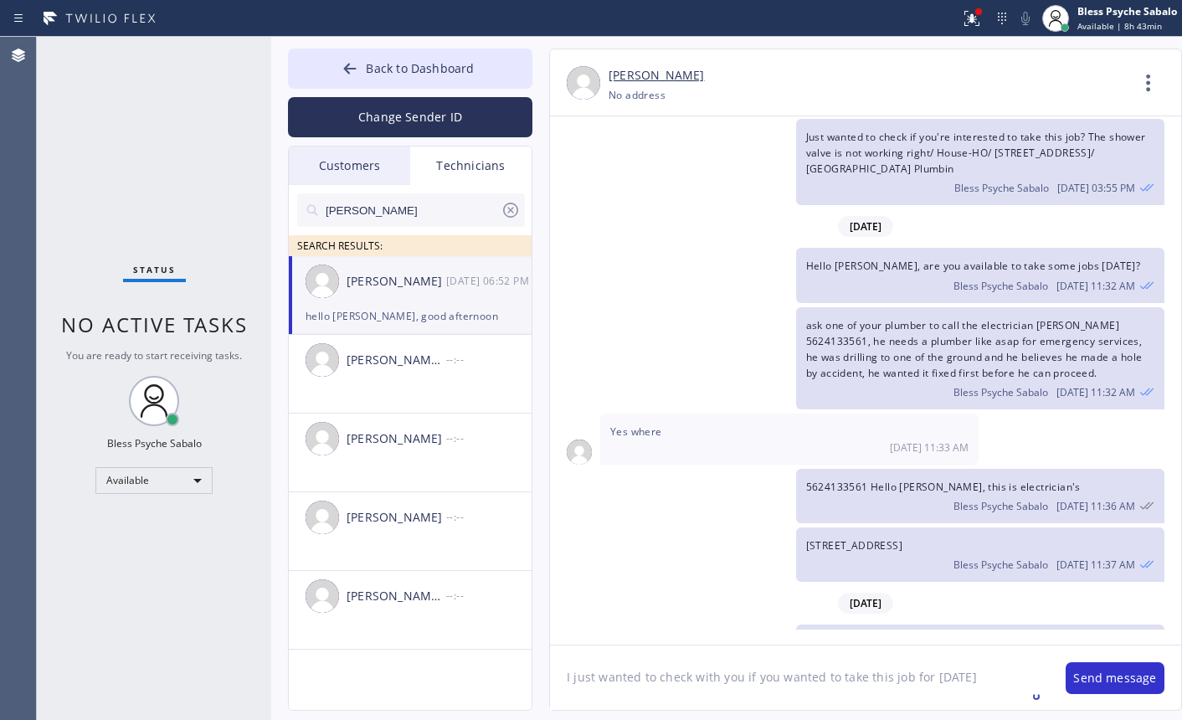
paste textarea "[GEOGRAPHIC_DATA]"
drag, startPoint x: 723, startPoint y: 687, endPoint x: 723, endPoint y: 696, distance: 9.2
click at [723, 688] on textarea "I just wanted to check with you if you wanted to take this job for [DATE][GEOGR…" at bounding box center [799, 677] width 499 height 64
drag, startPoint x: 710, startPoint y: 697, endPoint x: 534, endPoint y: 710, distance: 176.2
click at [534, 710] on div "[PERSON_NAME] [PHONE_NUMBER] Choose phone number No address Contact Full Inform…" at bounding box center [848, 380] width 633 height 662
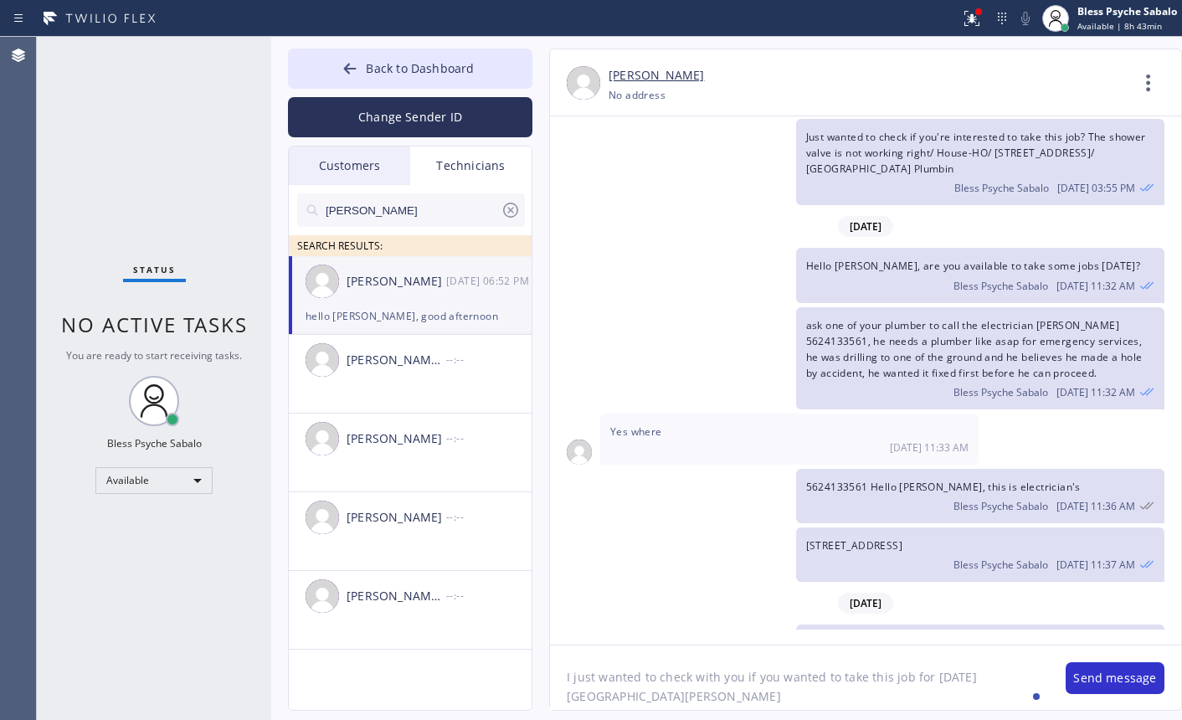
paste textarea "9-12/ NO SCF/ The water pressure is low/ House-HO/ [GEOGRAPHIC_DATA], [GEOGRAPH…"
drag, startPoint x: 783, startPoint y: 703, endPoint x: 613, endPoint y: 717, distance: 171.3
click at [613, 717] on div "Back to Dashboard Change Sender ID Customers Technicians GA [PERSON_NAME] [DATE…" at bounding box center [726, 378] width 911 height 683
type textarea "I just wanted to check with you if you wanted to take this job for [DATE] 9-12/…"
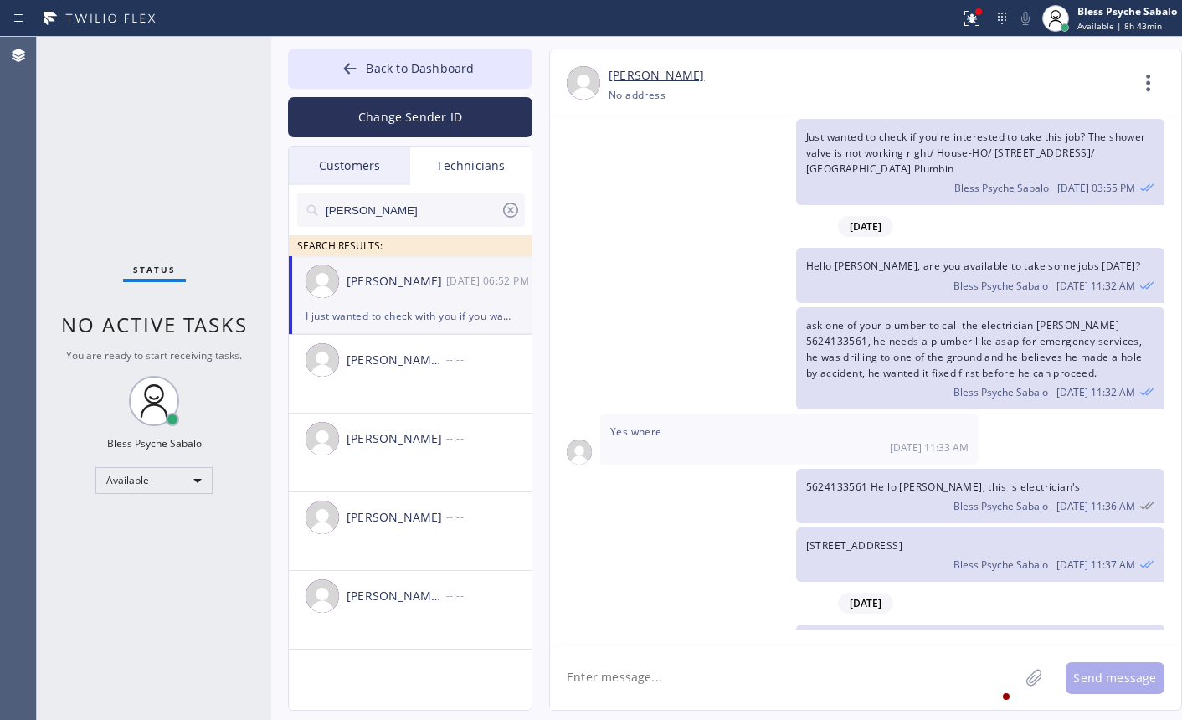
scroll to position [29635, 0]
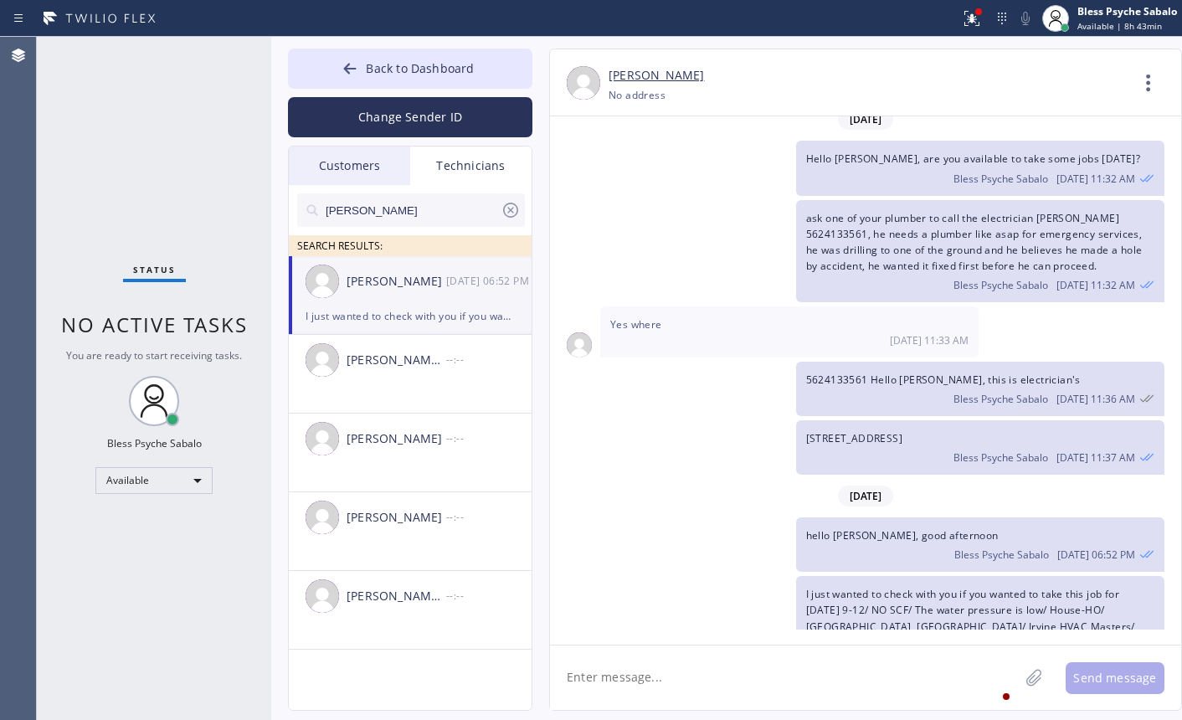
click at [834, 667] on textarea at bounding box center [784, 677] width 469 height 64
paste textarea "[STREET_ADDRESS][PERSON_NAME][PERSON_NAME]"
type textarea "[STREET_ADDRESS][PERSON_NAME][PERSON_NAME]"
drag, startPoint x: 912, startPoint y: 681, endPoint x: 580, endPoint y: 654, distance: 332.6
click at [301, 660] on div "Back to Dashboard Change Sender ID Customers Technicians GA [PERSON_NAME] [DATE…" at bounding box center [726, 378] width 911 height 683
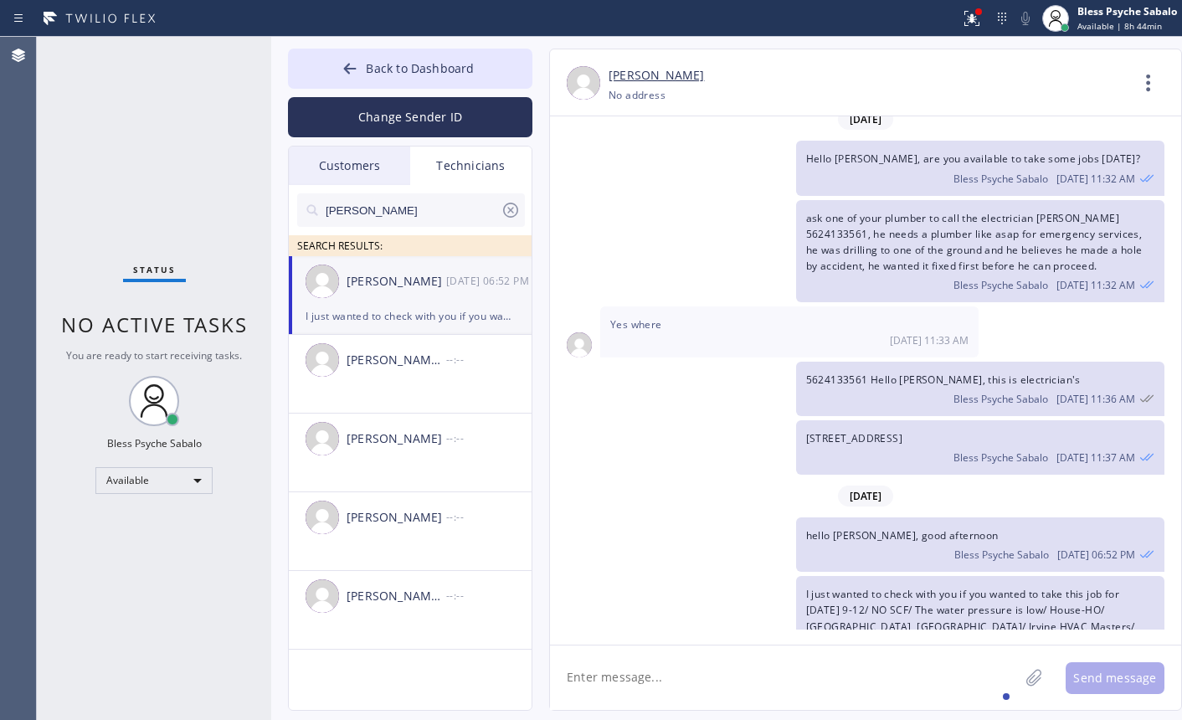
click at [629, 685] on textarea at bounding box center [784, 677] width 469 height 64
paste textarea "3-6 | Free estimate Standard Water heater | [DEMOGRAPHIC_DATA] | never been ser…"
type textarea "3-6 | Free estimate Standard Water heater | [DEMOGRAPHIC_DATA] | never been ser…"
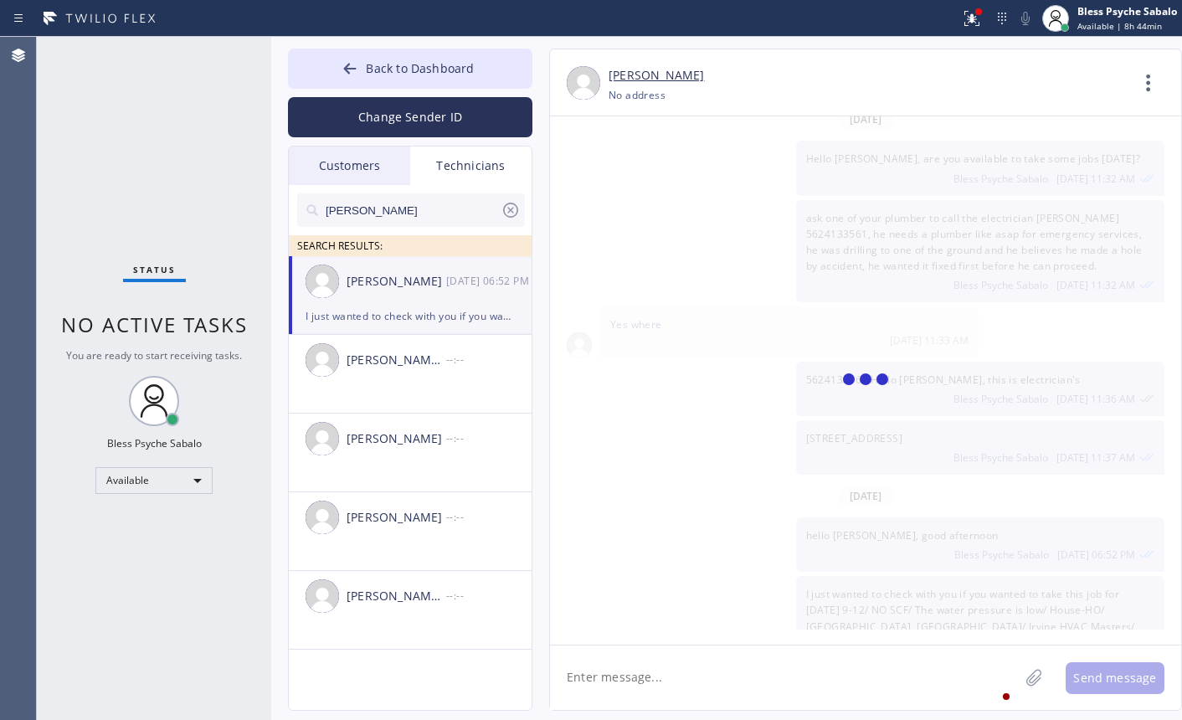
scroll to position [29775, 0]
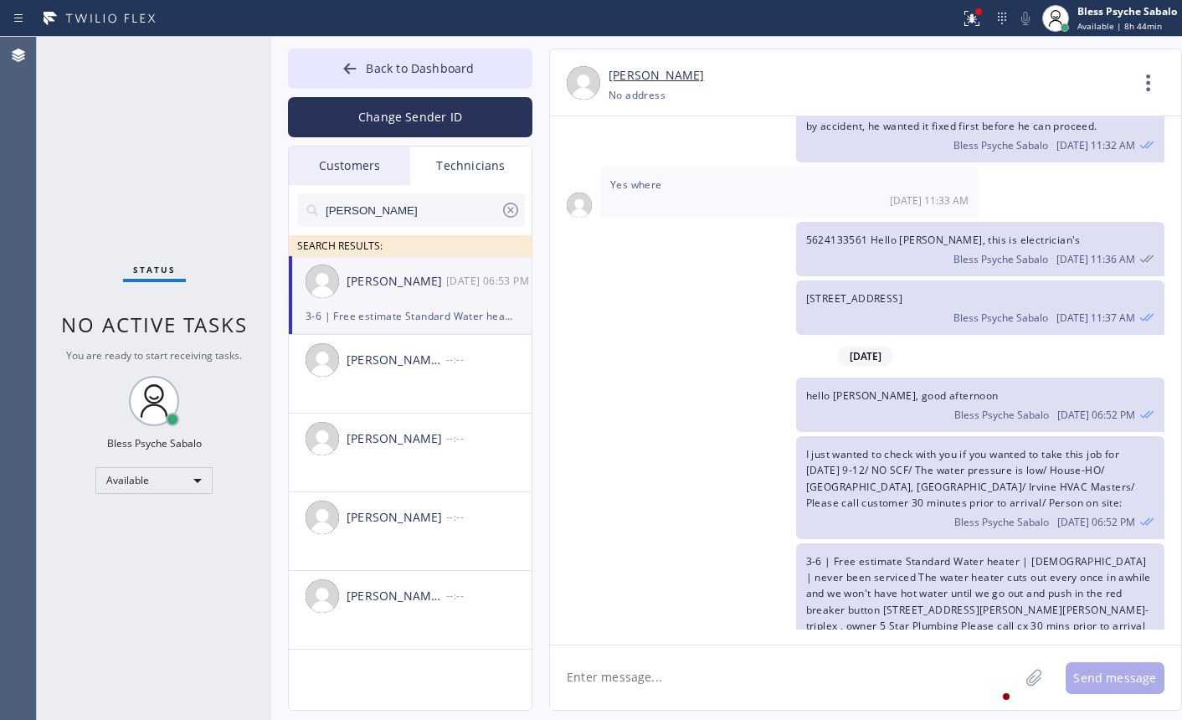
click at [687, 701] on textarea at bounding box center [784, 677] width 469 height 64
type textarea "2 jobs for [DATE]"
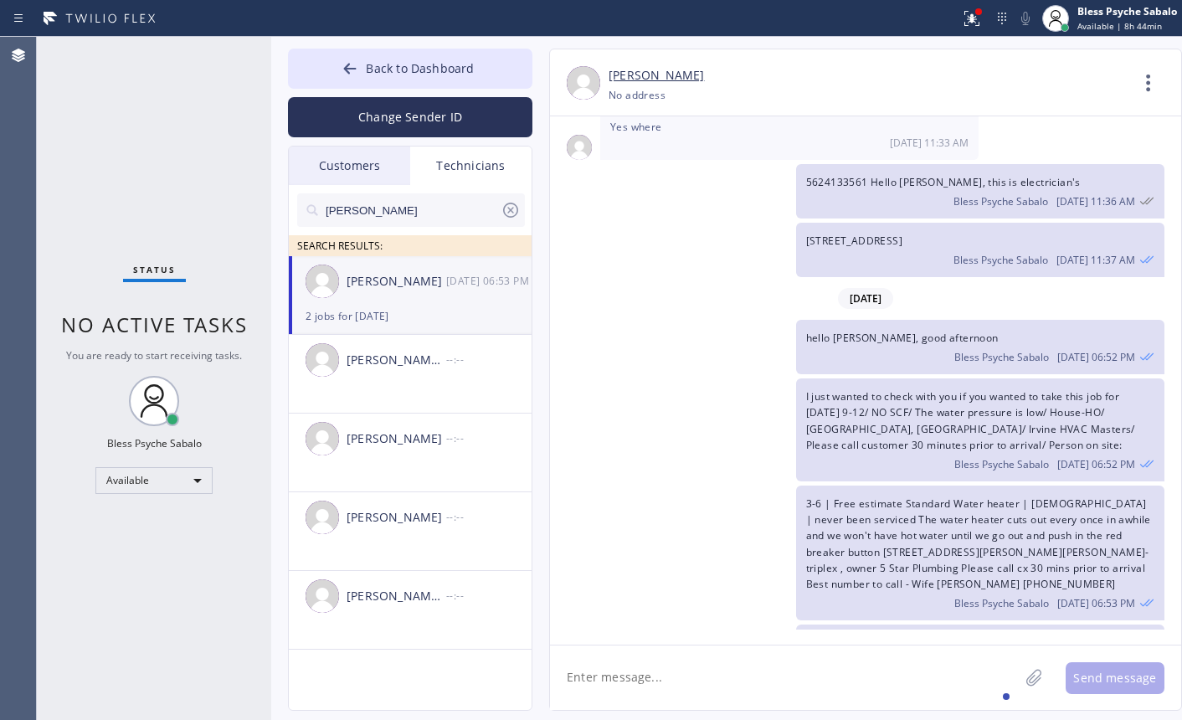
drag, startPoint x: 722, startPoint y: 398, endPoint x: 680, endPoint y: 259, distance: 145.7
click at [722, 395] on div "I just wanted to check with you if you wanted to take this job for [DATE] 9-12/…" at bounding box center [857, 429] width 614 height 103
click at [837, 378] on div "I just wanted to check with you if you wanted to take this job for [DATE] 9-12/…" at bounding box center [980, 429] width 368 height 103
click at [1153, 85] on icon at bounding box center [1148, 83] width 40 height 40
click at [1018, 165] on li "Call to Technician" at bounding box center [1047, 172] width 243 height 44
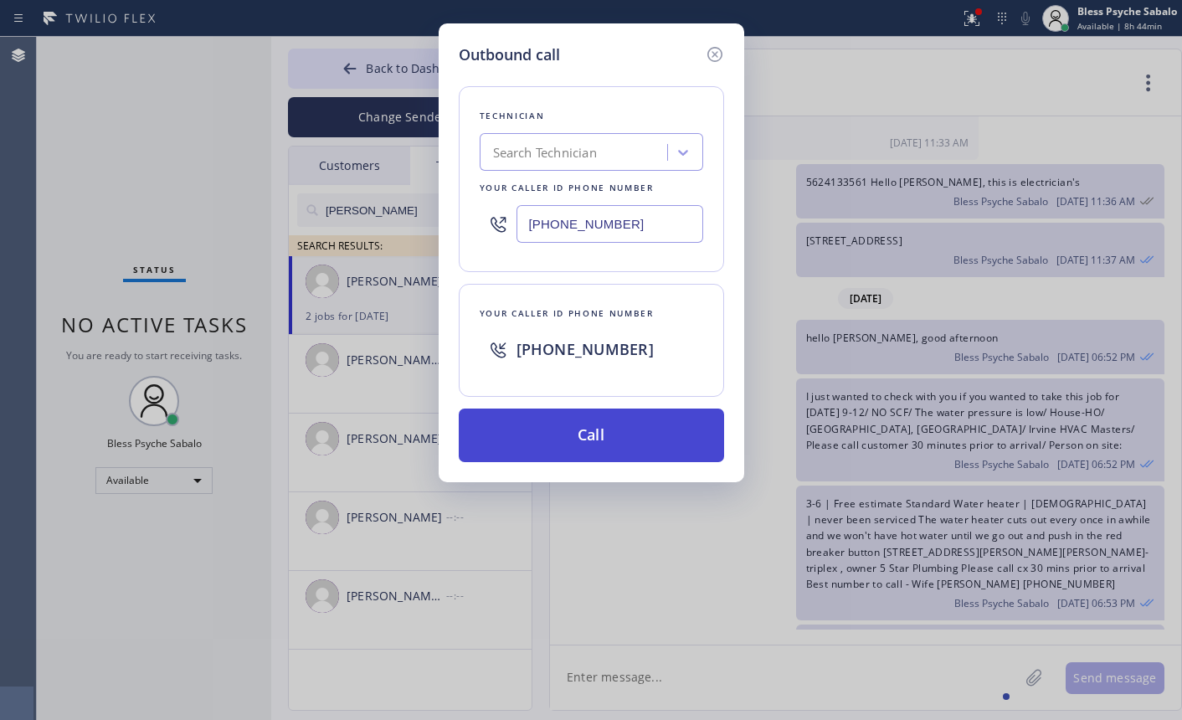
click at [655, 422] on button "Call" at bounding box center [591, 435] width 265 height 54
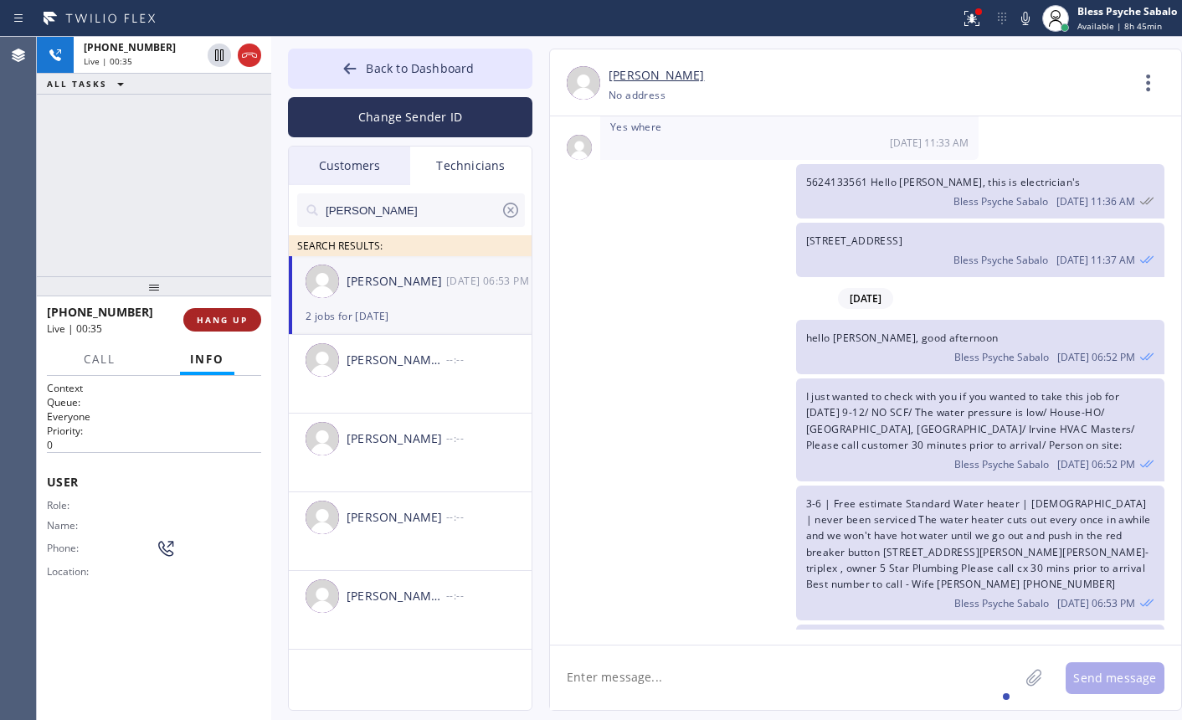
click at [218, 316] on span "HANG UP" at bounding box center [222, 320] width 51 height 12
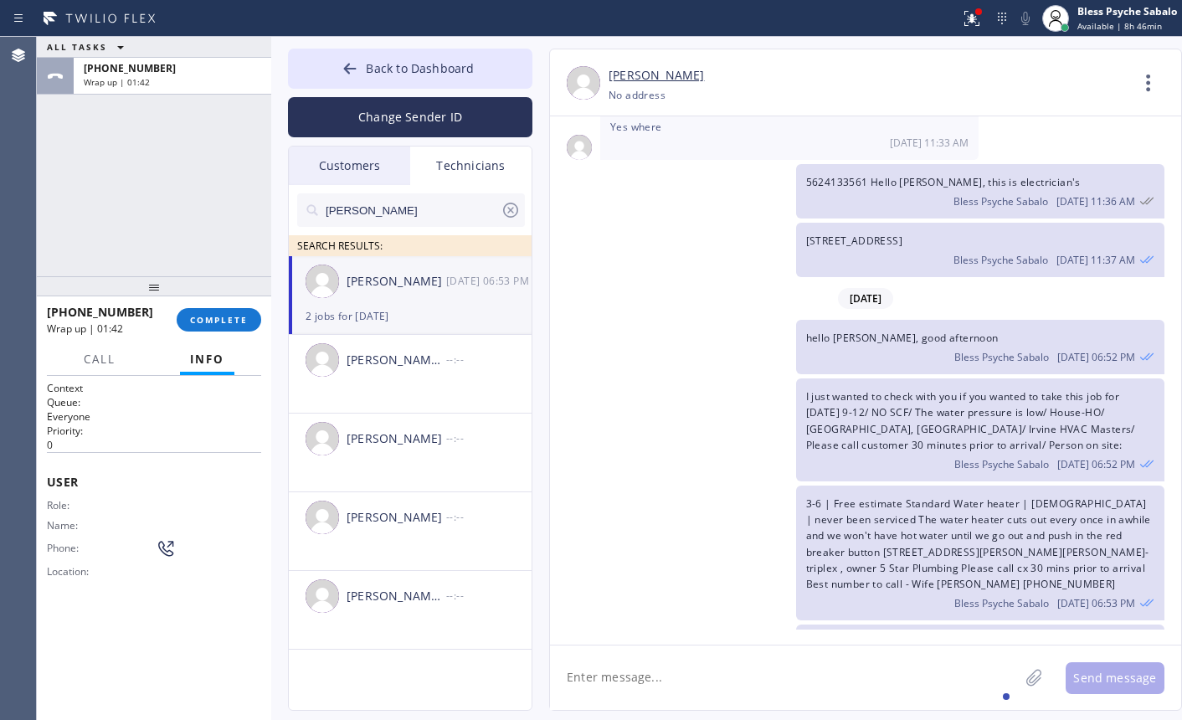
drag, startPoint x: 223, startPoint y: 328, endPoint x: 199, endPoint y: 285, distance: 49.4
click at [223, 328] on button "COMPLETE" at bounding box center [219, 319] width 85 height 23
click at [176, 261] on div "ALL TASKS ALL TASKS ACTIVE TASKS TASKS IN WRAP UP [PHONE_NUMBER] Wrap up | 01:42" at bounding box center [154, 156] width 234 height 239
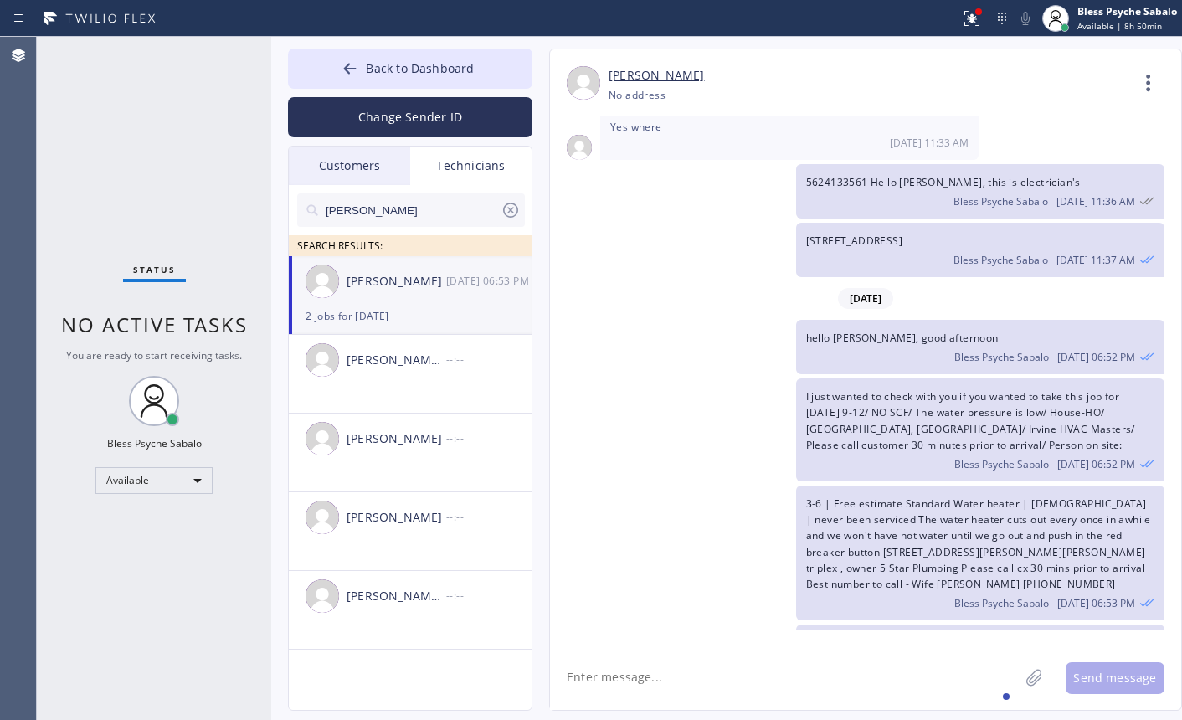
click at [511, 208] on icon at bounding box center [511, 210] width 20 height 20
click at [329, 182] on div "Customers" at bounding box center [349, 165] width 121 height 39
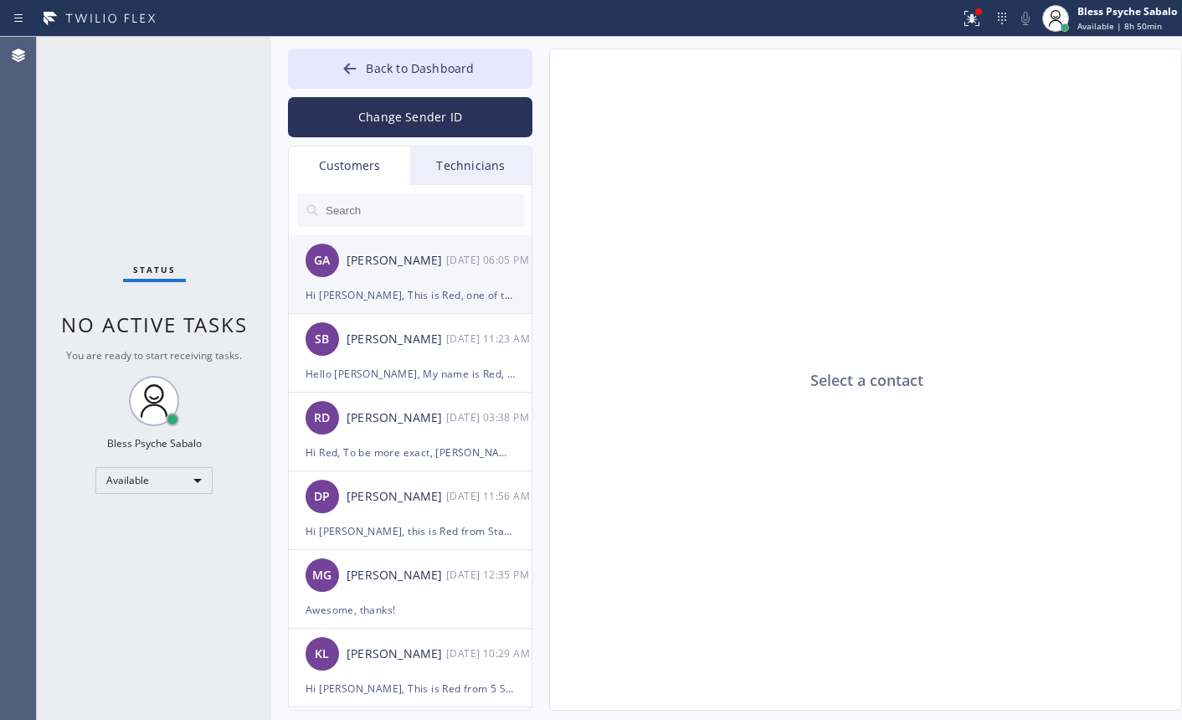
click at [403, 270] on div "[PERSON_NAME]" at bounding box center [397, 260] width 100 height 19
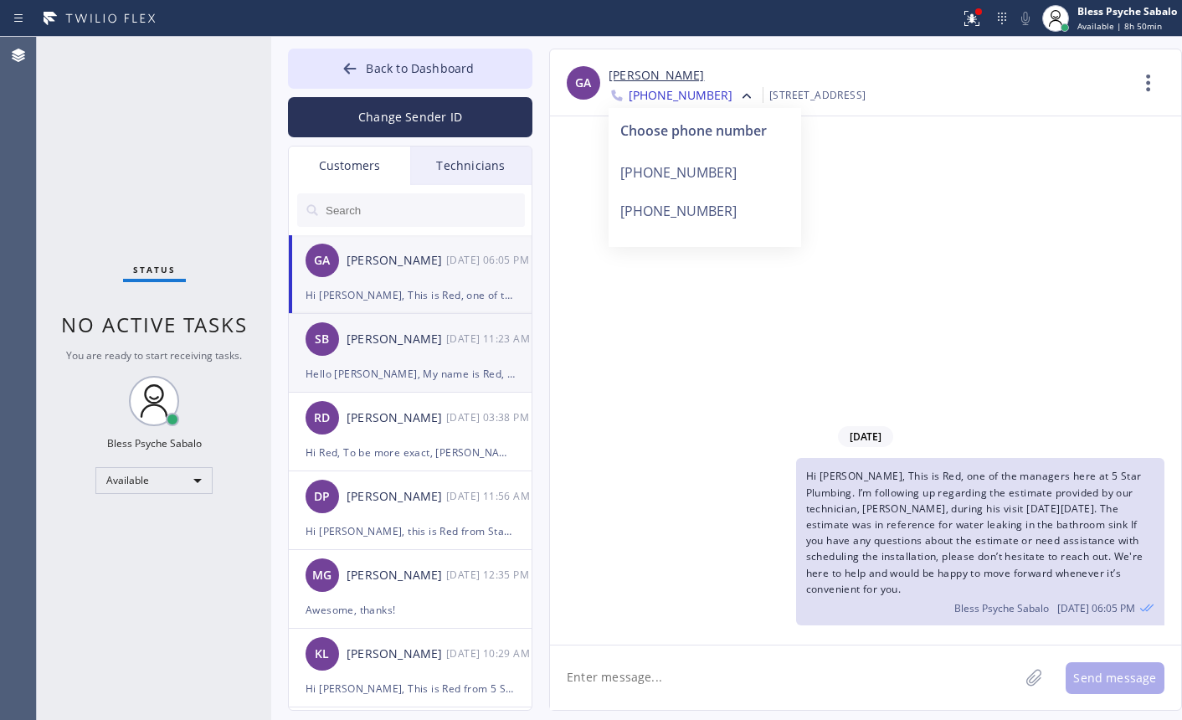
drag, startPoint x: 331, startPoint y: 331, endPoint x: 356, endPoint y: 316, distance: 29.0
click at [332, 331] on div "SB" at bounding box center [322, 338] width 33 height 33
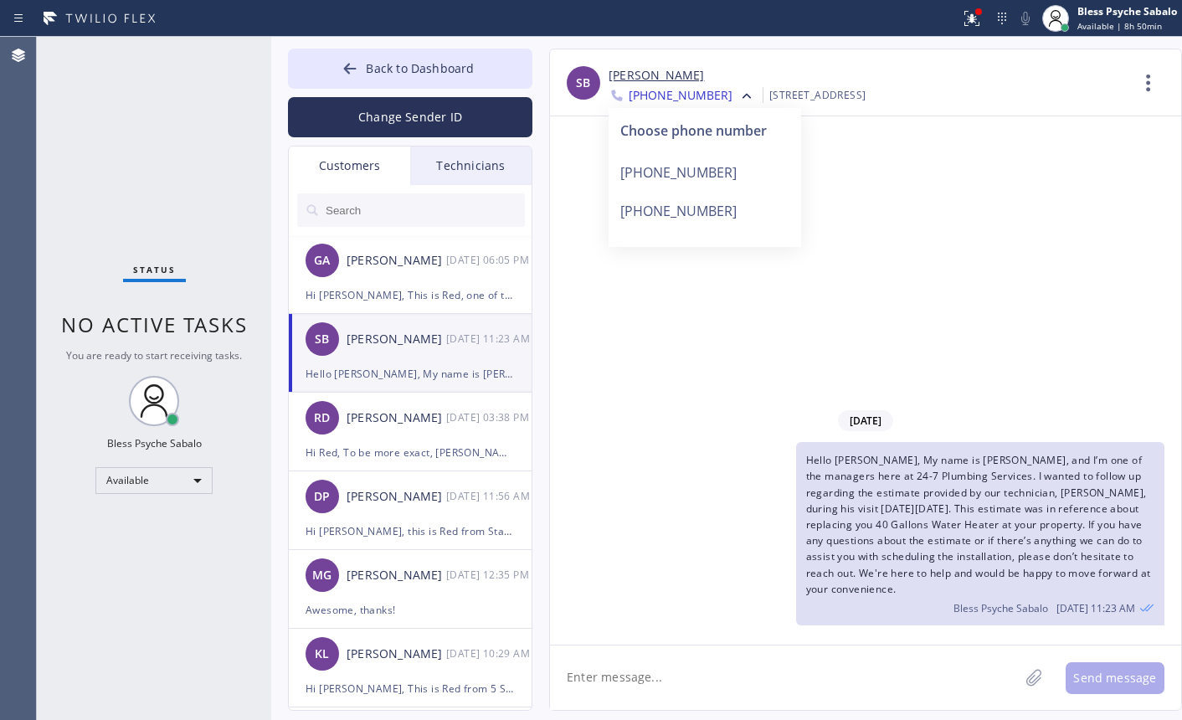
drag, startPoint x: 483, startPoint y: 251, endPoint x: 530, endPoint y: 232, distance: 50.7
click at [487, 248] on div "GA [PERSON_NAME] [DATE] 06:05 PM" at bounding box center [411, 260] width 244 height 50
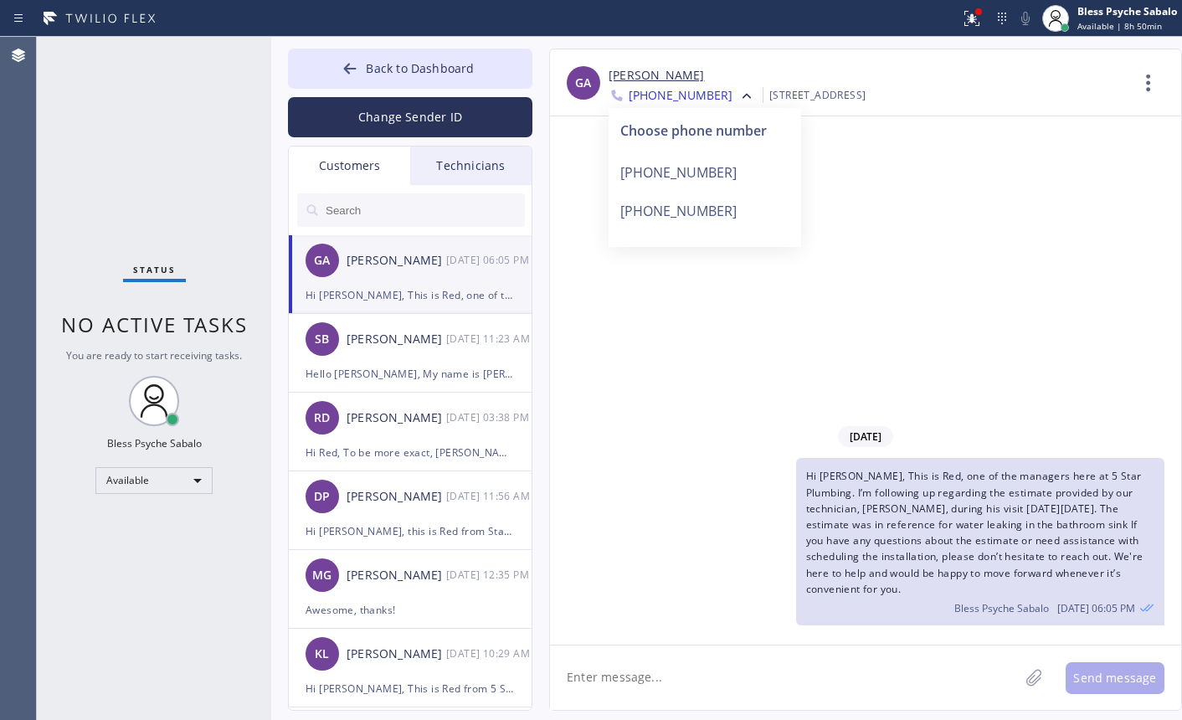
click at [975, 122] on div "[DATE] Hi [PERSON_NAME], This is Red, one of the managers here at 5 Star Plumbi…" at bounding box center [865, 380] width 631 height 528
drag, startPoint x: 938, startPoint y: 219, endPoint x: 891, endPoint y: 189, distance: 56.4
click at [922, 209] on div "[DATE] Hi [PERSON_NAME], This is Red, one of the managers here at 5 Star Plumbi…" at bounding box center [865, 380] width 631 height 528
